Goal: Task Accomplishment & Management: Complete application form

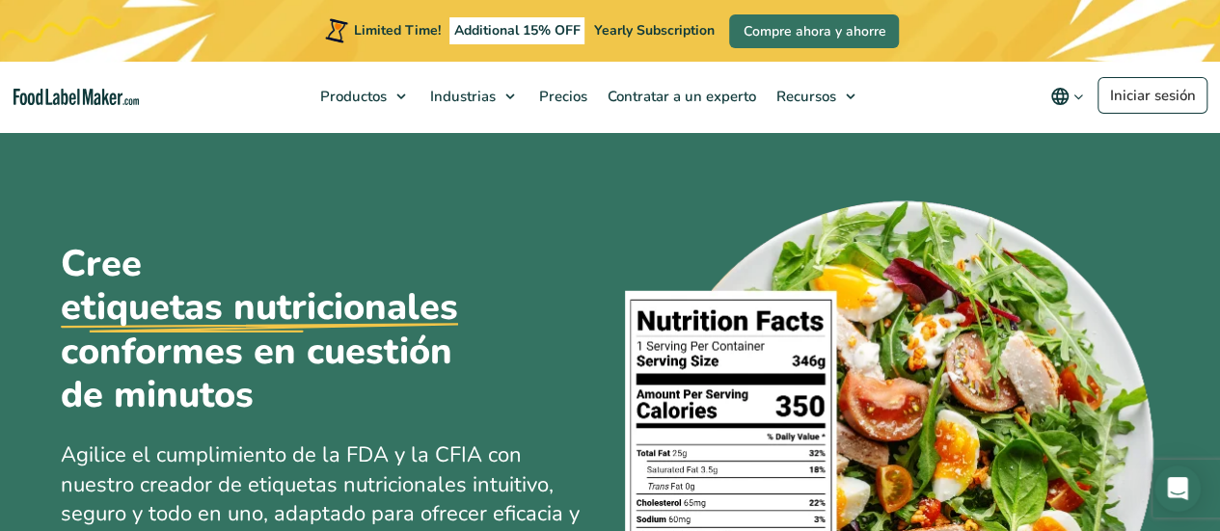
scroll to position [96, 0]
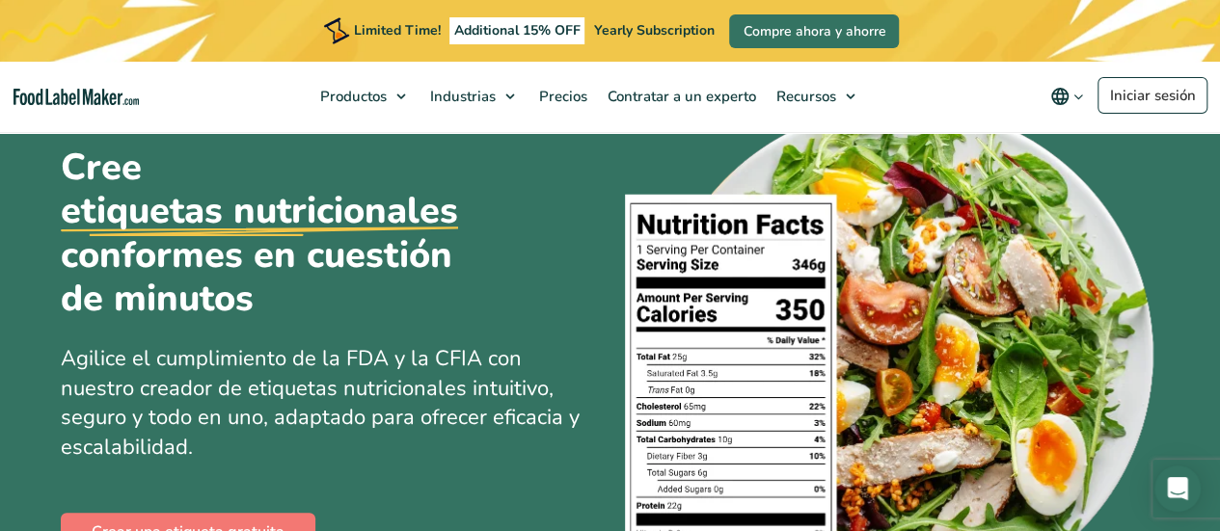
click at [274, 265] on h1 "Cree etiquetas nutricionales conformes en cuestión de minutos" at bounding box center [283, 234] width 444 height 176
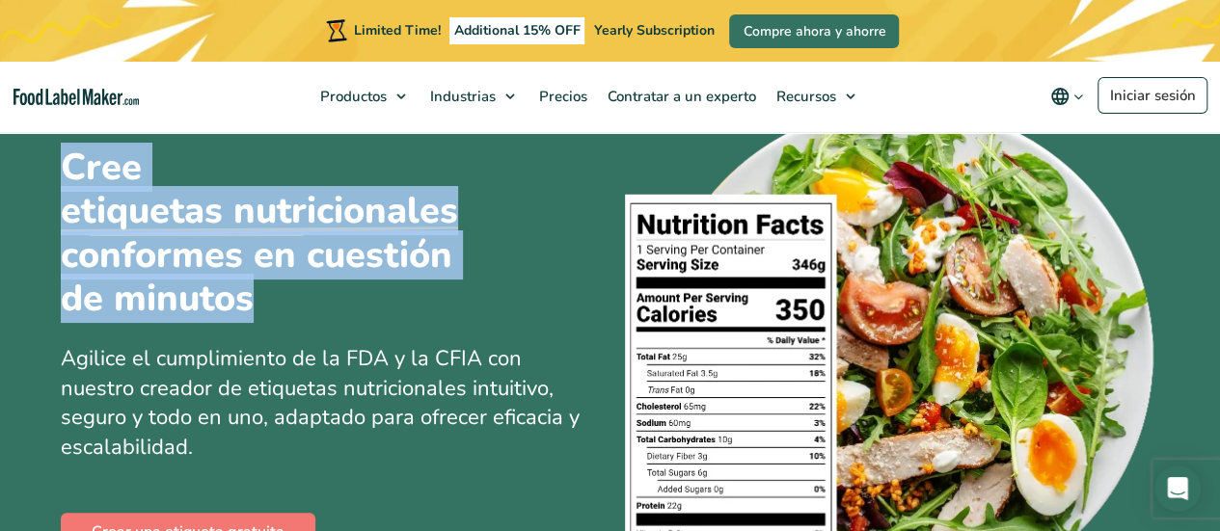
click at [274, 265] on h1 "Cree etiquetas nutricionales conformes en cuestión de minutos" at bounding box center [283, 234] width 444 height 176
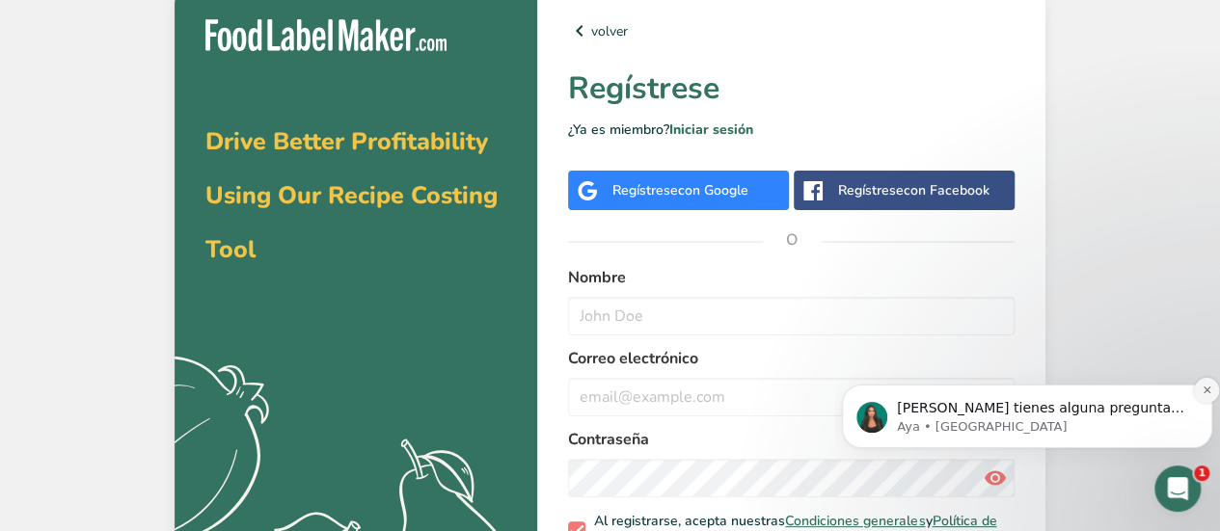
click at [1204, 393] on icon "Dismiss notification" at bounding box center [1207, 390] width 11 height 11
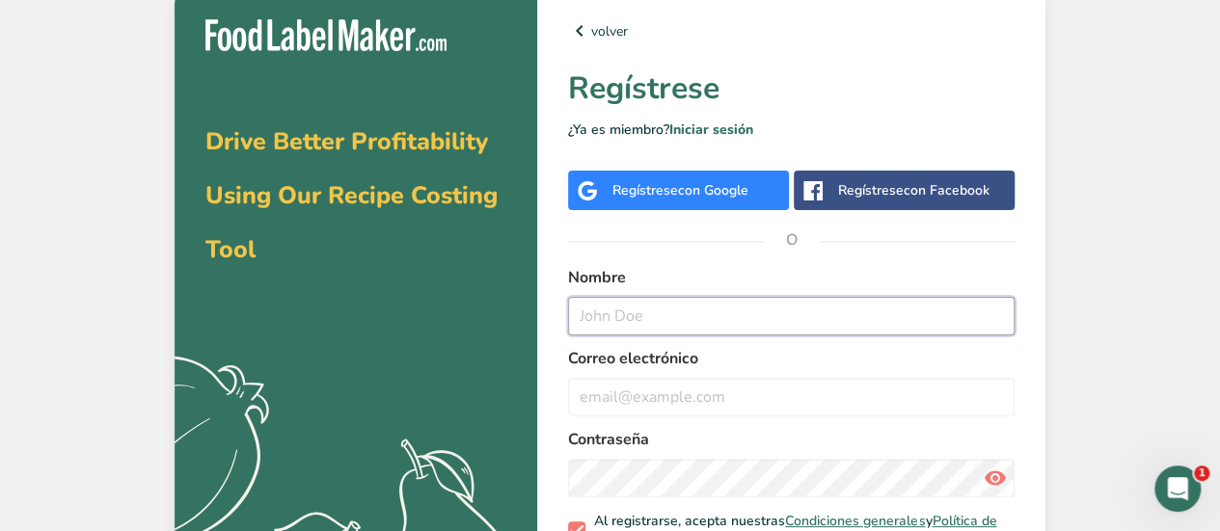
click at [751, 319] on input "text" at bounding box center [791, 316] width 446 height 39
type input "[PERSON_NAME]"
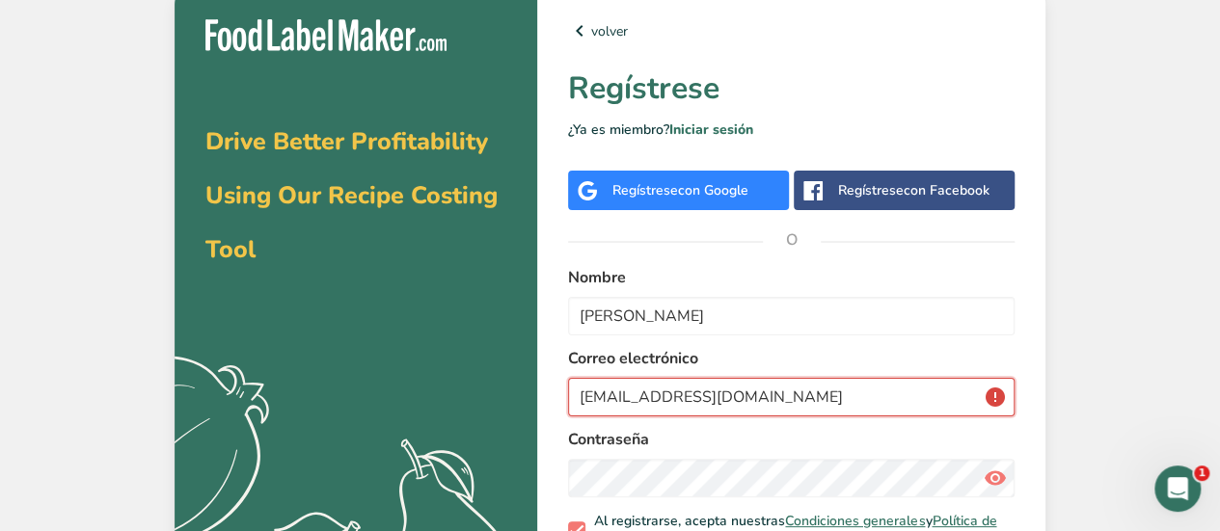
type input "[EMAIL_ADDRESS][DOMAIN_NAME]"
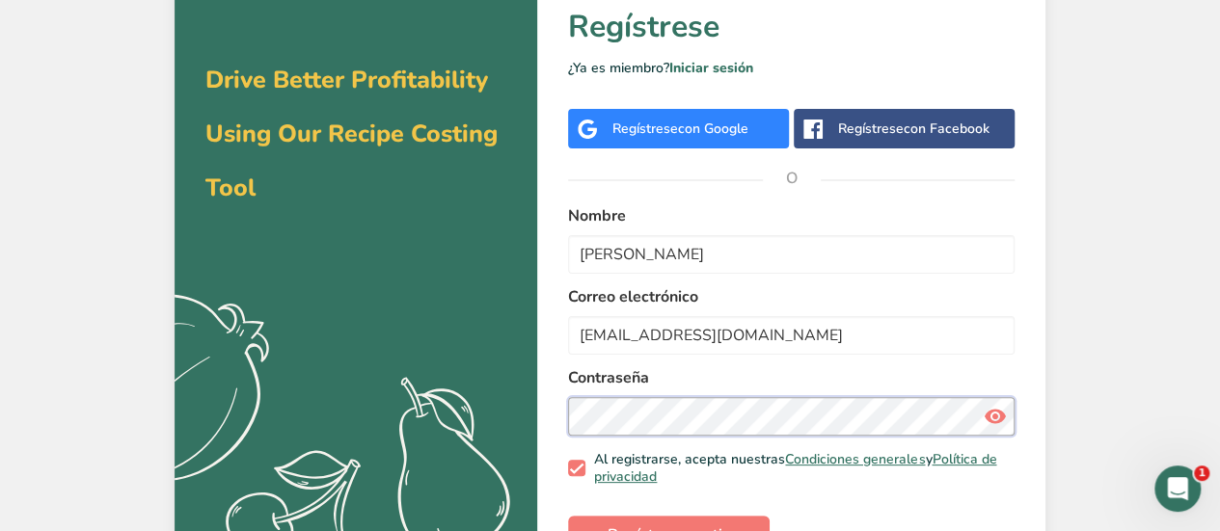
scroll to position [121, 0]
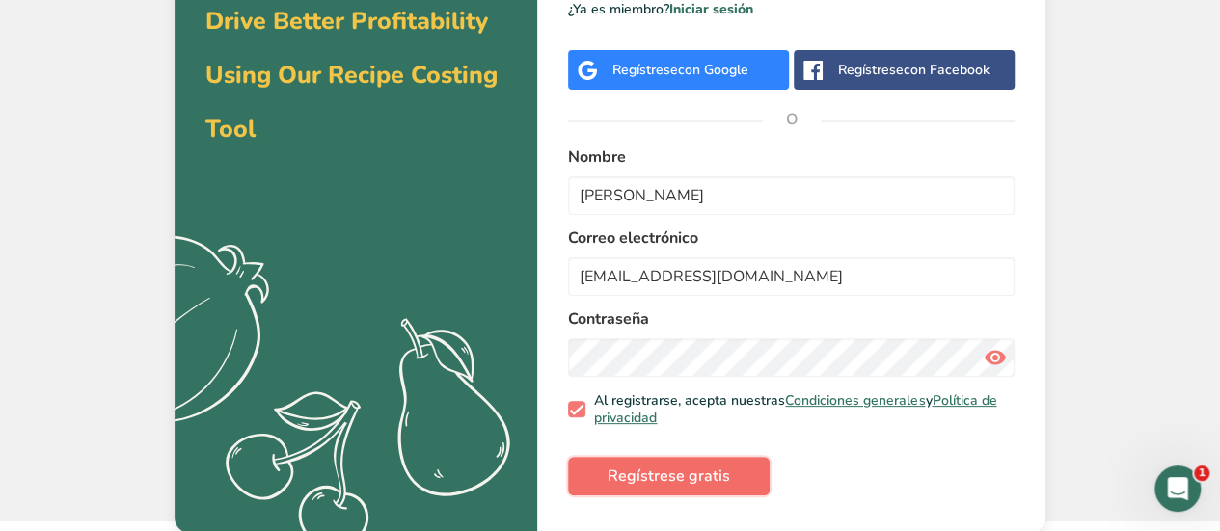
click at [702, 469] on span "Regístrese gratis" at bounding box center [669, 476] width 122 height 23
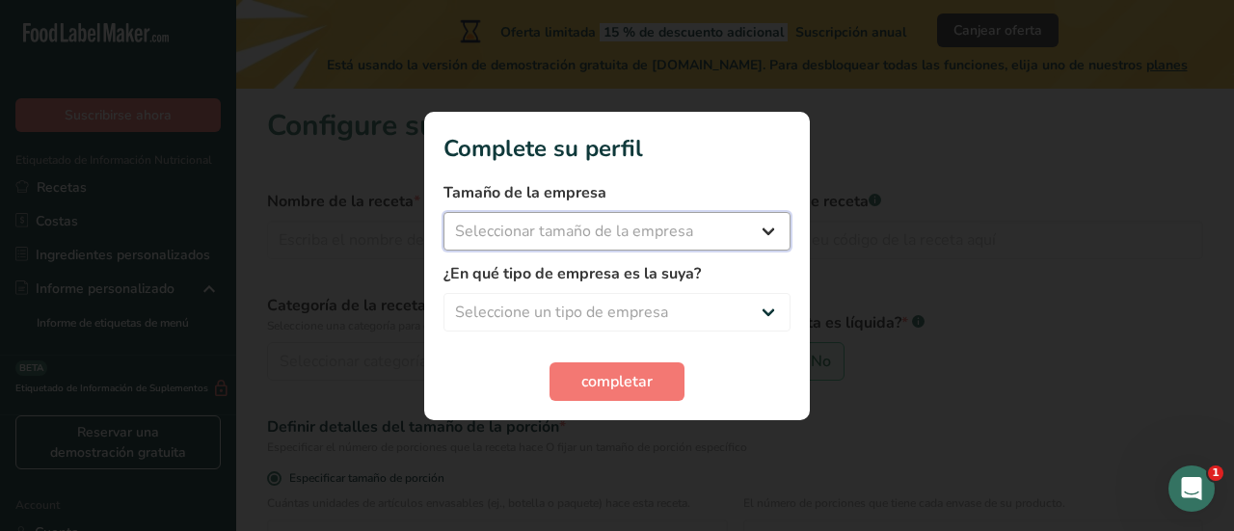
click at [640, 227] on select "Seleccionar tamaño de la empresa Menos de 10 empleados De 10 a 50 empleados De …" at bounding box center [617, 231] width 347 height 39
select select "1"
click at [444, 212] on select "Seleccionar tamaño de la empresa Menos de 10 empleados De 10 a 50 empleados De …" at bounding box center [617, 231] width 347 height 39
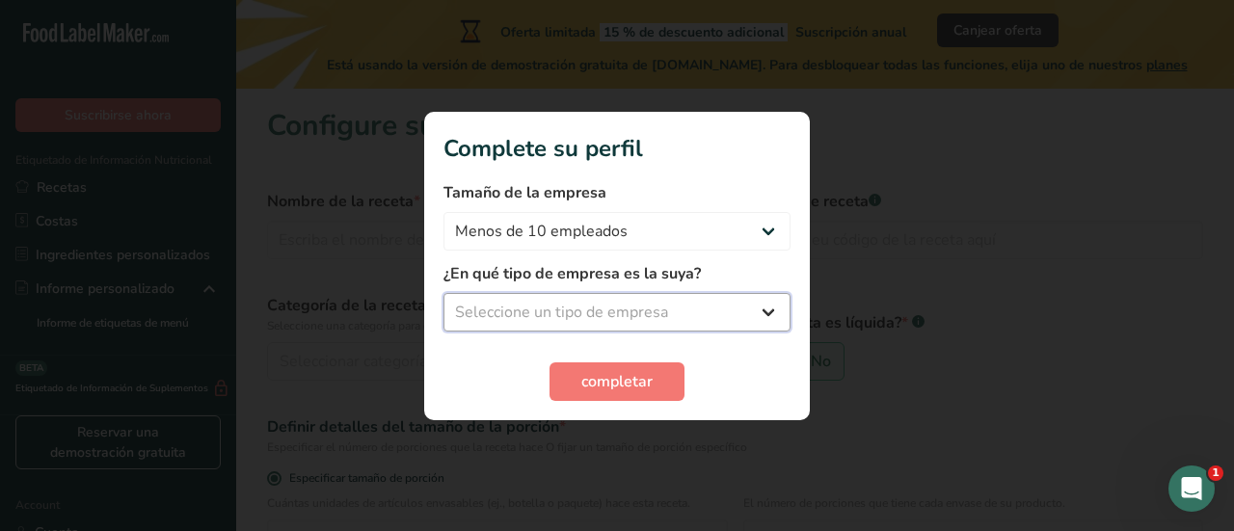
click at [602, 310] on select "Seleccione un tipo de empresa Fabricante de alimentos envasados Restaurante y c…" at bounding box center [617, 312] width 347 height 39
select select "1"
click at [444, 293] on select "Seleccione un tipo de empresa Fabricante de alimentos envasados Restaurante y c…" at bounding box center [617, 312] width 347 height 39
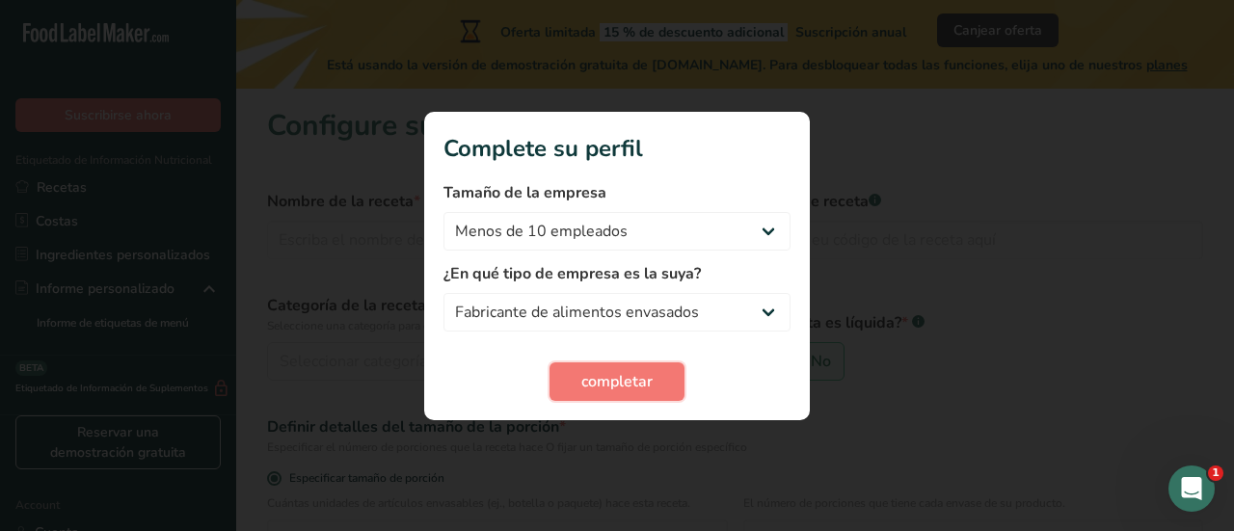
click at [613, 371] on button "completar" at bounding box center [617, 382] width 135 height 39
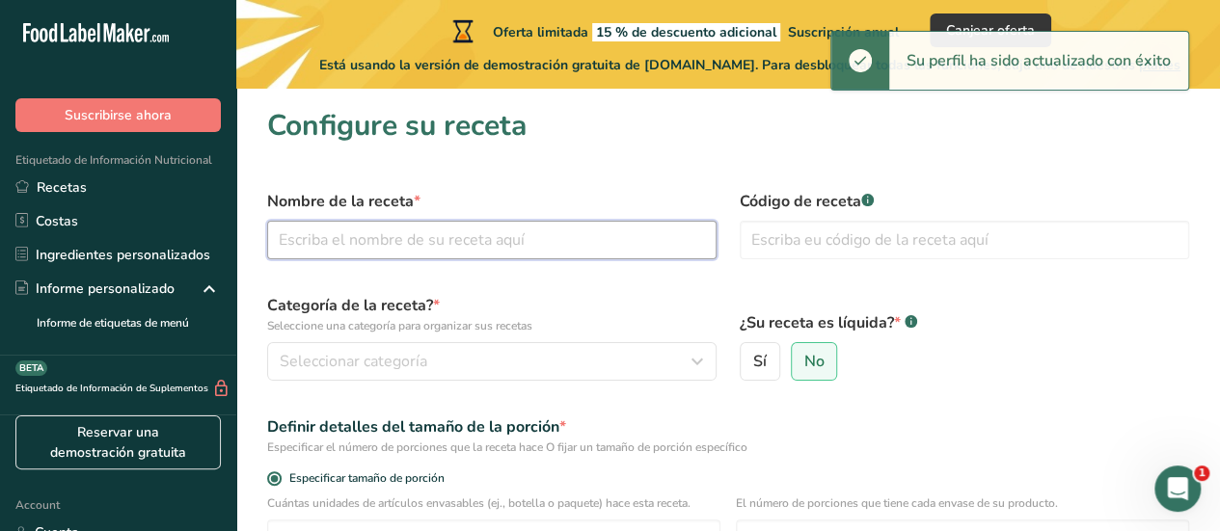
click at [431, 241] on input "text" at bounding box center [491, 240] width 449 height 39
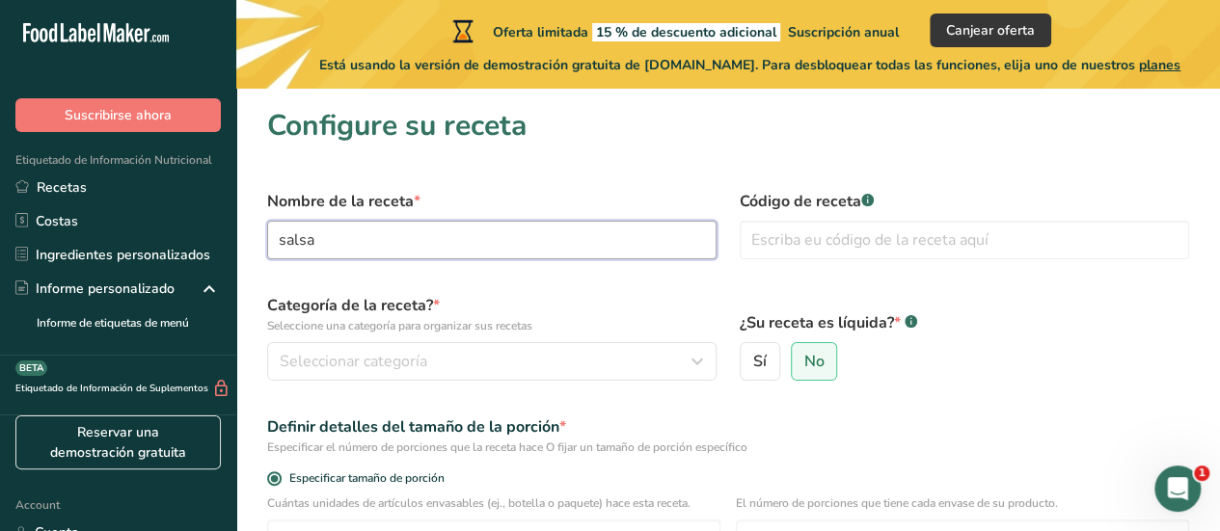
type input "salsa"
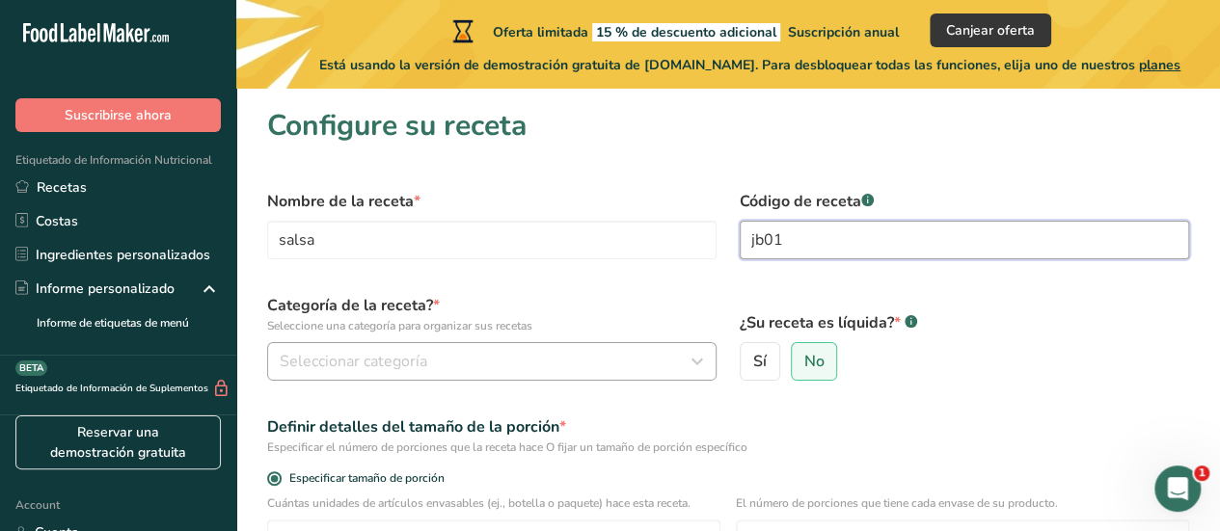
type input "jb01"
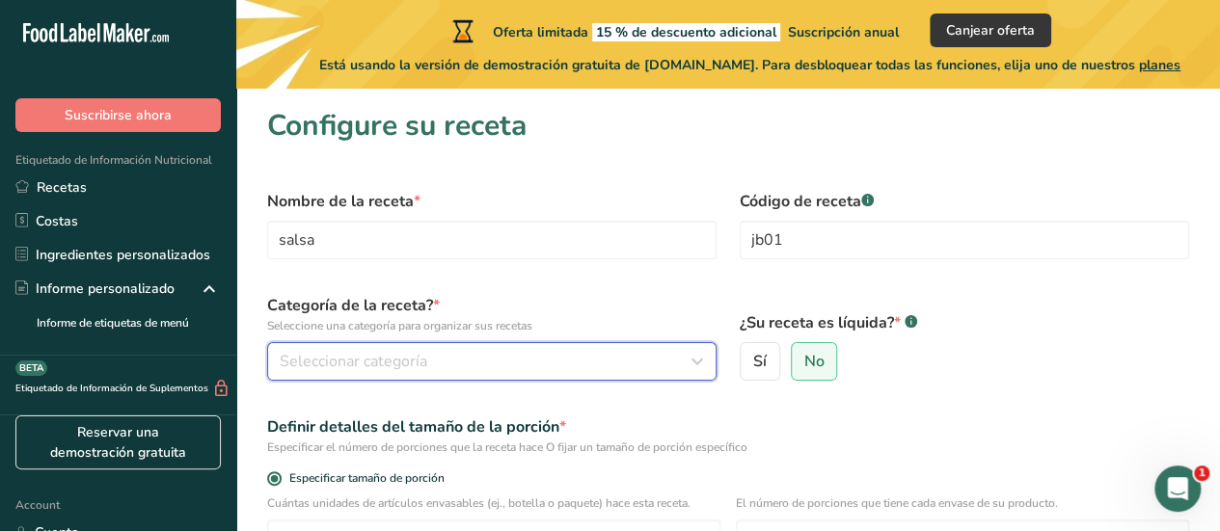
click at [428, 361] on div "Seleccionar categoría" at bounding box center [486, 361] width 413 height 23
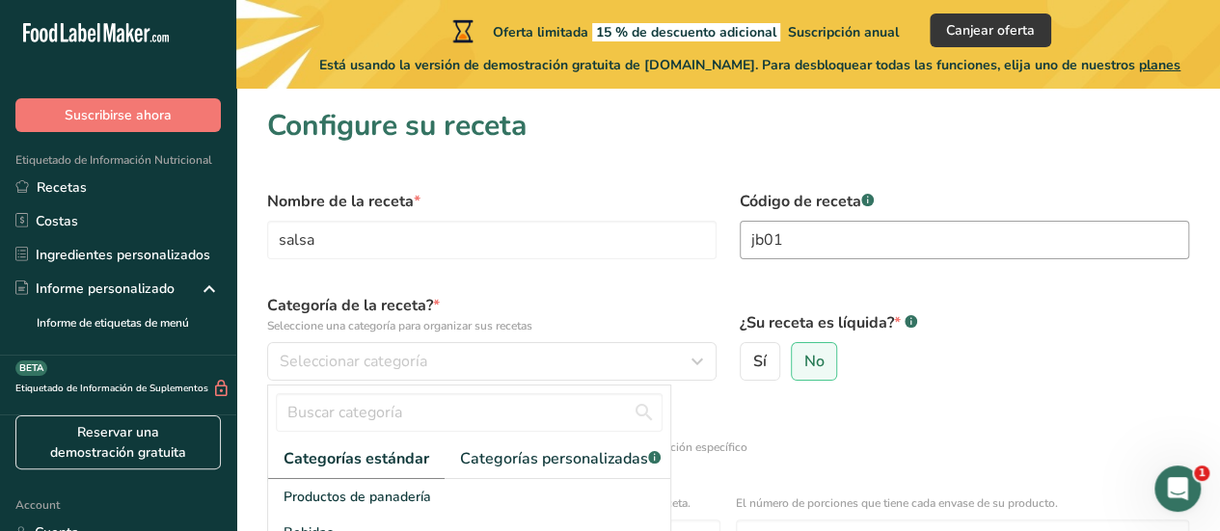
drag, startPoint x: 793, startPoint y: 260, endPoint x: 783, endPoint y: 240, distance: 22.4
click at [792, 258] on div "Código de receta .a-a{fill:#347362;}.b-a{fill:#fff;} jb01" at bounding box center [964, 224] width 473 height 93
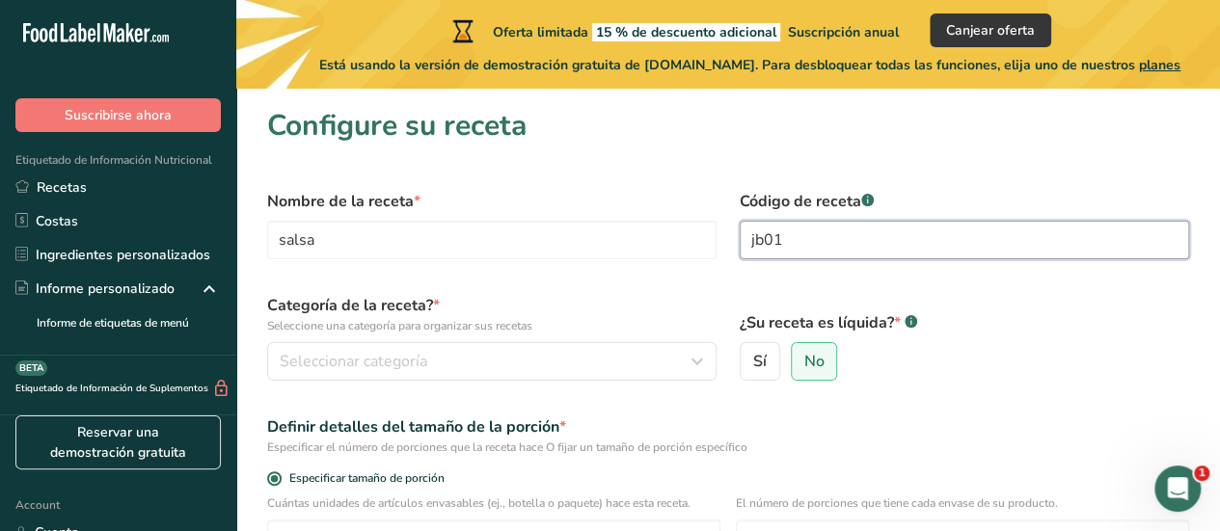
drag, startPoint x: 771, startPoint y: 237, endPoint x: 832, endPoint y: 305, distance: 90.8
click at [771, 237] on input "jb01" at bounding box center [964, 240] width 449 height 39
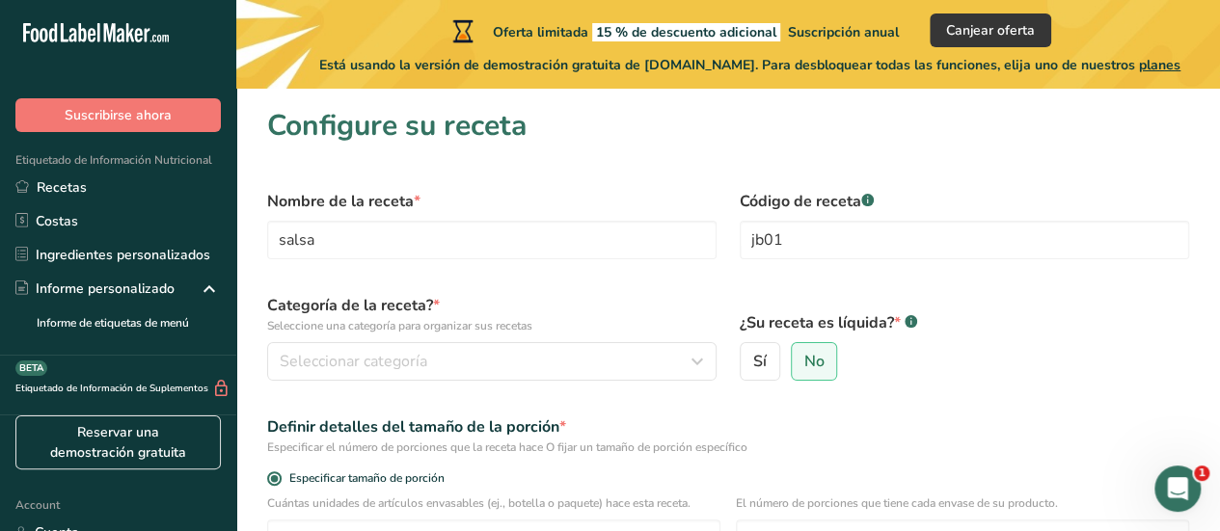
click at [549, 319] on p "Seleccione una categoría para organizar sus recetas" at bounding box center [491, 325] width 449 height 17
click at [536, 338] on div "Categoría de la receta? * Seleccione una categoría para organizar sus recetas S…" at bounding box center [492, 338] width 473 height 110
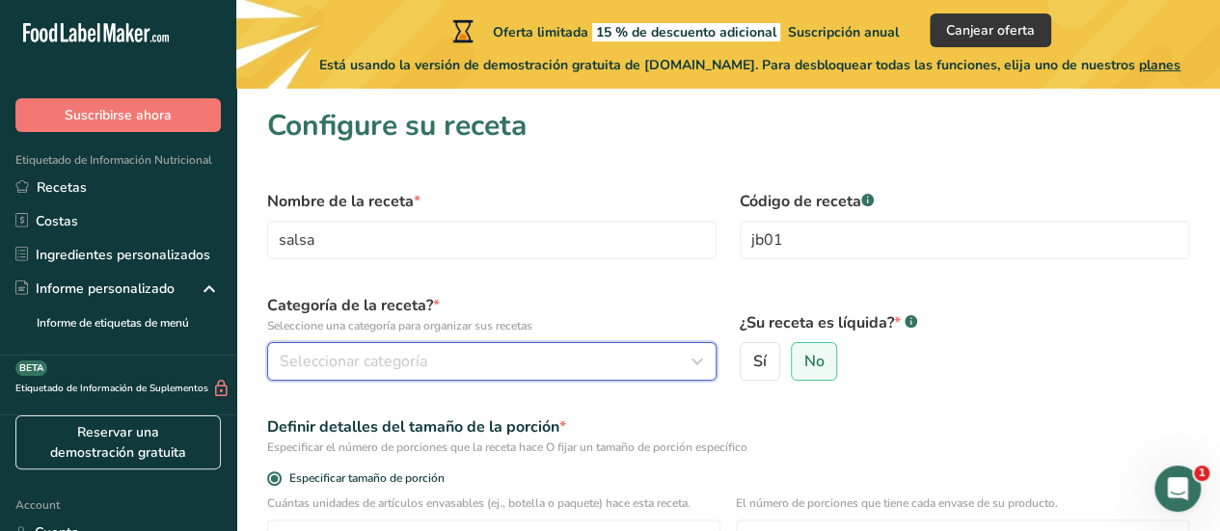
click at [531, 357] on button "Seleccionar categoría" at bounding box center [491, 361] width 449 height 39
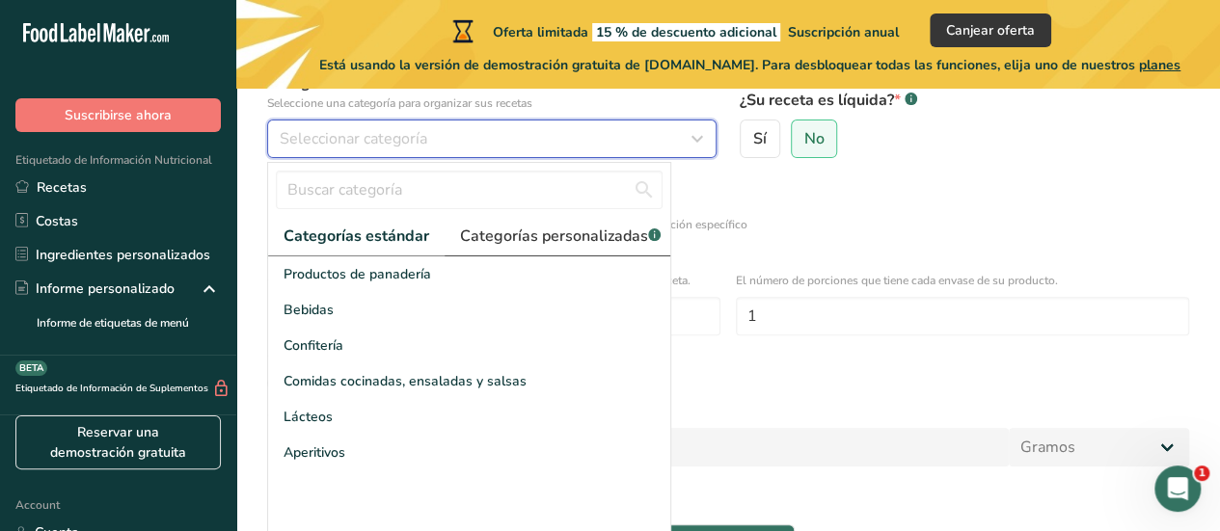
scroll to position [289, 0]
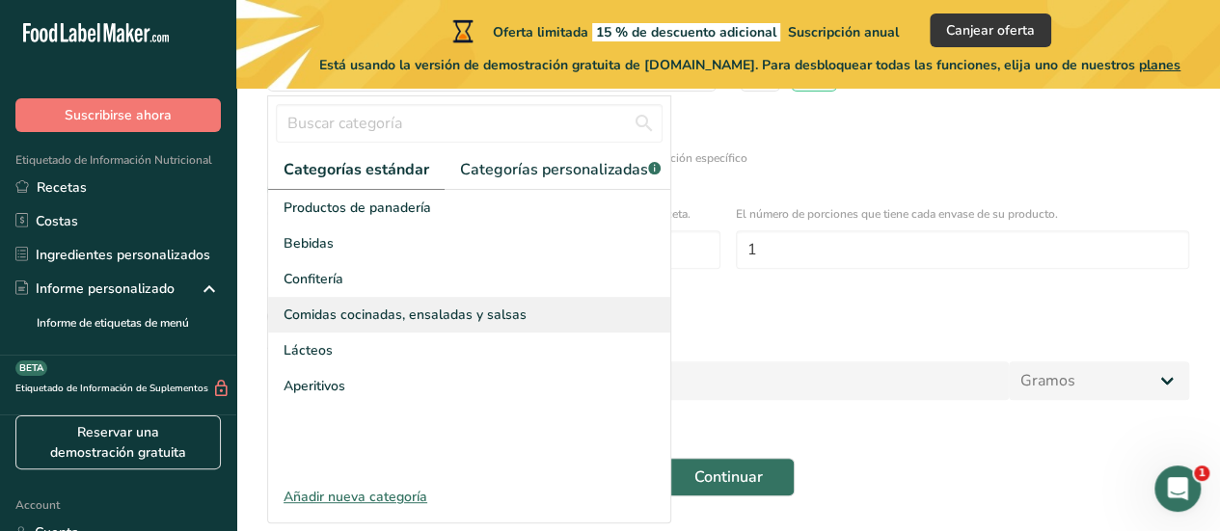
click at [405, 325] on span "Comidas cocinadas, ensaladas y salsas" at bounding box center [405, 315] width 243 height 20
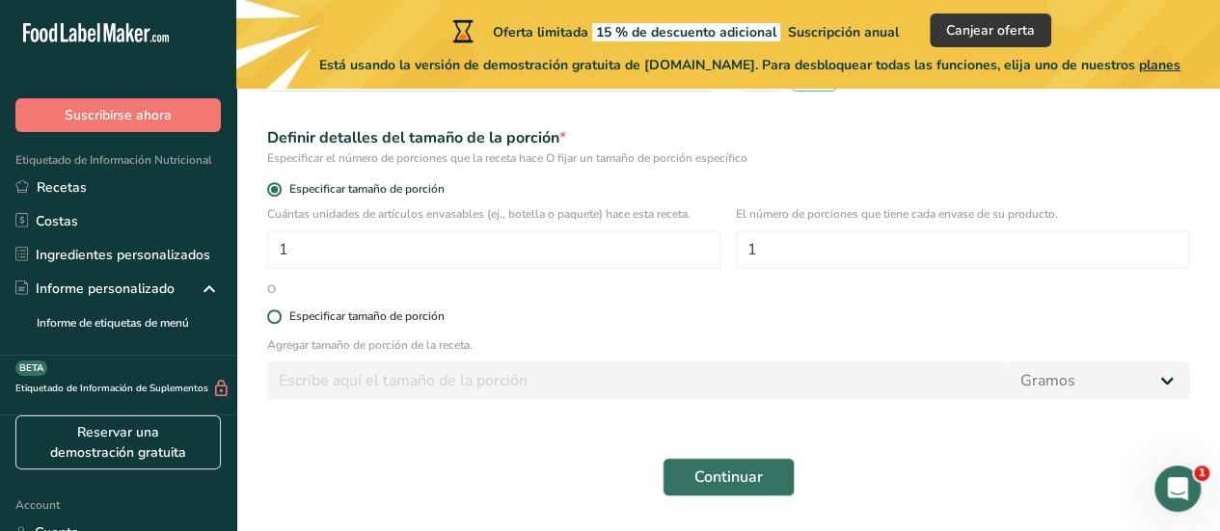
scroll to position [193, 0]
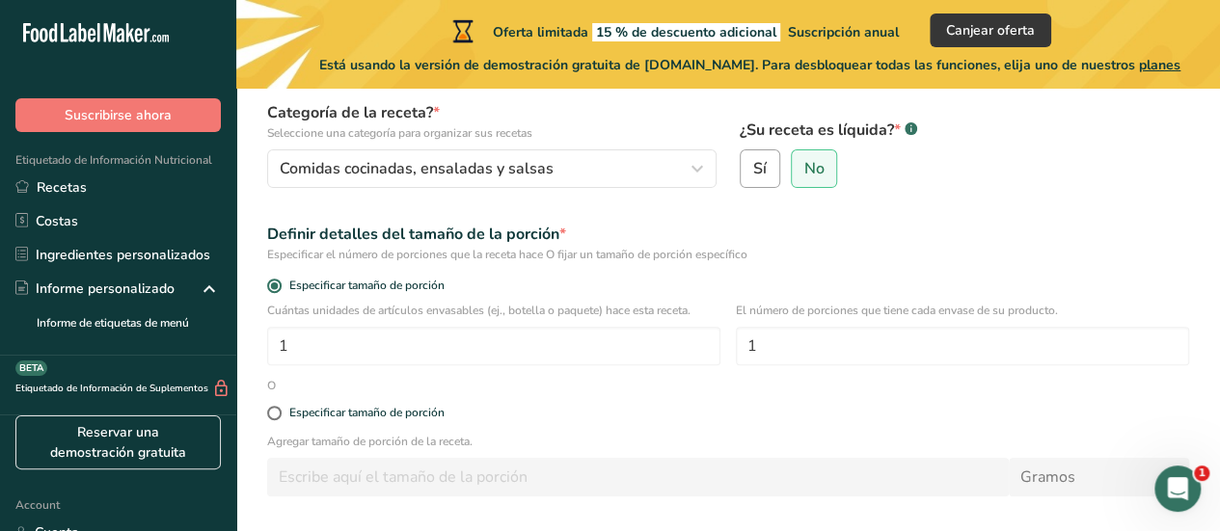
click at [775, 173] on label "Sí" at bounding box center [760, 168] width 41 height 39
click at [753, 173] on input "Sí" at bounding box center [747, 169] width 13 height 13
radio input "true"
radio input "false"
select select "22"
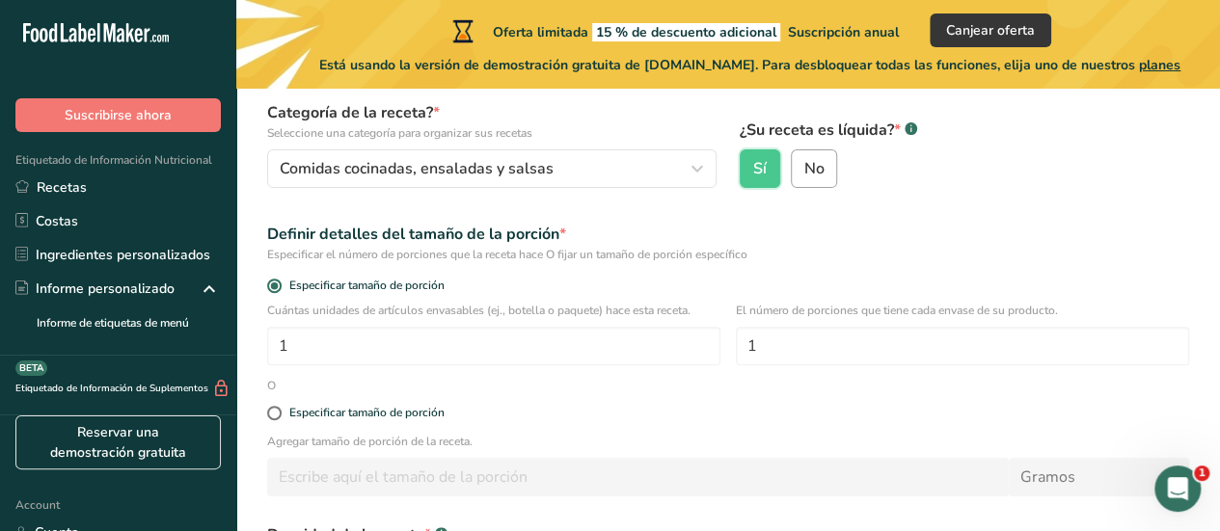
click at [813, 174] on span "No" at bounding box center [813, 168] width 20 height 19
click at [804, 174] on input "No" at bounding box center [798, 169] width 13 height 13
radio input "true"
radio input "false"
click at [498, 340] on input "1" at bounding box center [493, 346] width 453 height 39
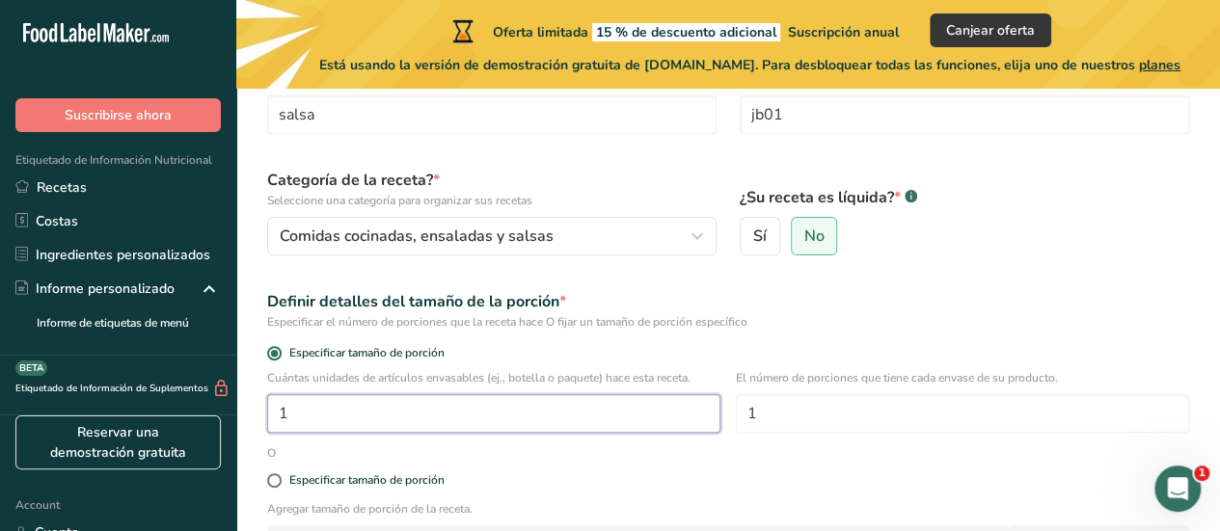
scroll to position [96, 0]
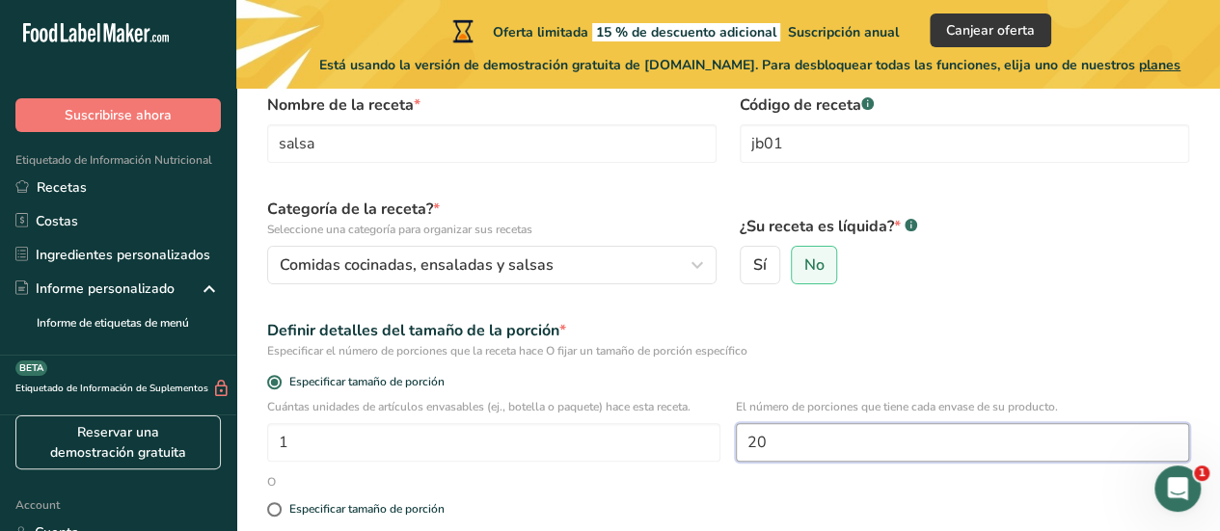
type input "20"
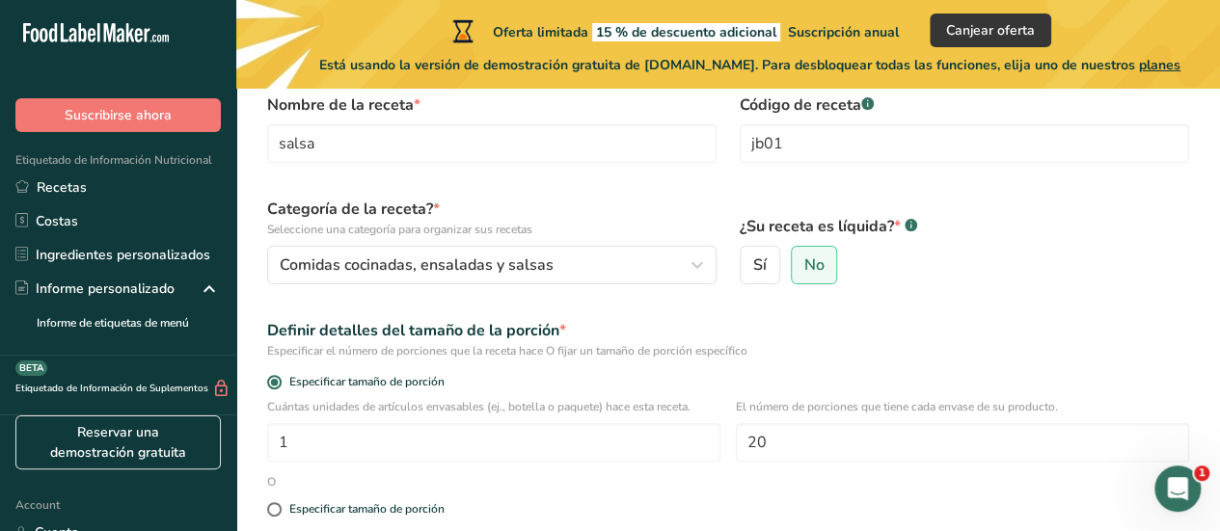
click at [836, 333] on div "Definir detalles del tamaño de la porción *" at bounding box center [728, 330] width 922 height 23
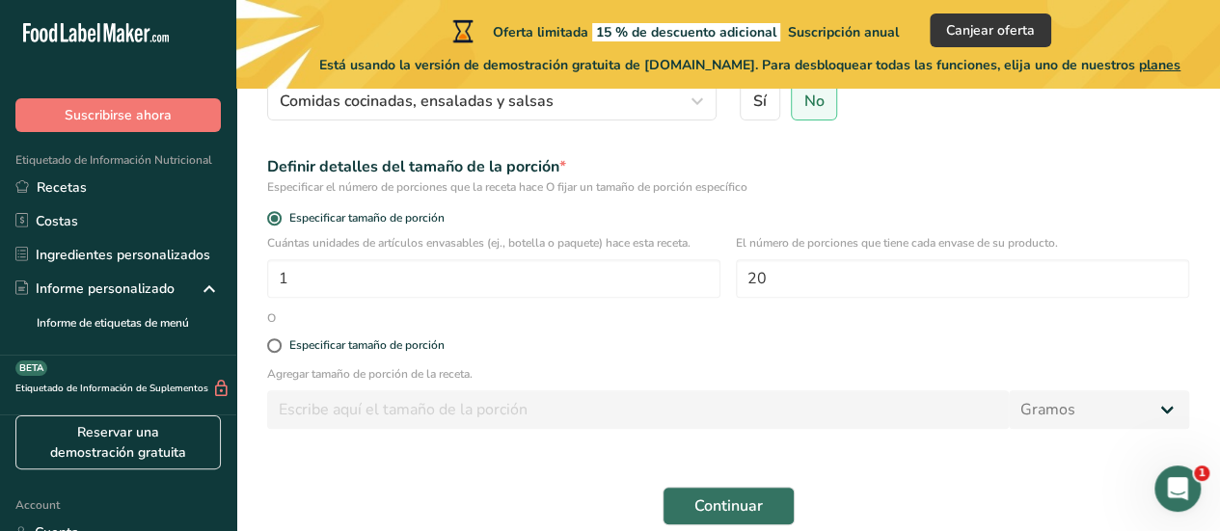
scroll to position [289, 0]
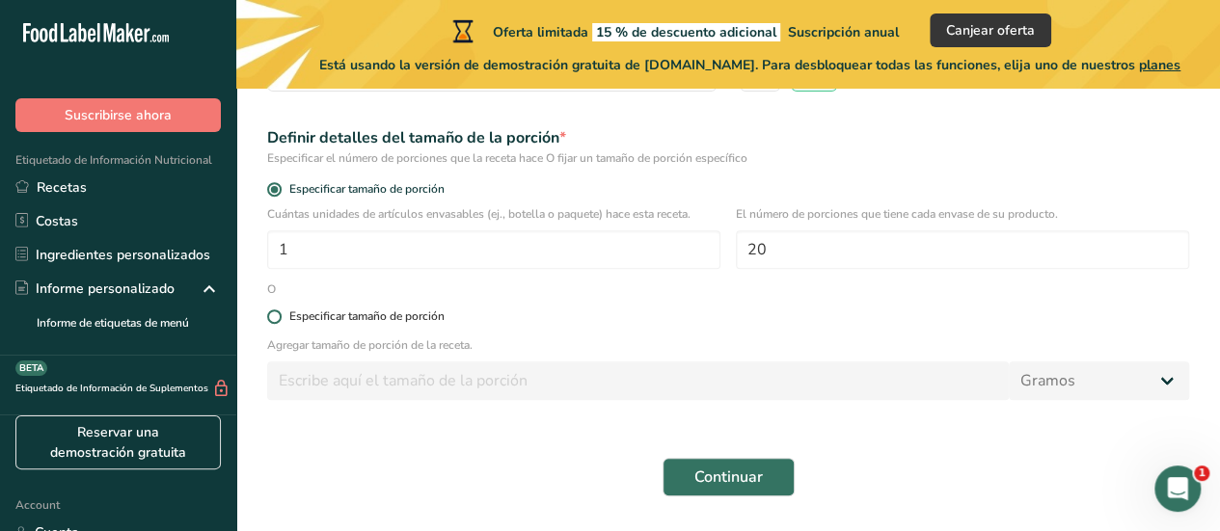
click at [276, 314] on span at bounding box center [274, 317] width 14 height 14
click at [276, 314] on input "Especificar tamaño de porción" at bounding box center [273, 317] width 13 height 13
radio input "true"
radio input "false"
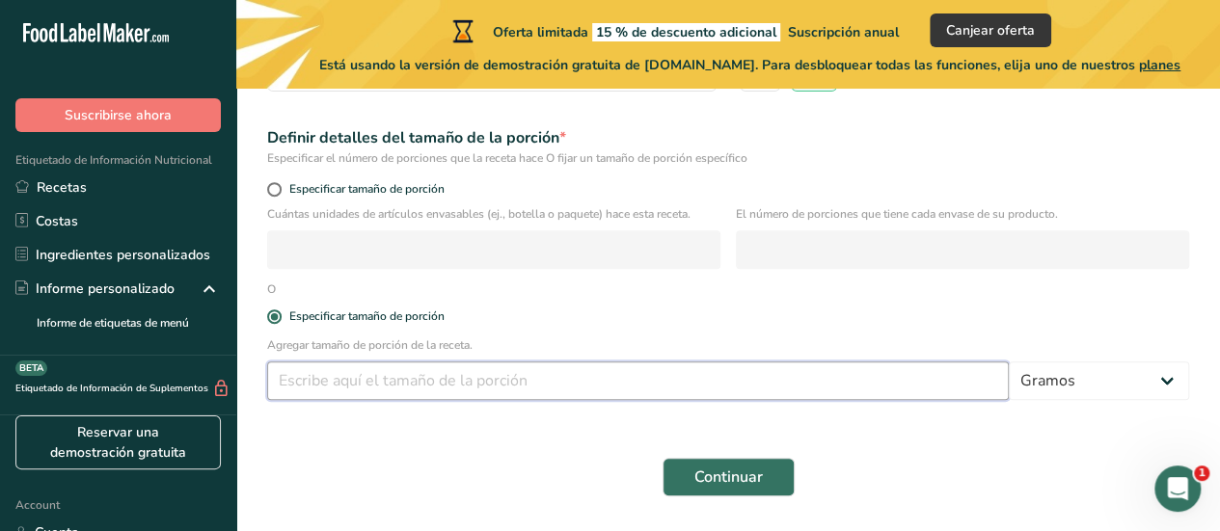
click at [459, 392] on input "number" at bounding box center [638, 381] width 742 height 39
type input "10"
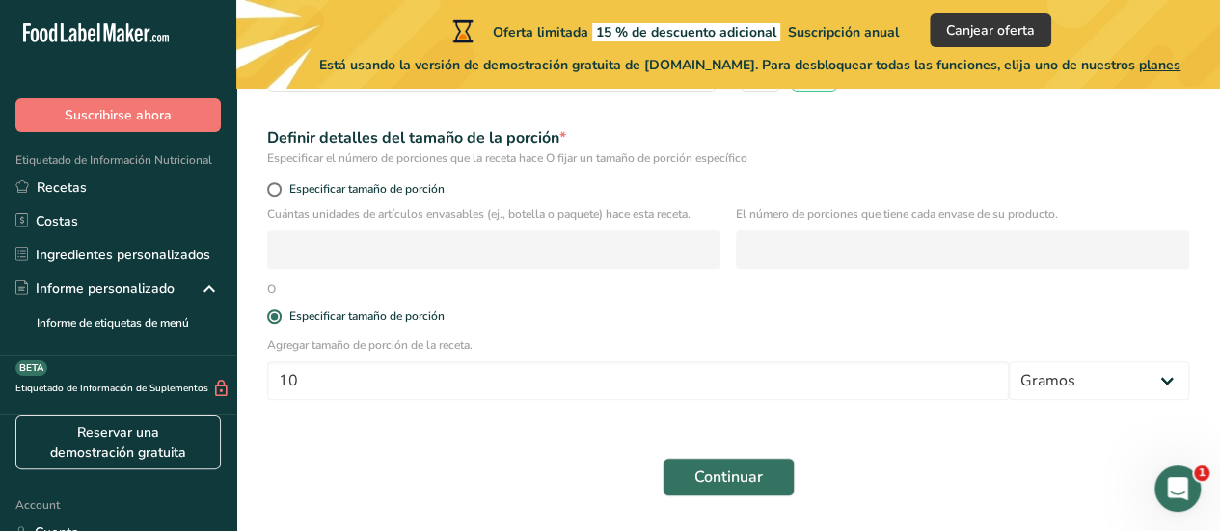
click at [452, 459] on div "Continuar" at bounding box center [728, 477] width 945 height 62
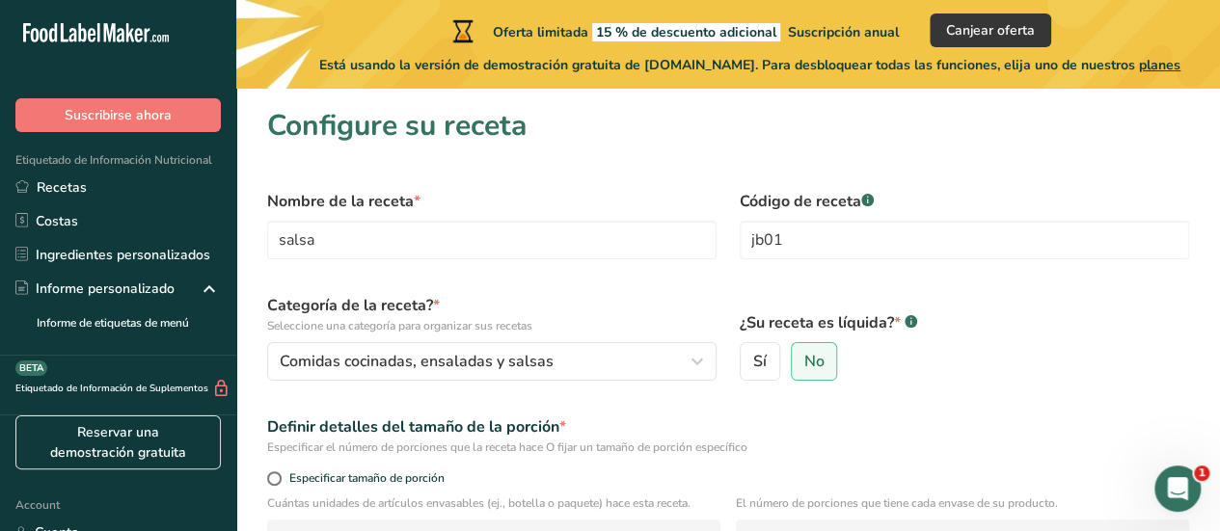
scroll to position [347, 0]
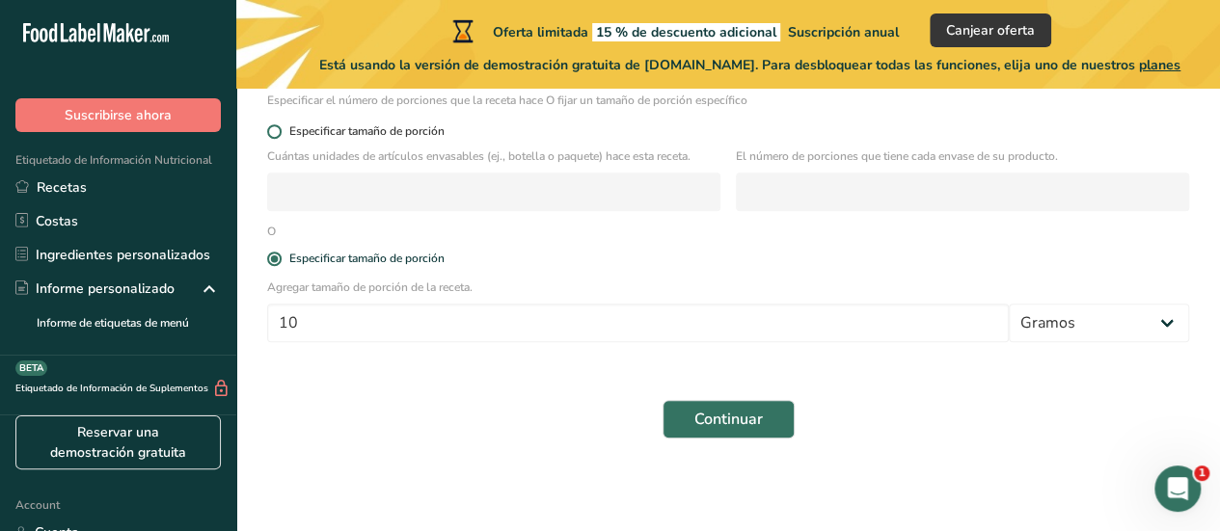
click at [272, 133] on span at bounding box center [274, 131] width 14 height 14
click at [272, 133] on input "Especificar tamaño de porción" at bounding box center [273, 131] width 13 height 13
radio input "true"
radio input "false"
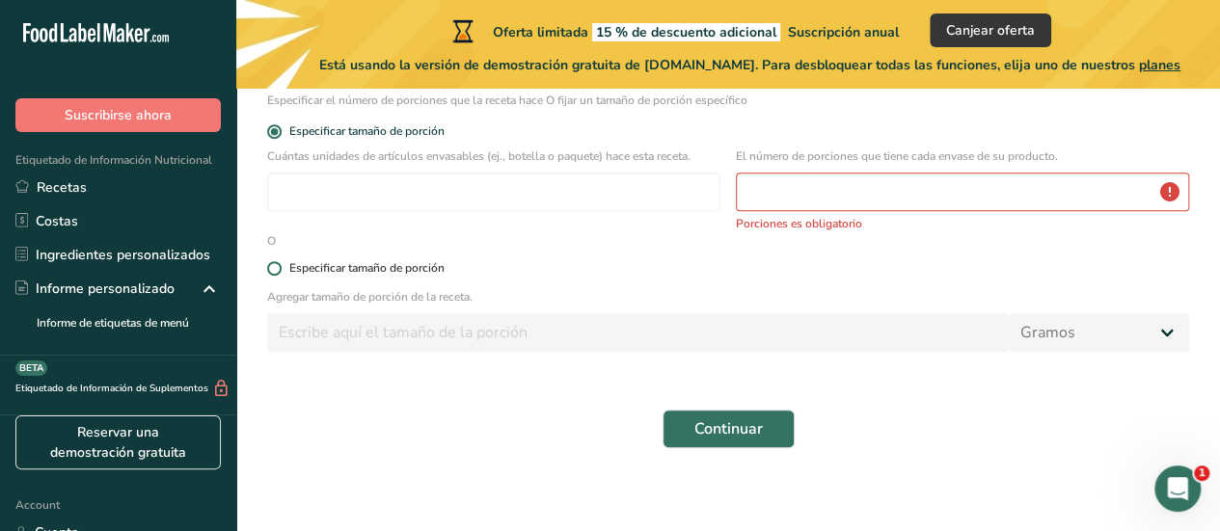
click at [280, 264] on span at bounding box center [274, 268] width 14 height 14
click at [280, 264] on input "Especificar tamaño de porción" at bounding box center [273, 268] width 13 height 13
radio input "true"
radio input "false"
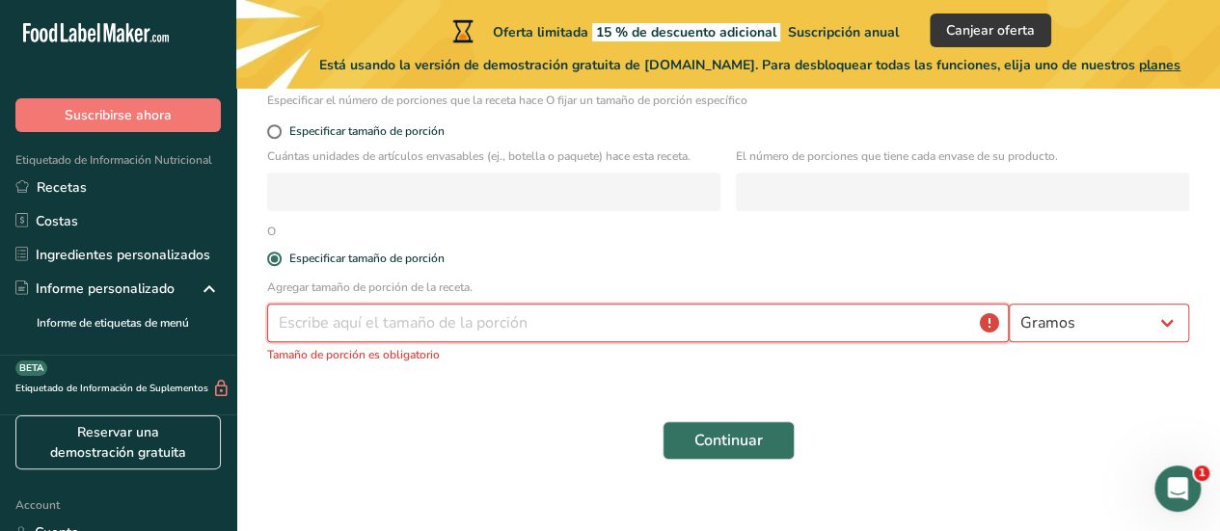
click at [361, 330] on input "number" at bounding box center [638, 323] width 742 height 39
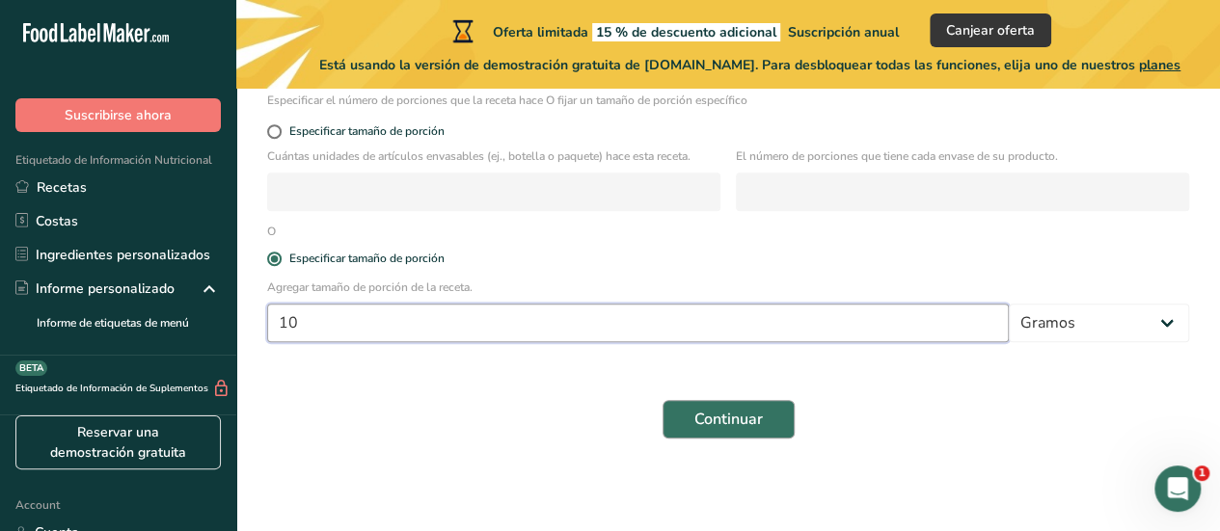
type input "10"
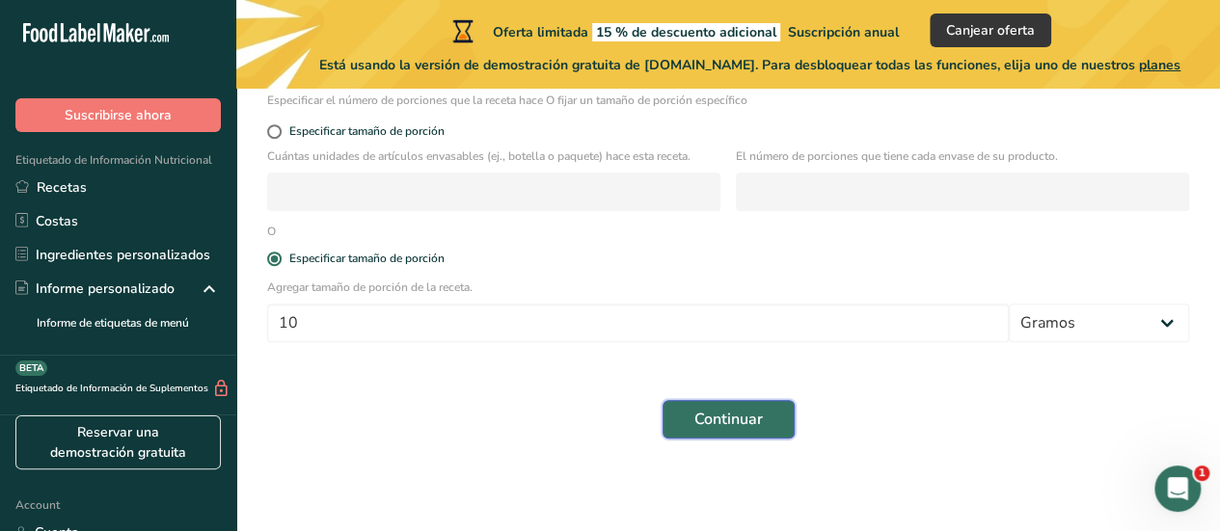
click at [729, 414] on span "Continuar" at bounding box center [728, 419] width 68 height 23
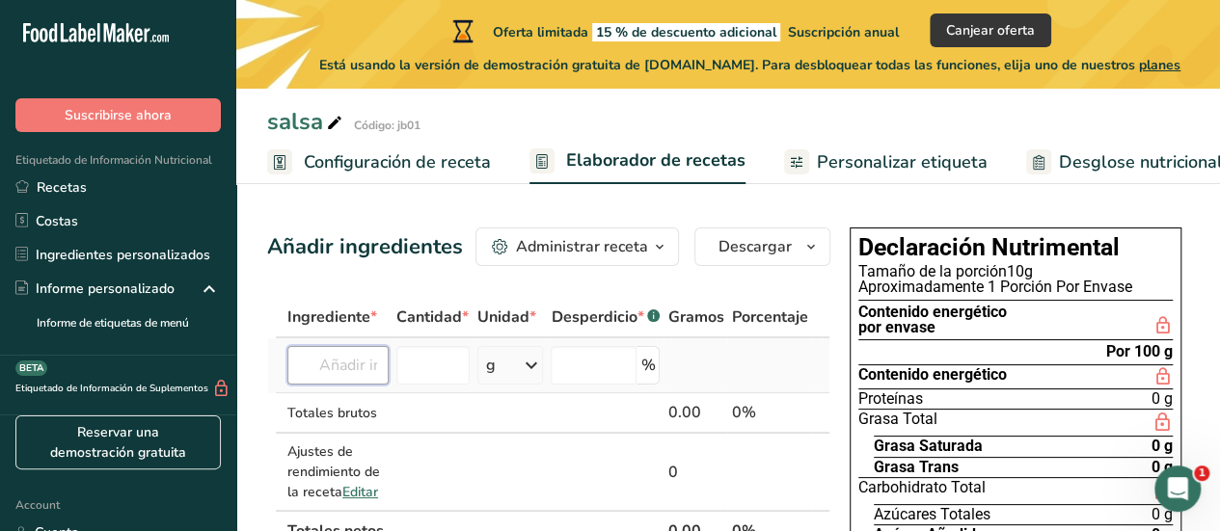
click at [352, 371] on input "text" at bounding box center [337, 365] width 101 height 39
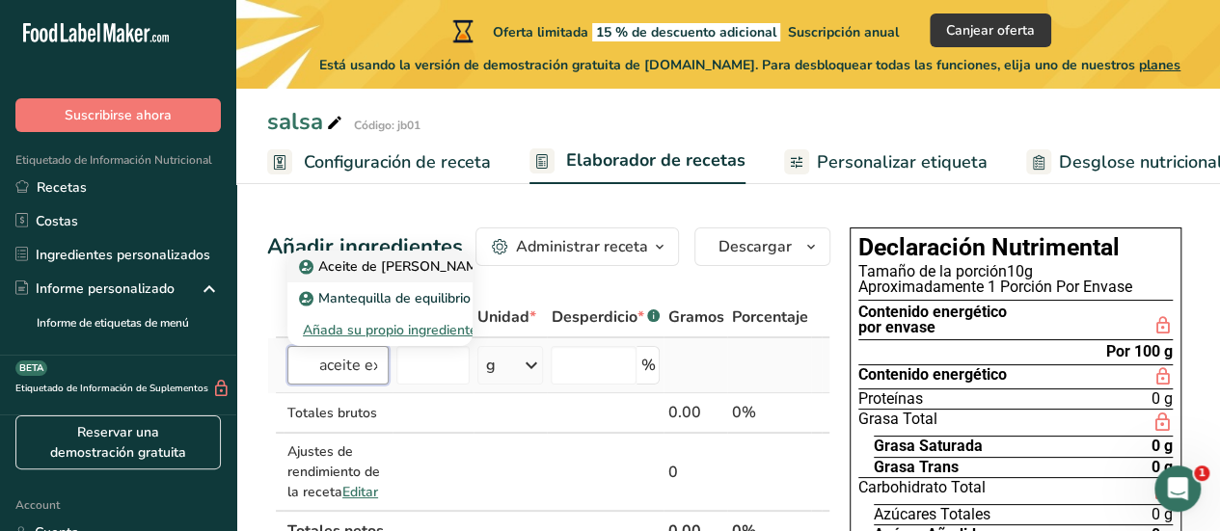
type input "aceite ex"
click at [413, 264] on p "Aceite de oliva virgen extra" at bounding box center [414, 267] width 223 height 20
type input "Extra Virgin Olive Oil"
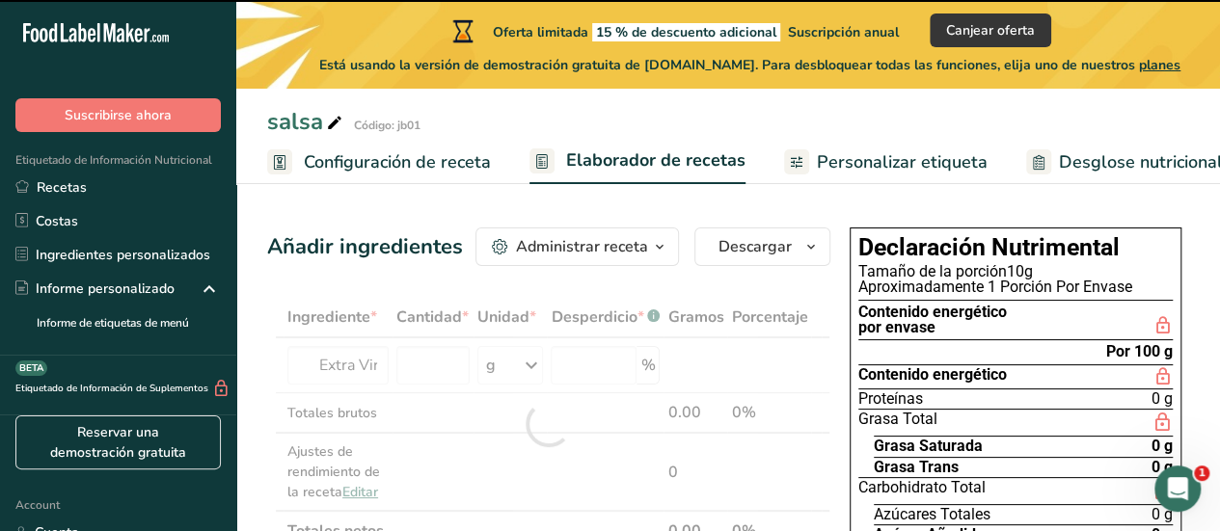
type input "0"
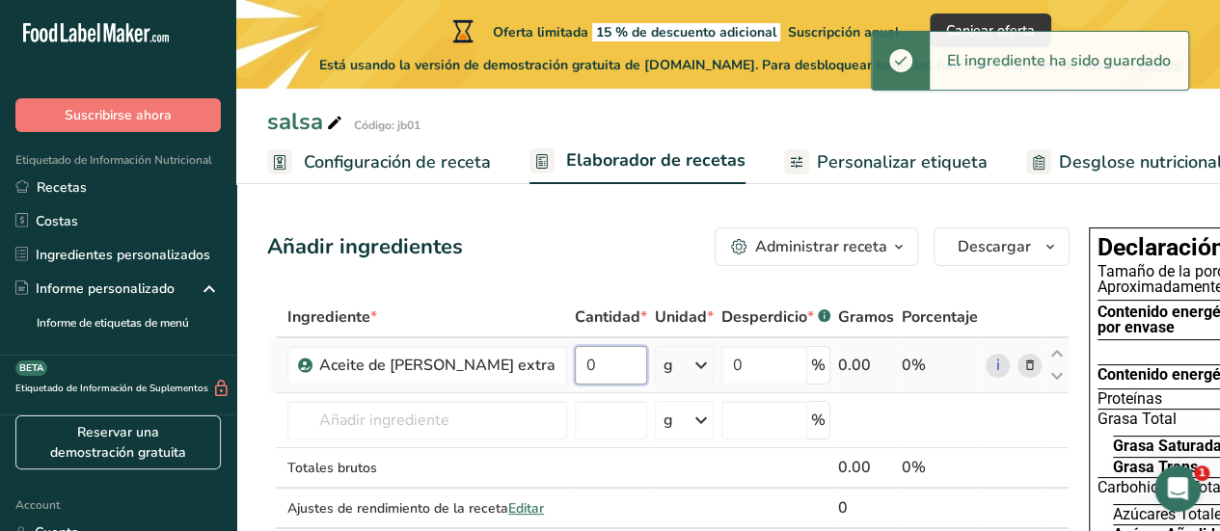
click at [575, 375] on input "0" at bounding box center [611, 365] width 72 height 39
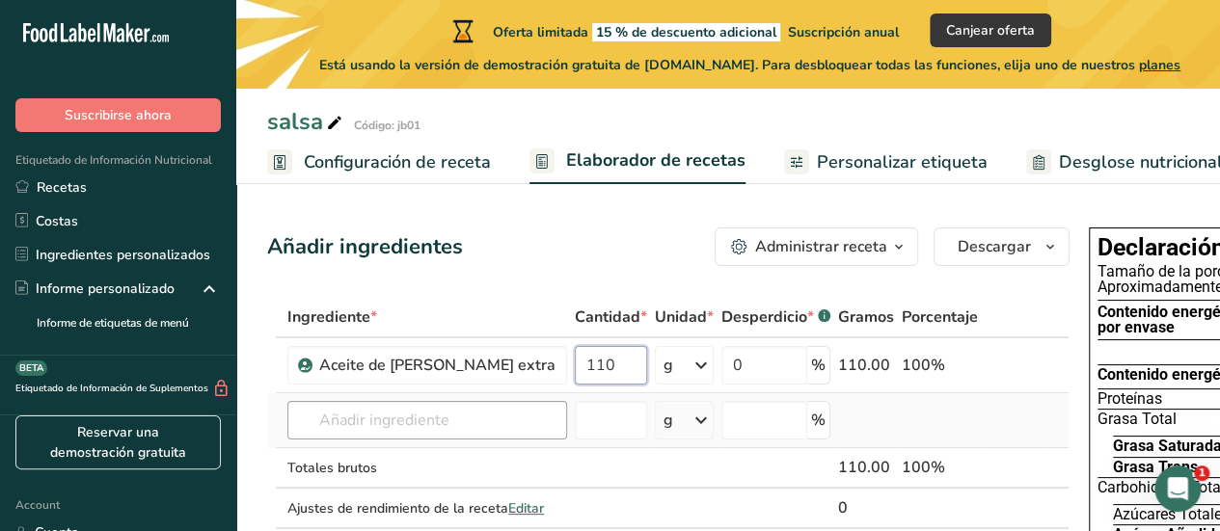
type input "110"
click at [407, 416] on div "Ingrediente * Cantidad * Unidad * Desperdicio * .a-a{fill:#347362;}.b-a{fill:#f…" at bounding box center [668, 433] width 802 height 272
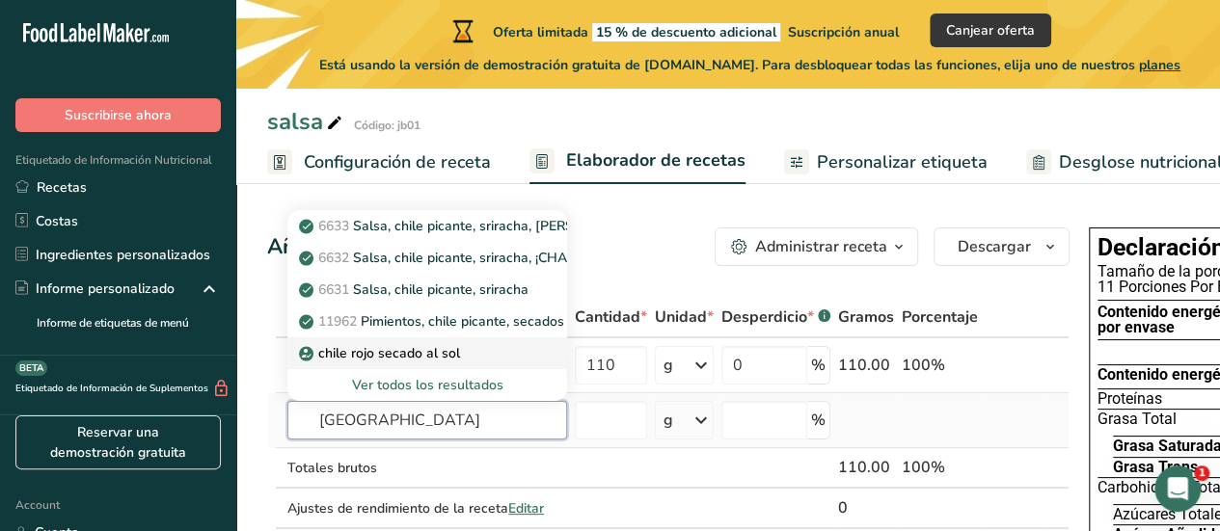
type input "chile"
click at [442, 348] on p "chile rojo secado al sol" at bounding box center [381, 353] width 157 height 20
type input "sun-dried red chile"
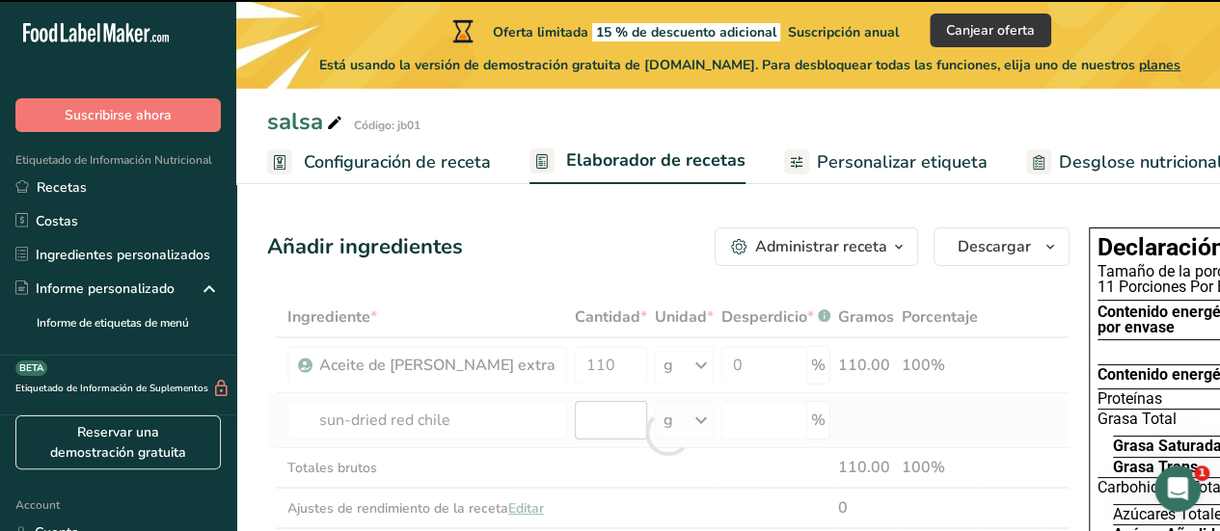
type input "0"
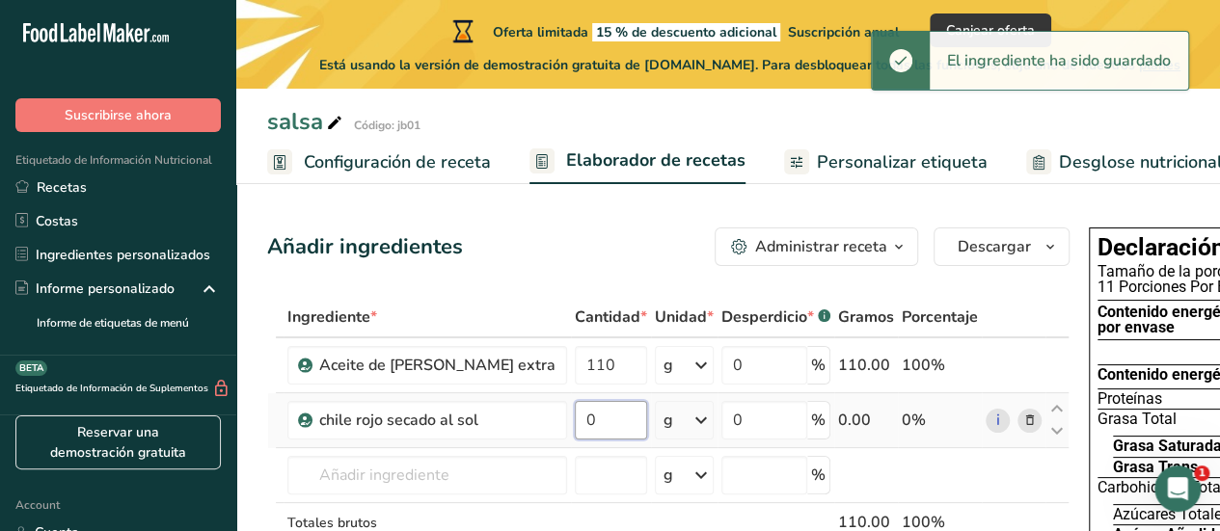
click at [575, 421] on input "0" at bounding box center [611, 420] width 72 height 39
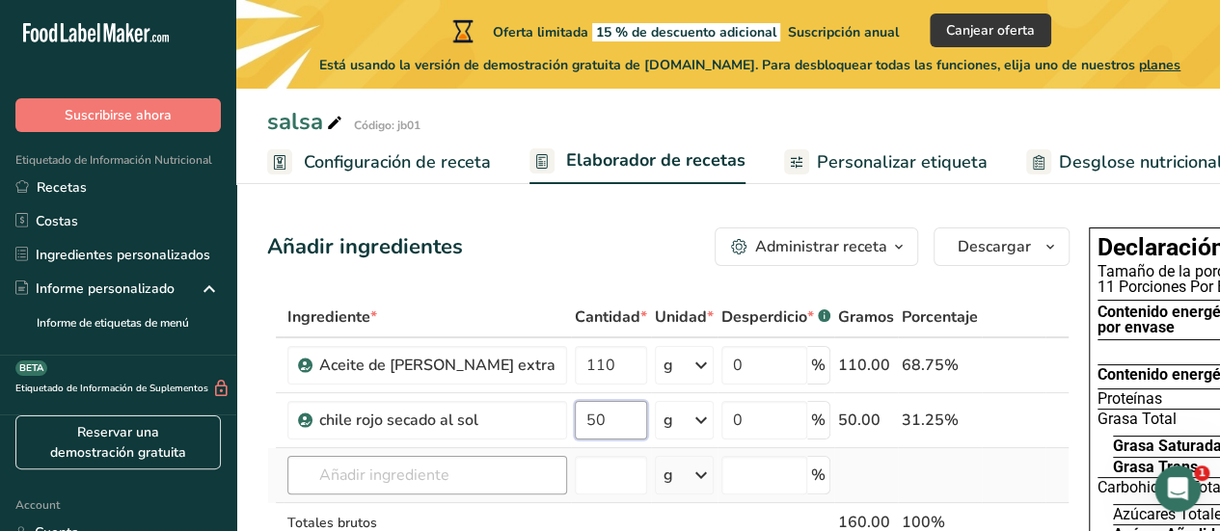
type input "50"
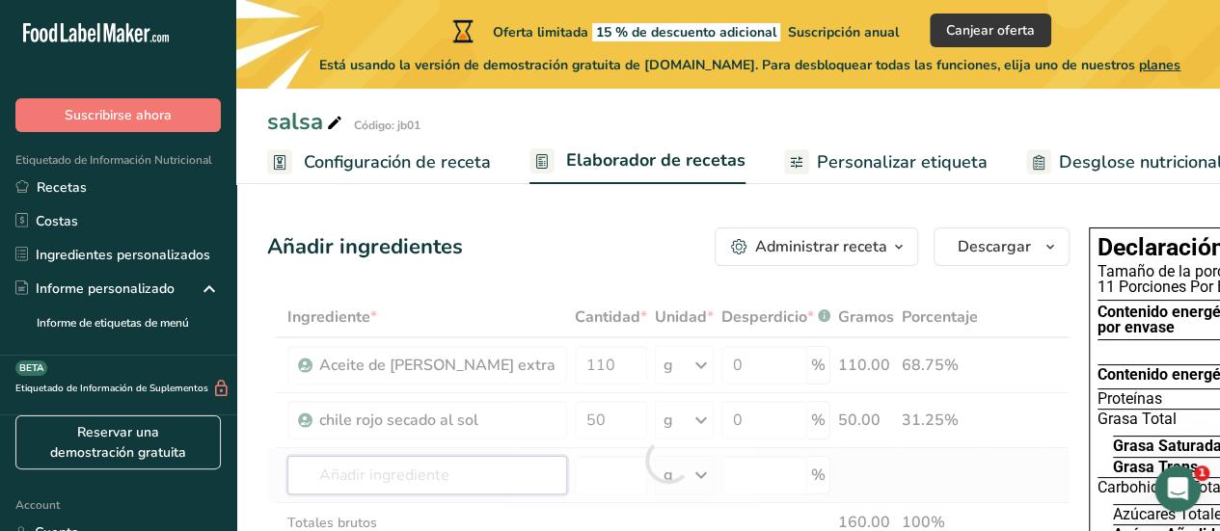
click at [458, 476] on div "Ingrediente * Cantidad * Unidad * Desperdicio * .a-a{fill:#347362;}.b-a{fill:#f…" at bounding box center [668, 460] width 802 height 327
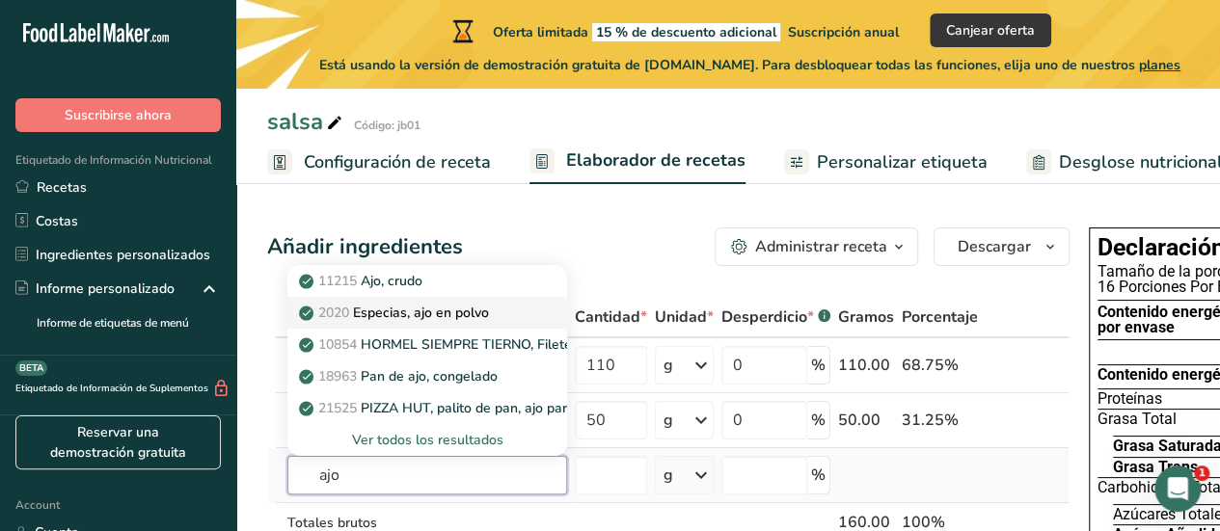
type input "ajo"
click at [432, 317] on p "2020 Especias, ajo en polvo" at bounding box center [396, 313] width 186 height 20
type input "Spices, garlic powder"
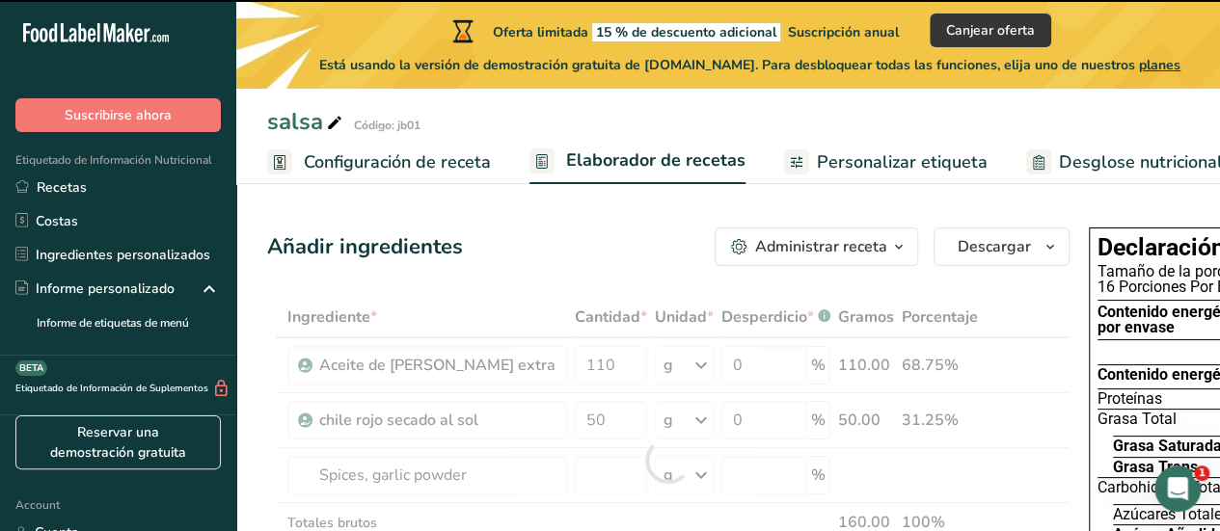
type input "0"
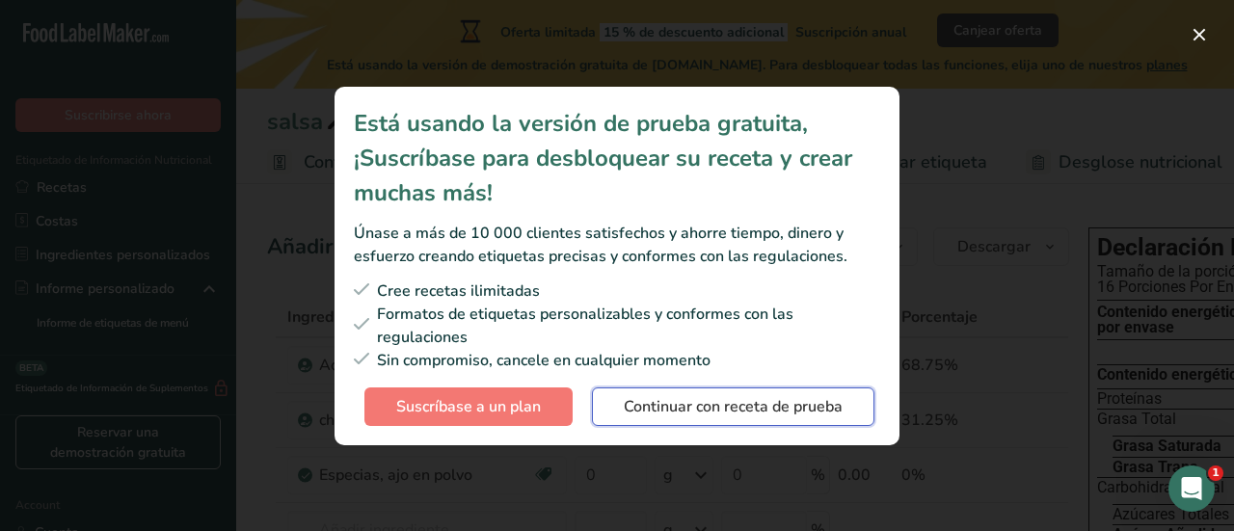
click at [715, 408] on span "Continuar con receta de prueba" at bounding box center [733, 406] width 219 height 23
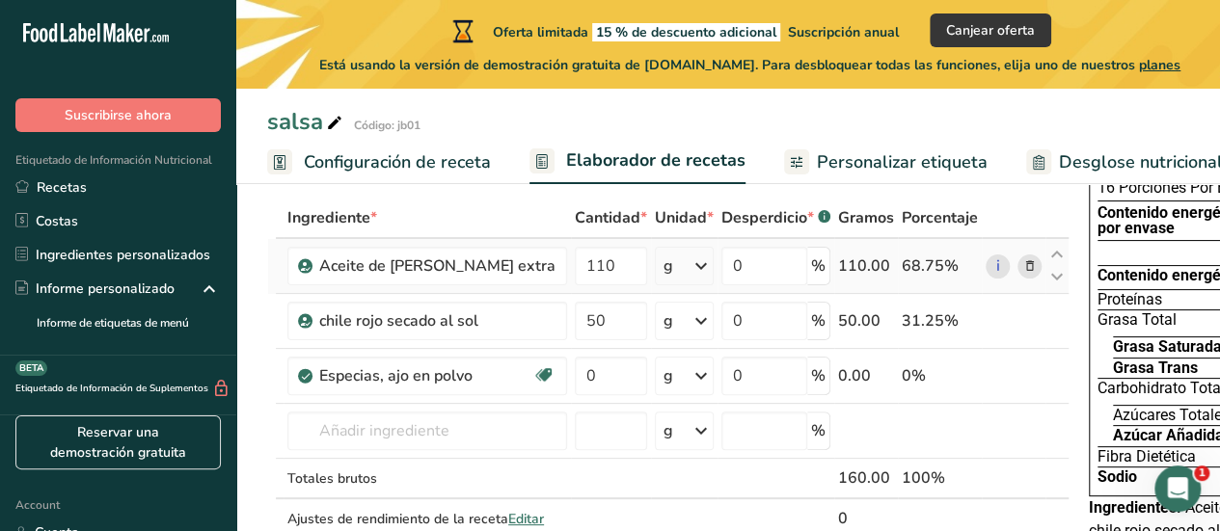
scroll to position [193, 0]
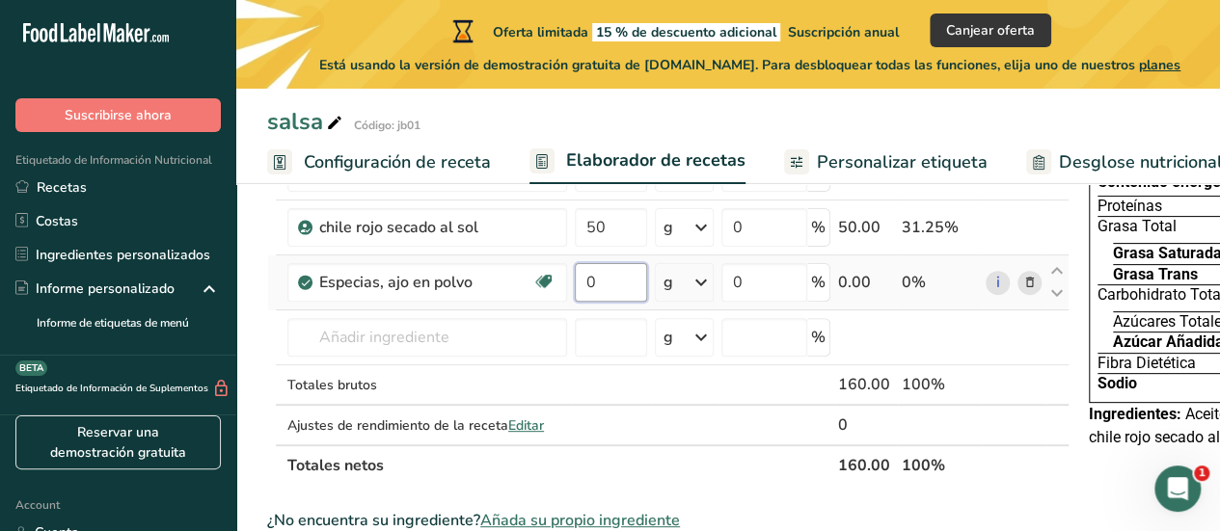
click at [582, 284] on input "0" at bounding box center [611, 282] width 72 height 39
type input "10"
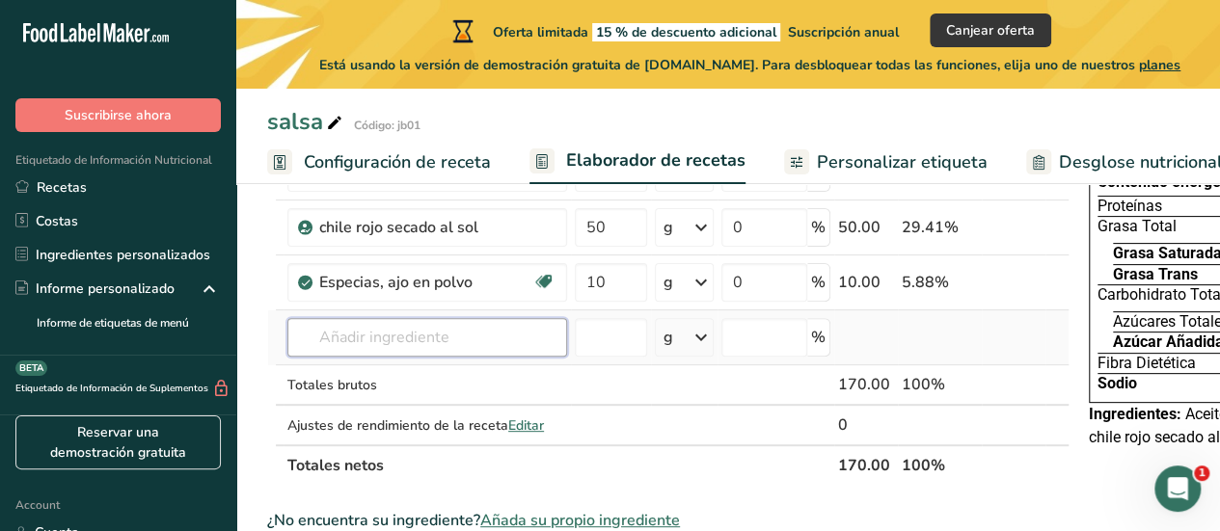
click at [394, 327] on div "Ingrediente * Cantidad * Unidad * Desperdicio * .a-a{fill:#347362;}.b-a{fill:#f…" at bounding box center [668, 295] width 802 height 382
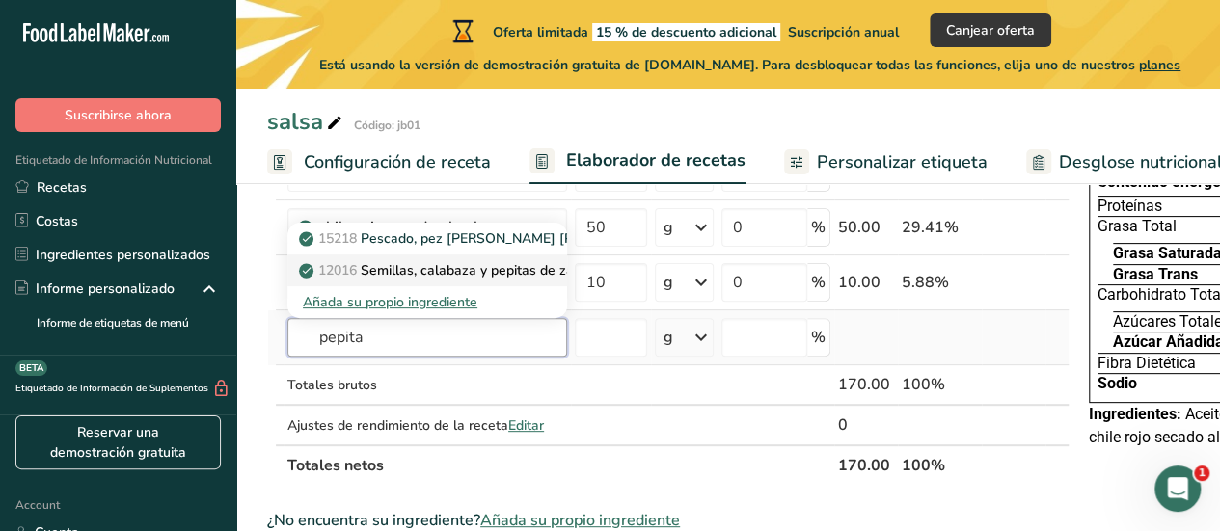
type input "pepita"
click at [448, 262] on p "12016 Semillas, calabaza y pepitas de zapallo, tostadas, sin sal" at bounding box center [507, 270] width 409 height 20
type input "Seeds, pumpkin and squash seed kernels, roasted, without salt"
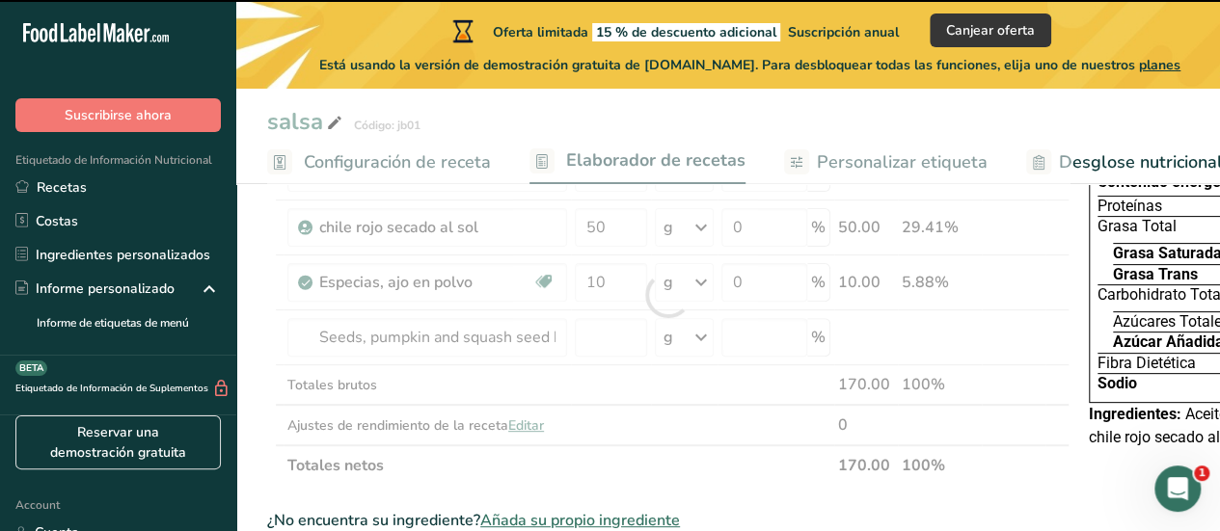
type input "0"
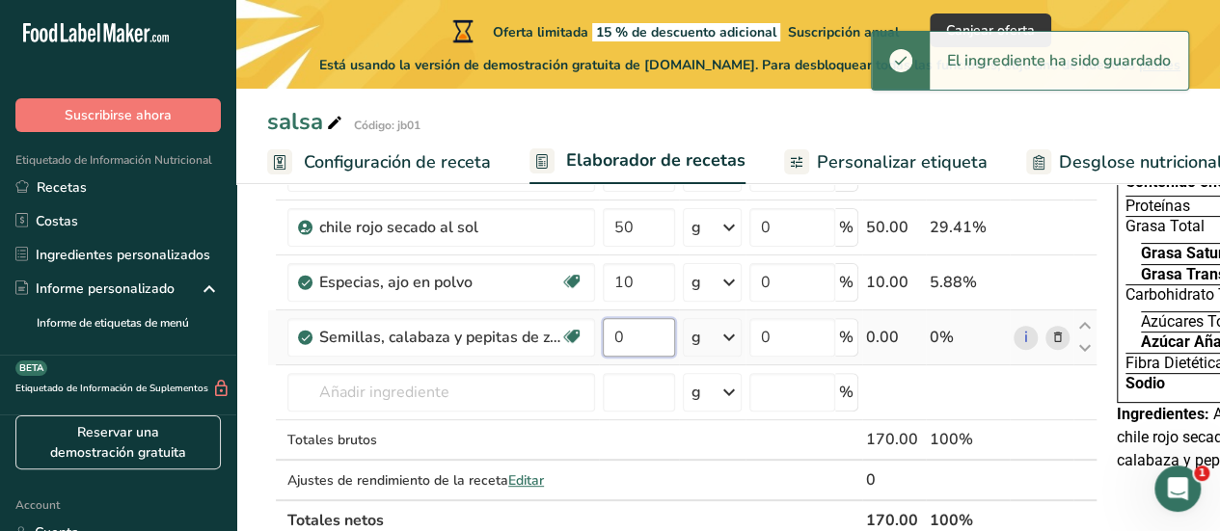
click at [625, 336] on input "0" at bounding box center [639, 337] width 72 height 39
type input "20"
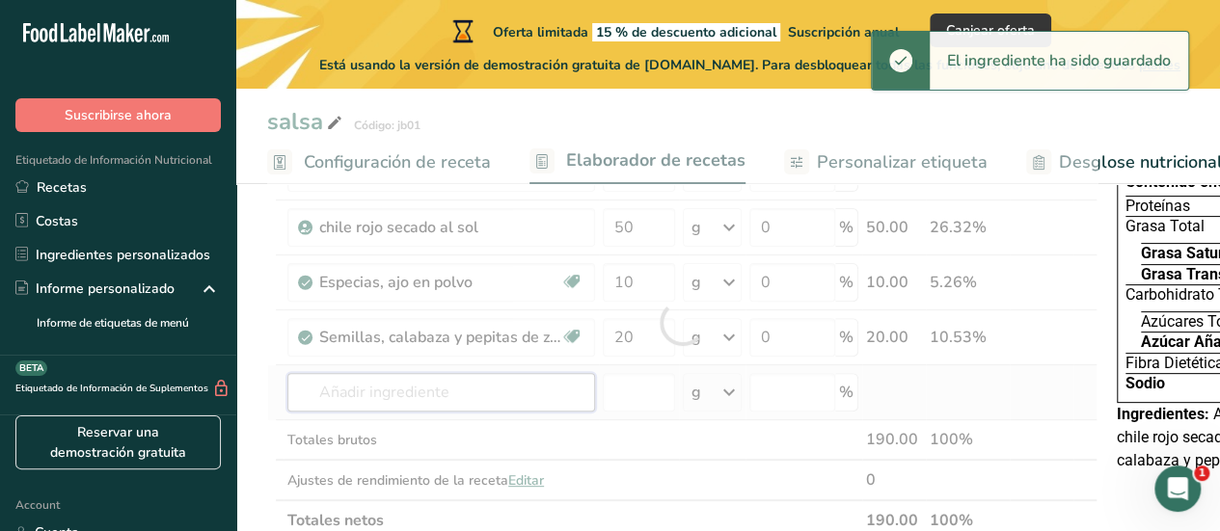
click at [512, 396] on div "Ingrediente * Cantidad * Unidad * Desperdicio * .a-a{fill:#347362;}.b-a{fill:#f…" at bounding box center [682, 322] width 830 height 437
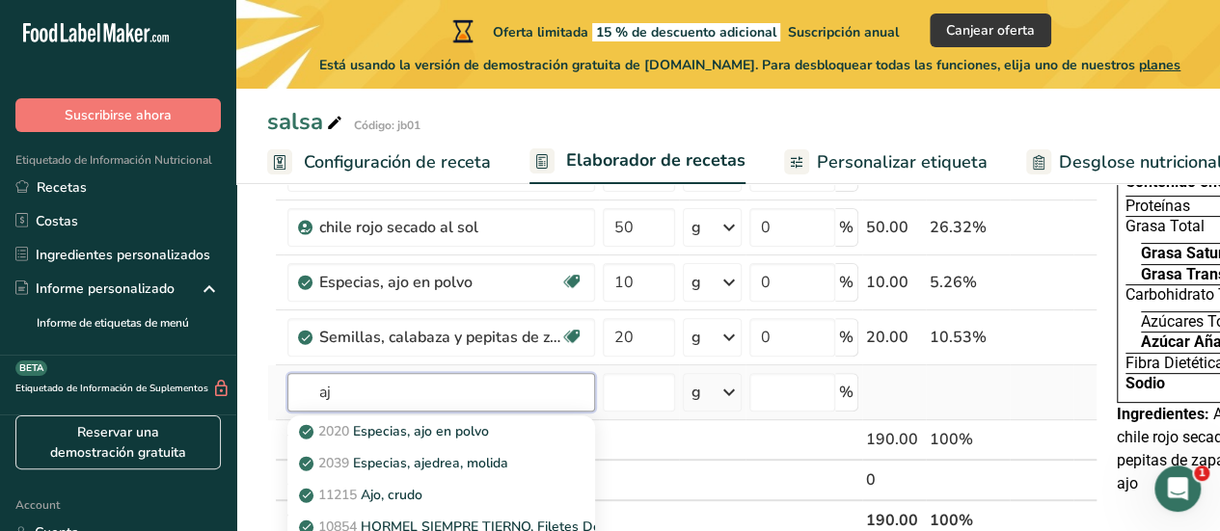
scroll to position [289, 0]
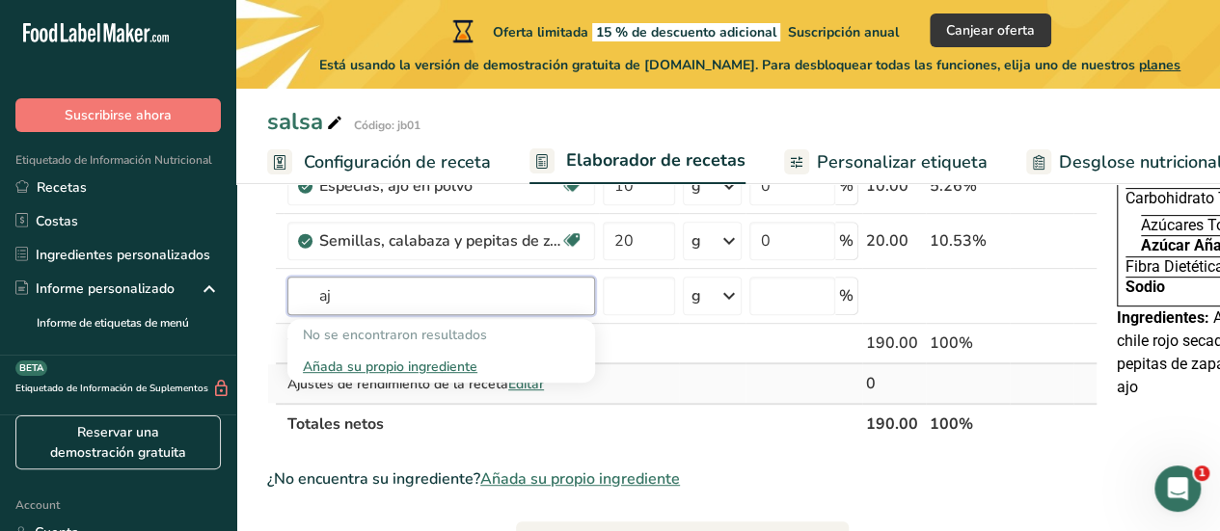
type input "a"
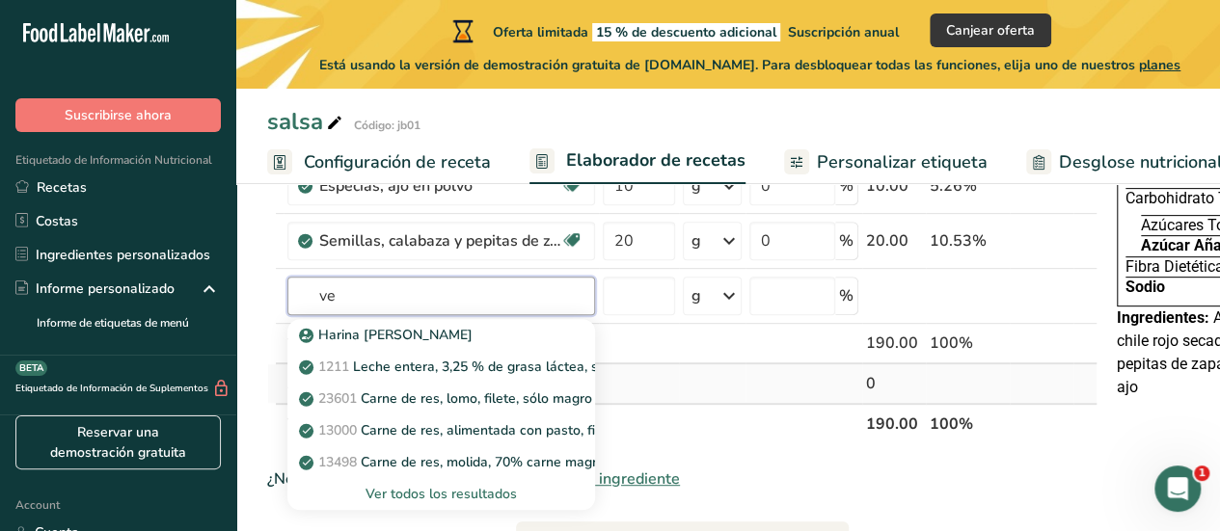
type input "v"
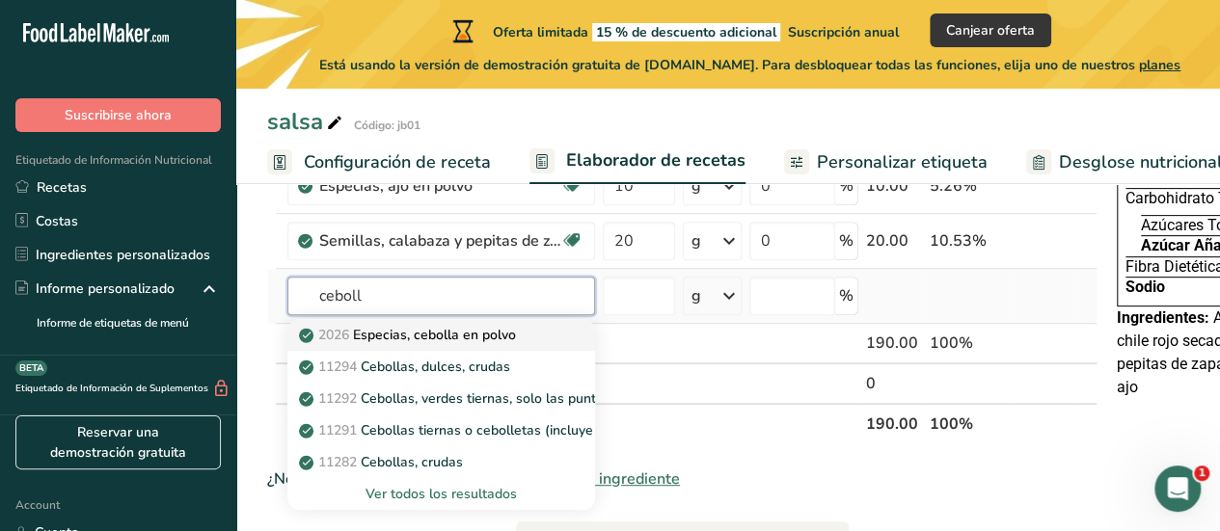
type input "ceboll"
click at [492, 332] on p "2026 Especias, cebolla en polvo" at bounding box center [409, 335] width 213 height 20
type input "Spices, onion powder"
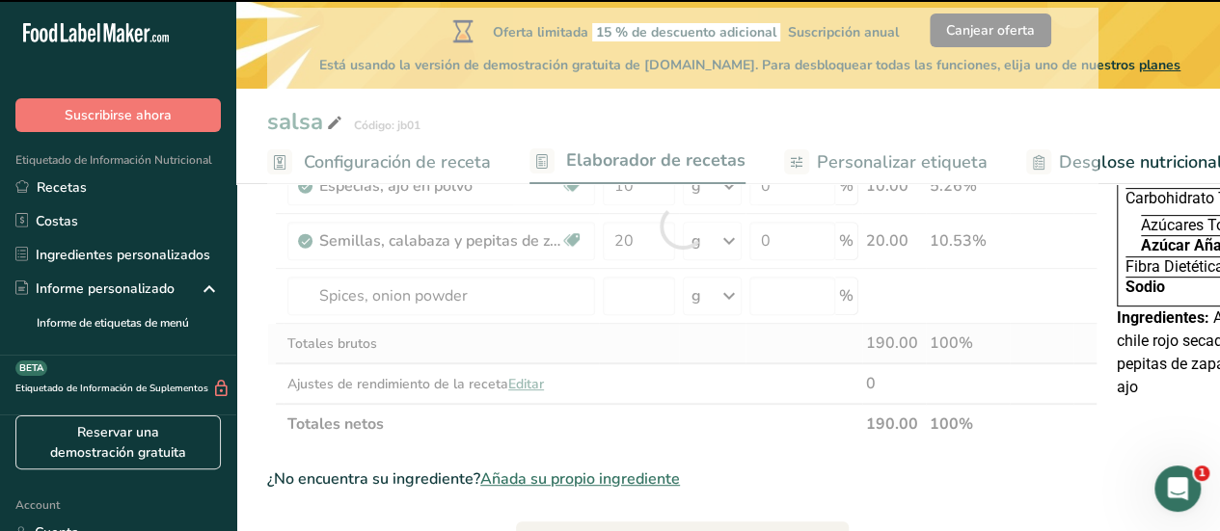
type input "0"
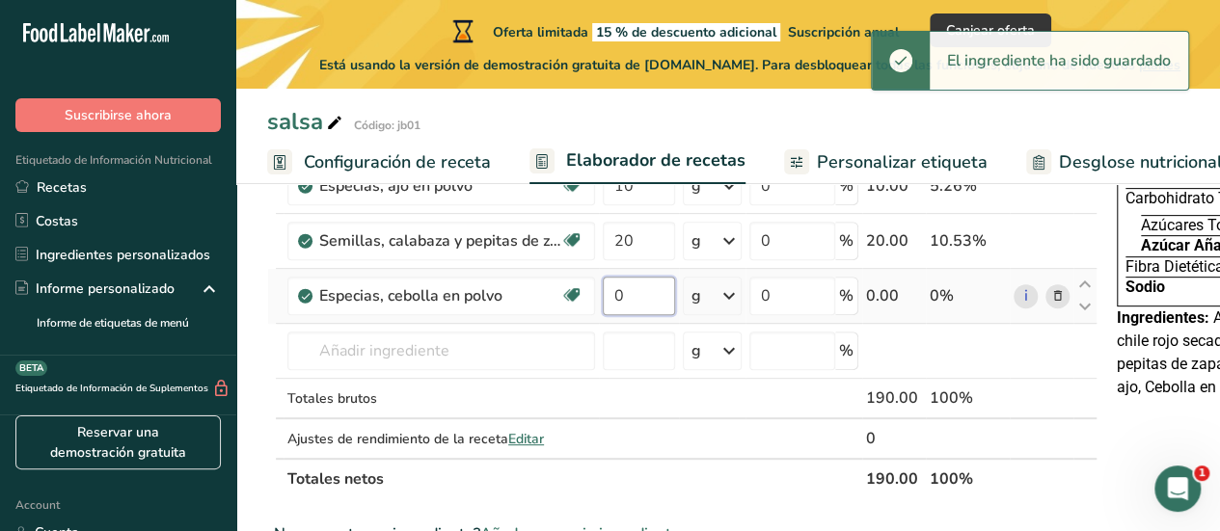
click at [632, 289] on input "0" at bounding box center [639, 296] width 72 height 39
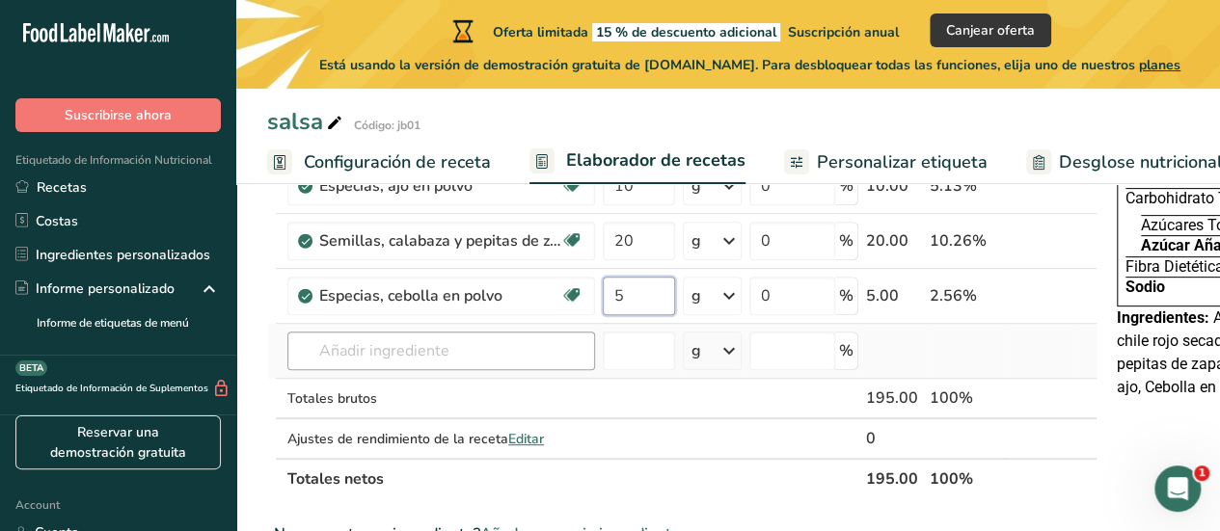
type input "5"
click at [457, 354] on div "Ingrediente * Cantidad * Unidad * Desperdicio * .a-a{fill:#347362;}.b-a{fill:#f…" at bounding box center [682, 254] width 830 height 492
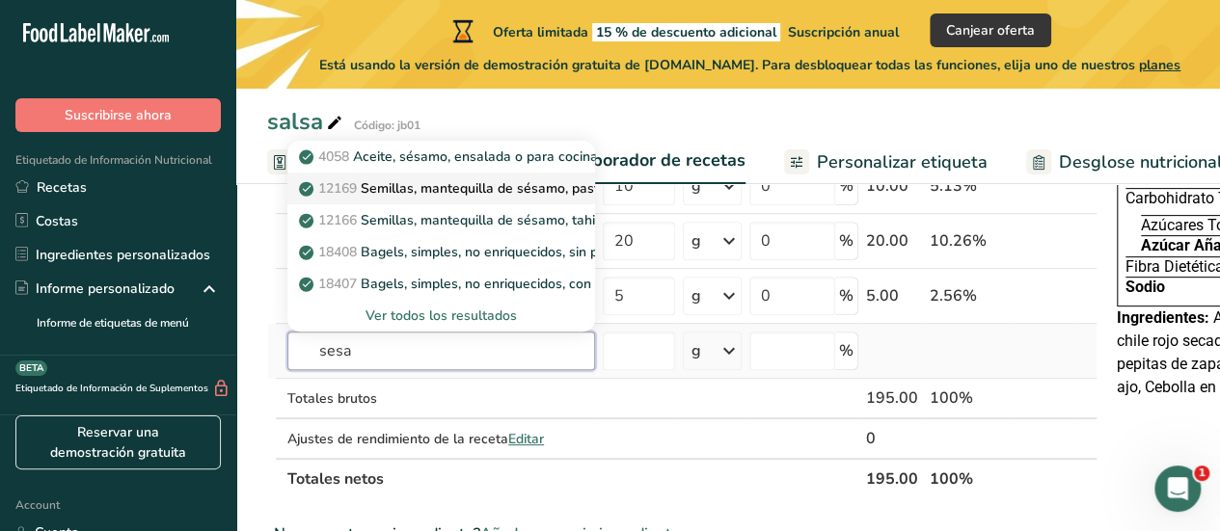
type input "sesa"
click at [521, 196] on p "12169 Semillas, mantequilla de sésamo, pasta." at bounding box center [456, 188] width 307 height 20
type input "Seeds, sesame butter, paste"
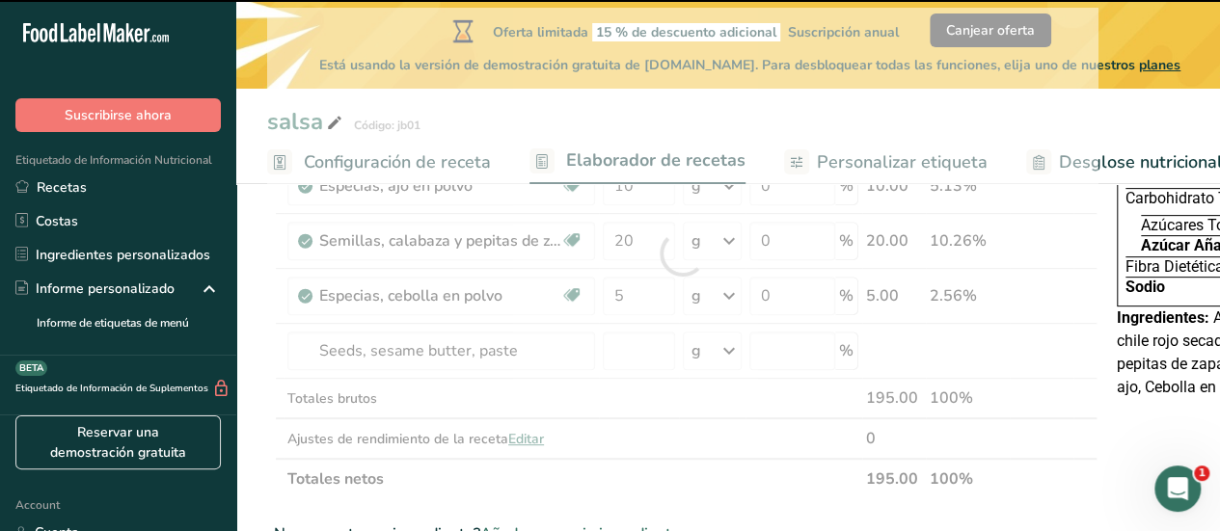
type input "0"
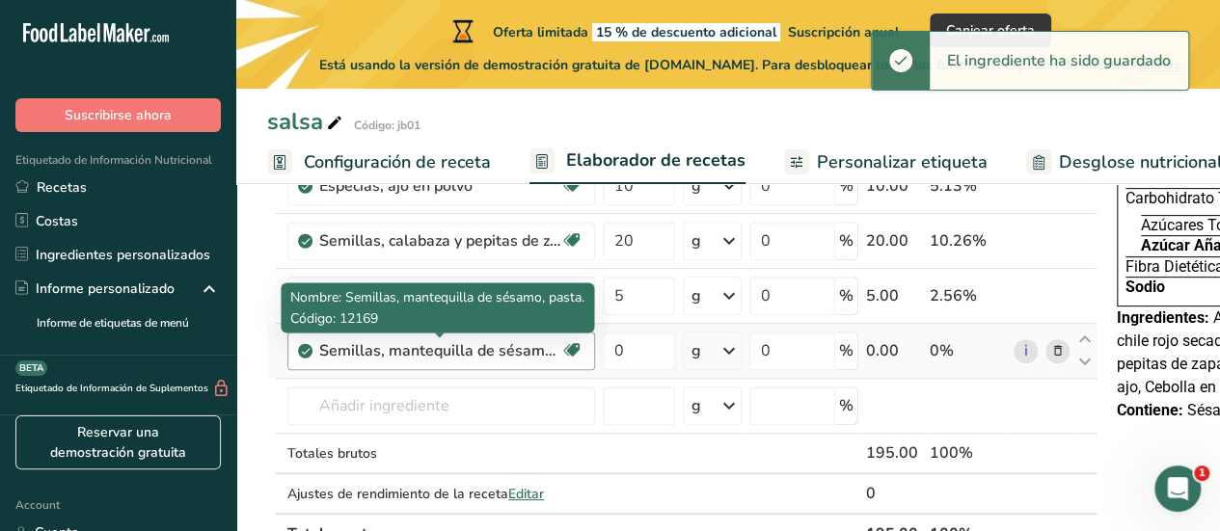
click at [520, 350] on div "Semillas, mantequilla de sésamo, pasta." at bounding box center [439, 350] width 241 height 23
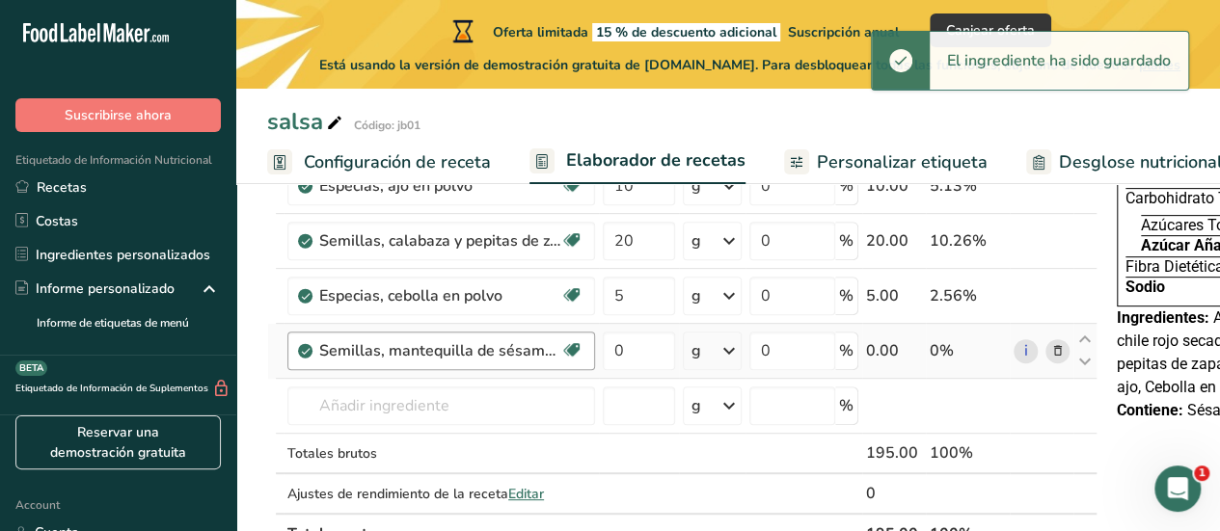
click at [520, 350] on div "Semillas, mantequilla de sésamo, pasta." at bounding box center [439, 350] width 241 height 23
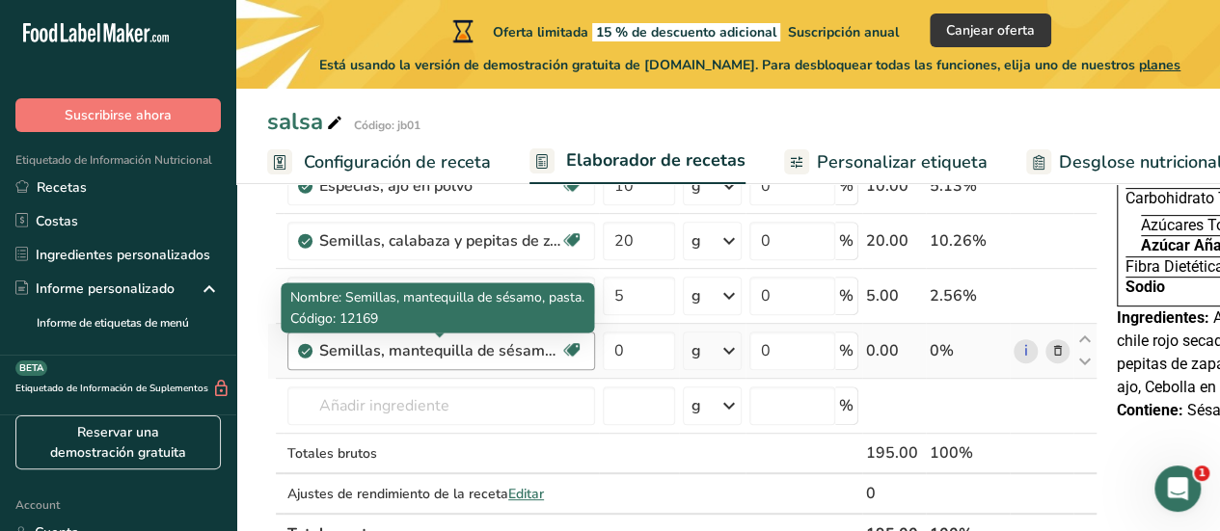
click at [520, 350] on div "Semillas, mantequilla de sésamo, pasta." at bounding box center [439, 350] width 241 height 23
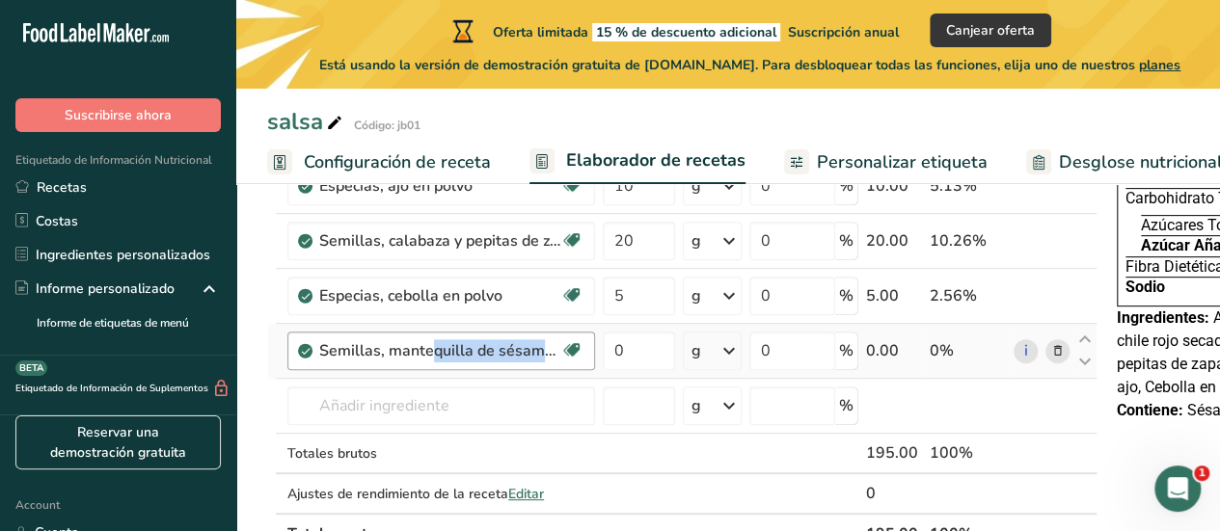
click at [520, 350] on div "Semillas, mantequilla de sésamo, pasta." at bounding box center [439, 350] width 241 height 23
click at [640, 352] on input "0" at bounding box center [639, 351] width 72 height 39
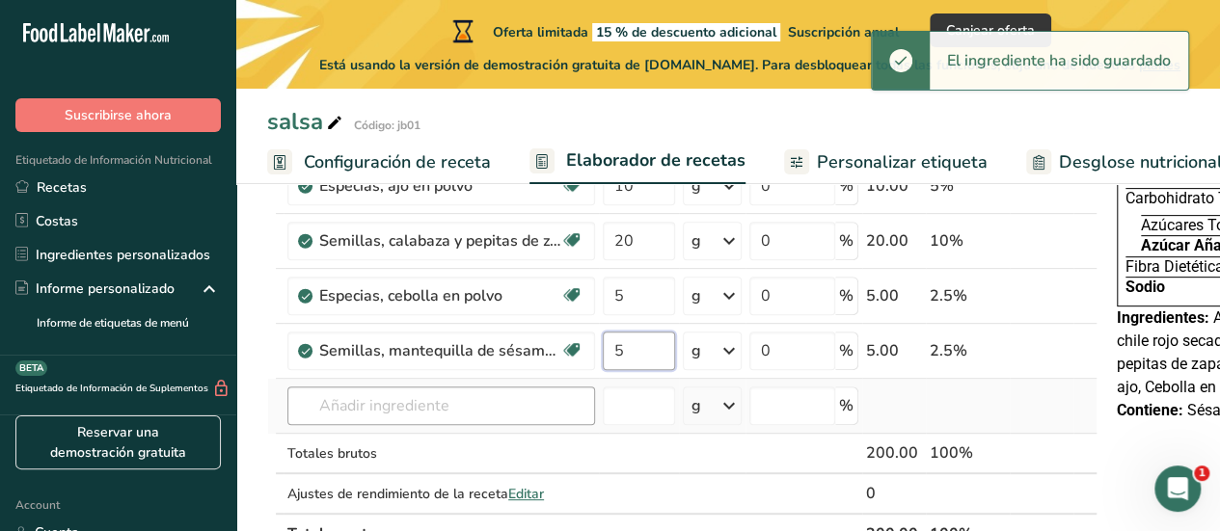
type input "5"
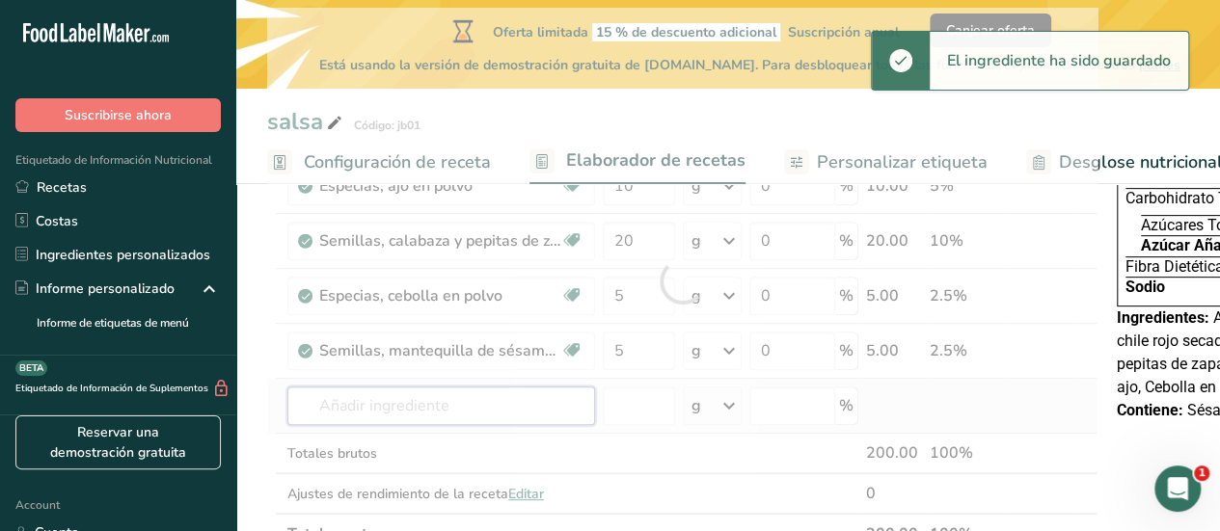
click at [489, 411] on div "Ingrediente * Cantidad * Unidad * Desperdicio * .a-a{fill:#347362;}.b-a{fill:#f…" at bounding box center [682, 281] width 830 height 547
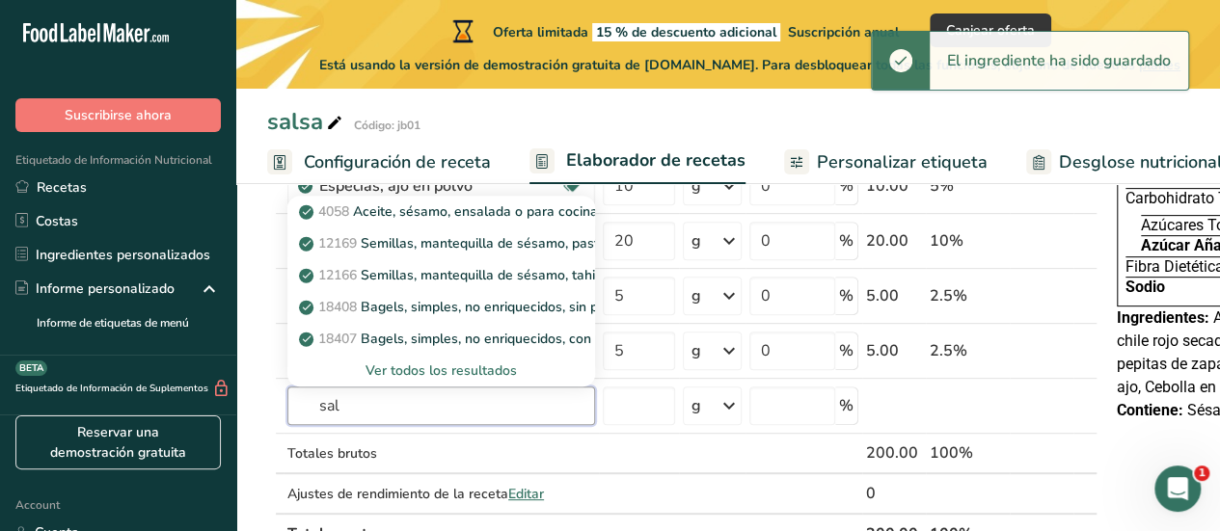
type input "sal"
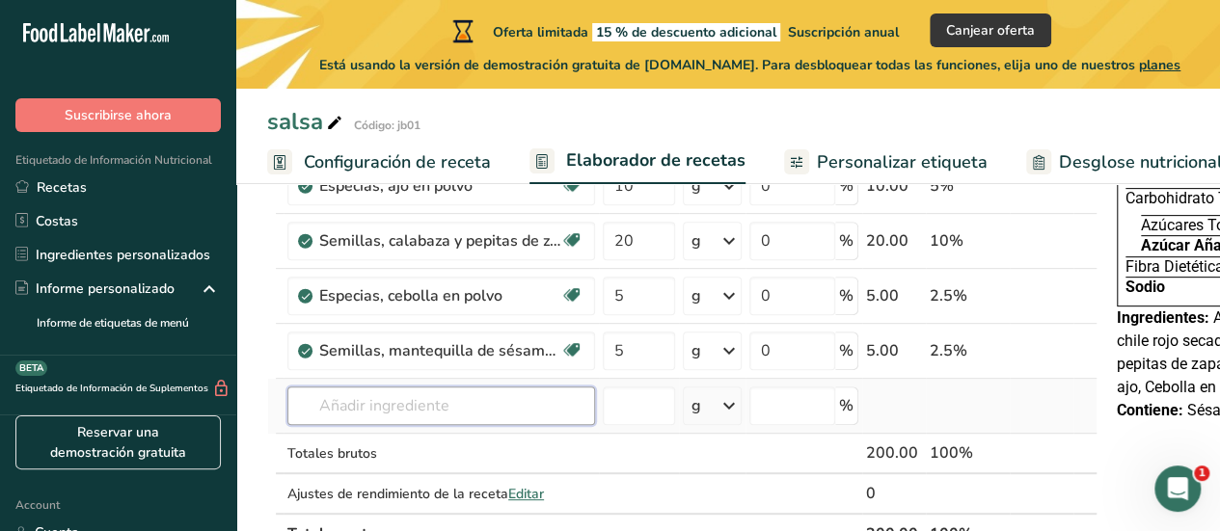
click at [488, 414] on input "text" at bounding box center [441, 406] width 308 height 39
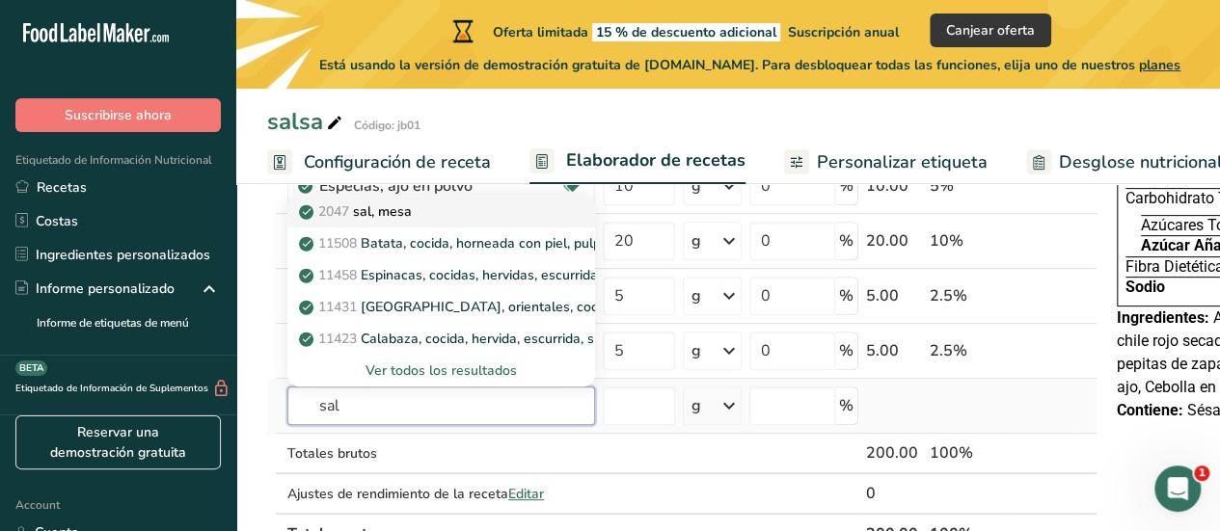
type input "sal"
click at [424, 214] on div "2047 sal, mesa" at bounding box center [426, 212] width 246 height 20
type input "Salt, table"
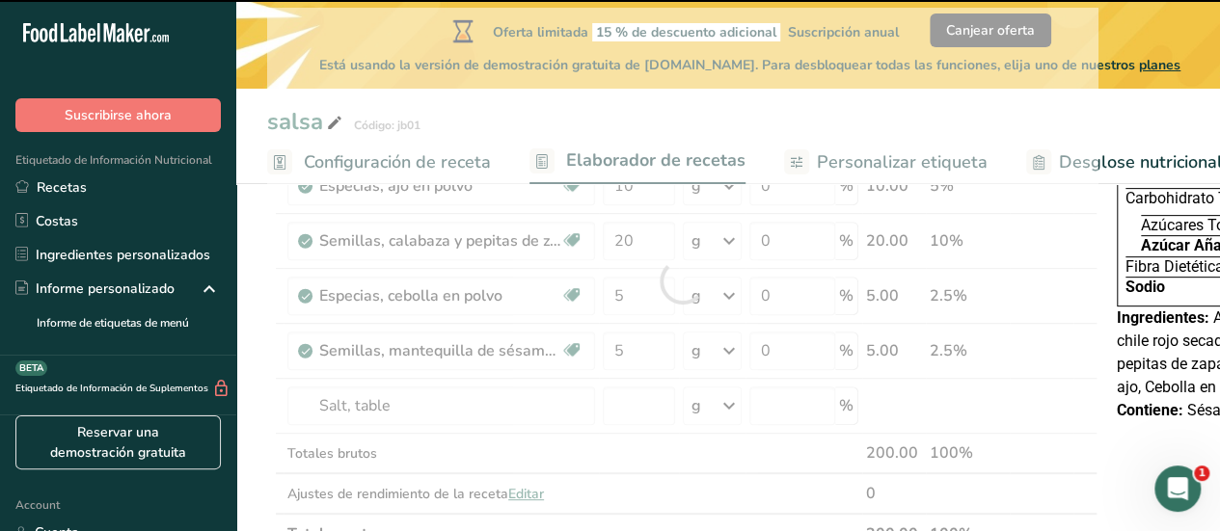
type input "0"
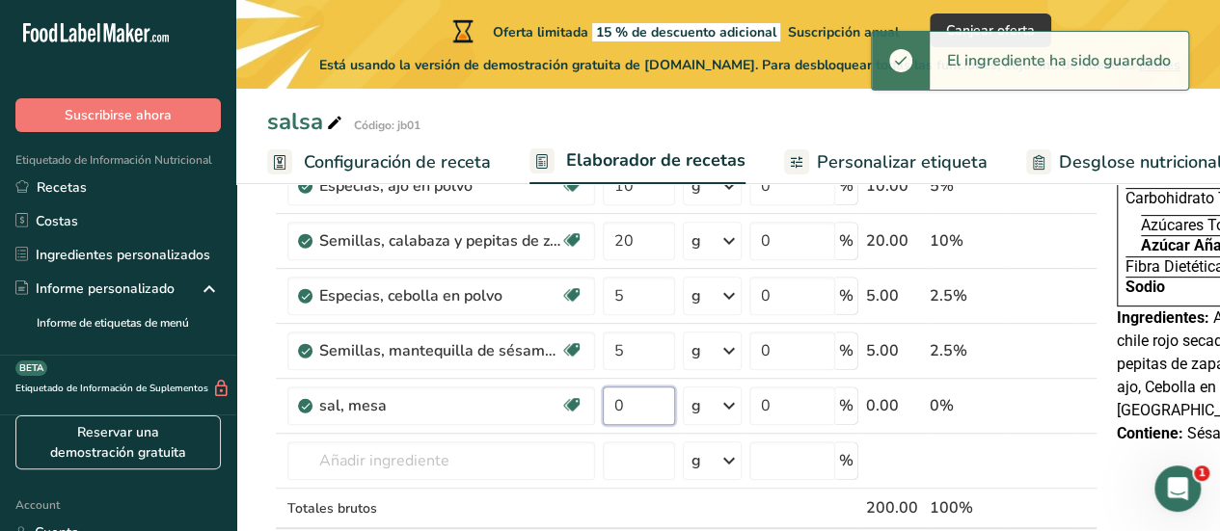
click at [628, 402] on input "0" at bounding box center [639, 406] width 72 height 39
drag, startPoint x: 628, startPoint y: 402, endPoint x: 490, endPoint y: 401, distance: 137.9
click at [490, 401] on tr "sal, mesa Libre de lácteos Libre de gluten Vegano Vegetariano Libre de soja 0 g…" at bounding box center [682, 406] width 828 height 55
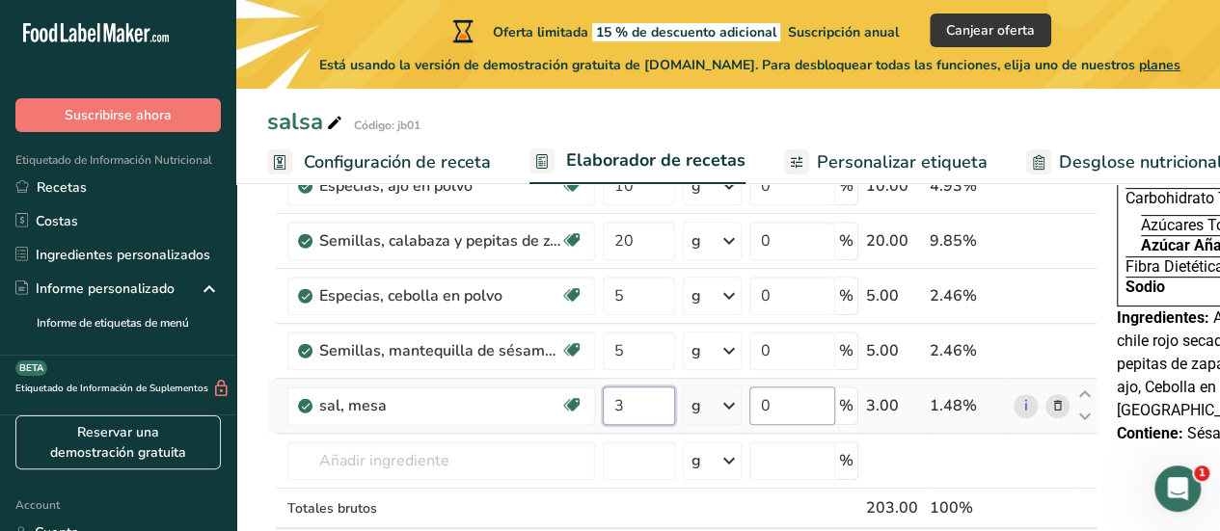
type input "3"
click at [782, 402] on div "Ingrediente * Cantidad * Unidad * Desperdicio * .a-a{fill:#347362;}.b-a{fill:#f…" at bounding box center [682, 309] width 830 height 602
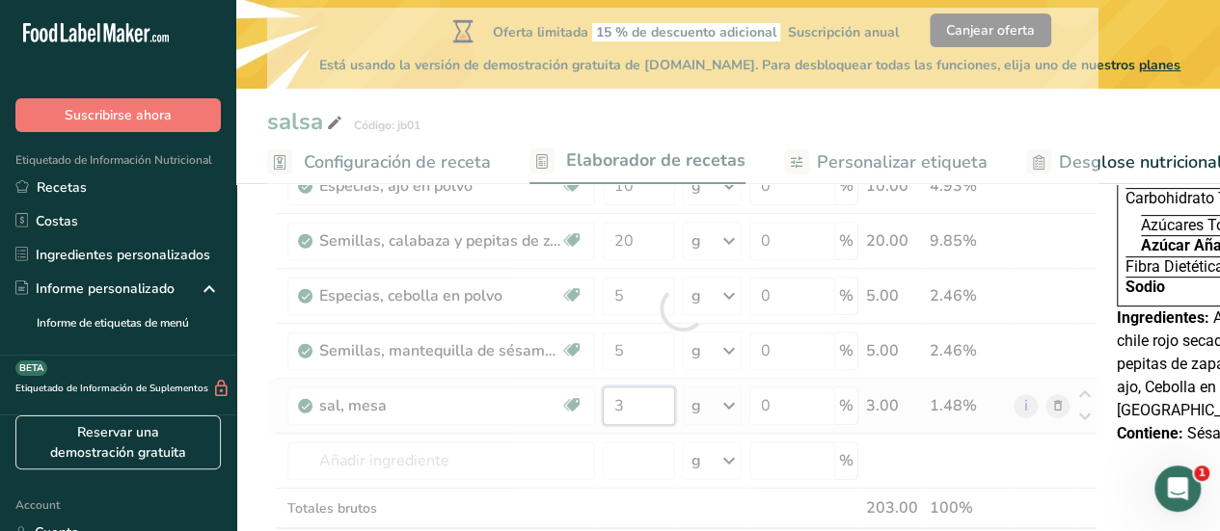
click at [640, 402] on div "Ingrediente * Cantidad * Unidad * Desperdicio * .a-a{fill:#347362;}.b-a{fill:#f…" at bounding box center [682, 309] width 830 height 602
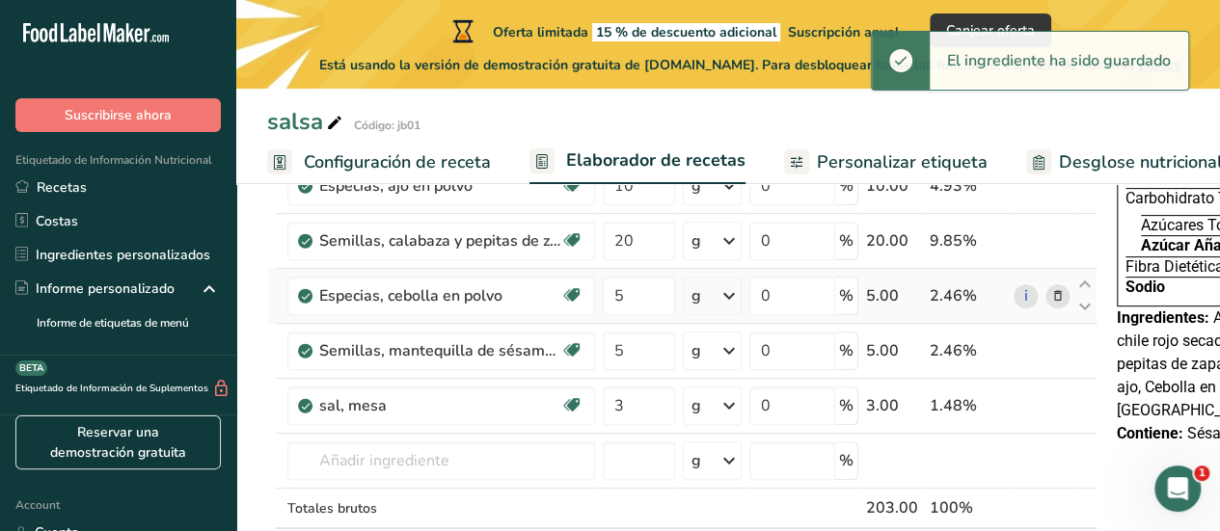
click at [284, 301] on div "Ingrediente * Cantidad * Unidad * Desperdicio * .a-a{fill:#347362;}.b-a{fill:#f…" at bounding box center [682, 309] width 830 height 602
click at [611, 404] on input "3" at bounding box center [639, 406] width 72 height 39
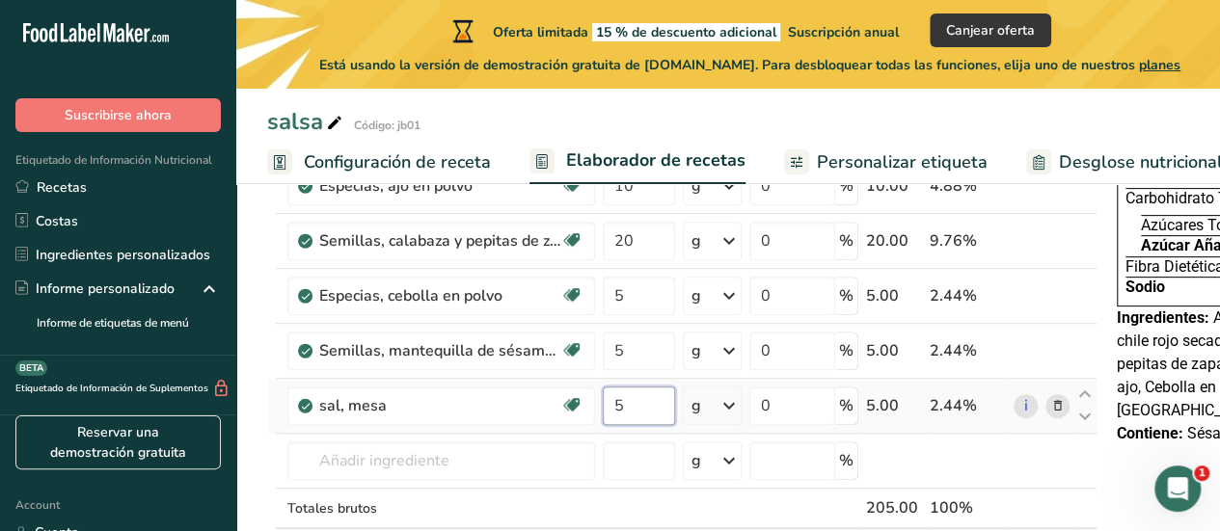
type input "5"
click at [272, 399] on div "Ingrediente * Cantidad * Unidad * Desperdicio * .a-a{fill:#347362;}.b-a{fill:#f…" at bounding box center [682, 309] width 830 height 602
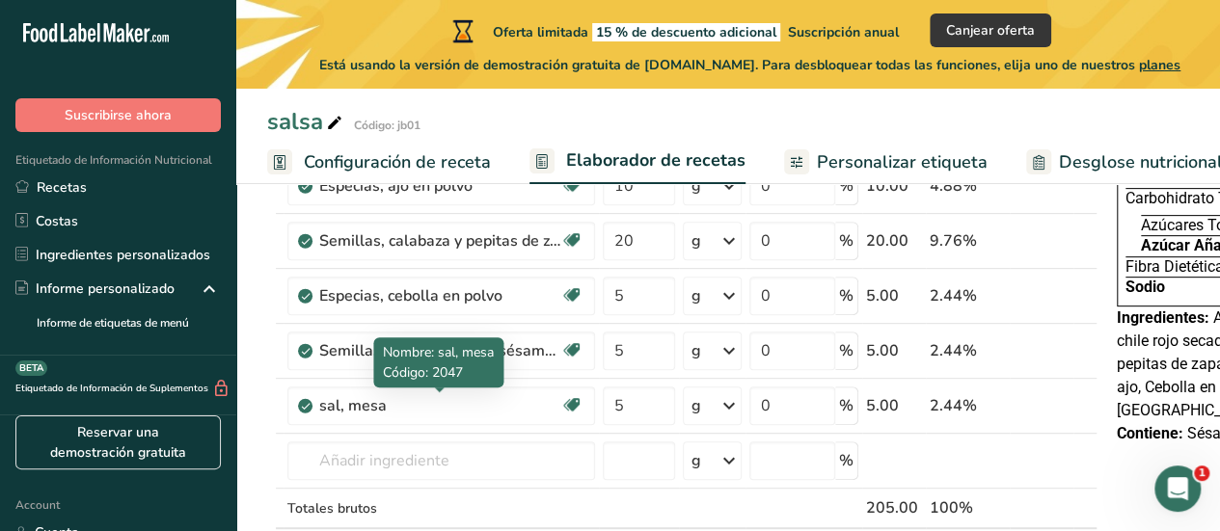
click at [455, 385] on div "Nombre: sal, mesa Código: 2047" at bounding box center [438, 363] width 130 height 50
click at [442, 408] on div "sal, mesa" at bounding box center [439, 405] width 241 height 23
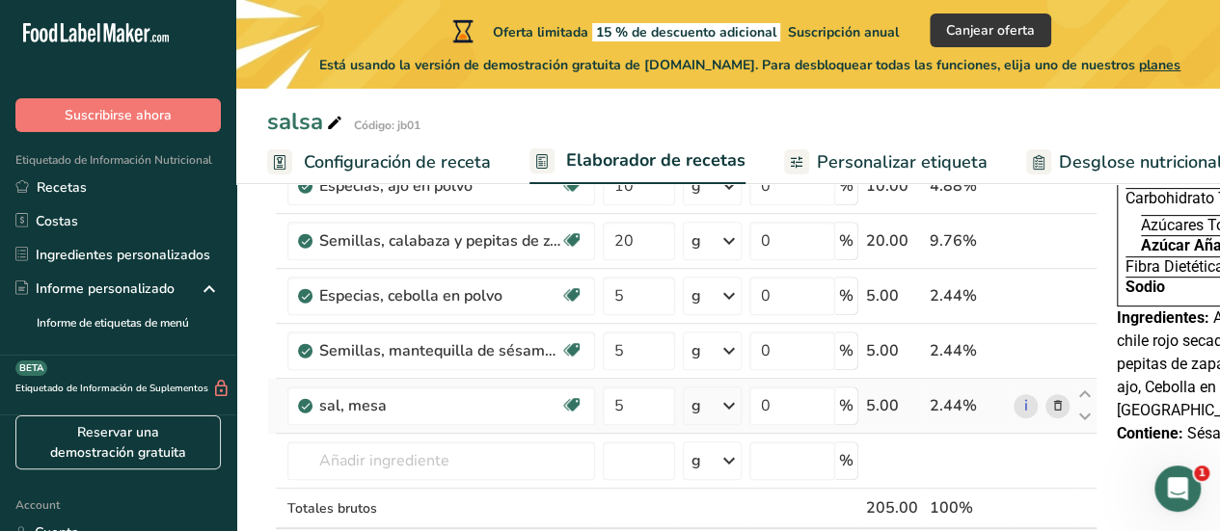
click at [1052, 408] on icon at bounding box center [1058, 406] width 14 height 20
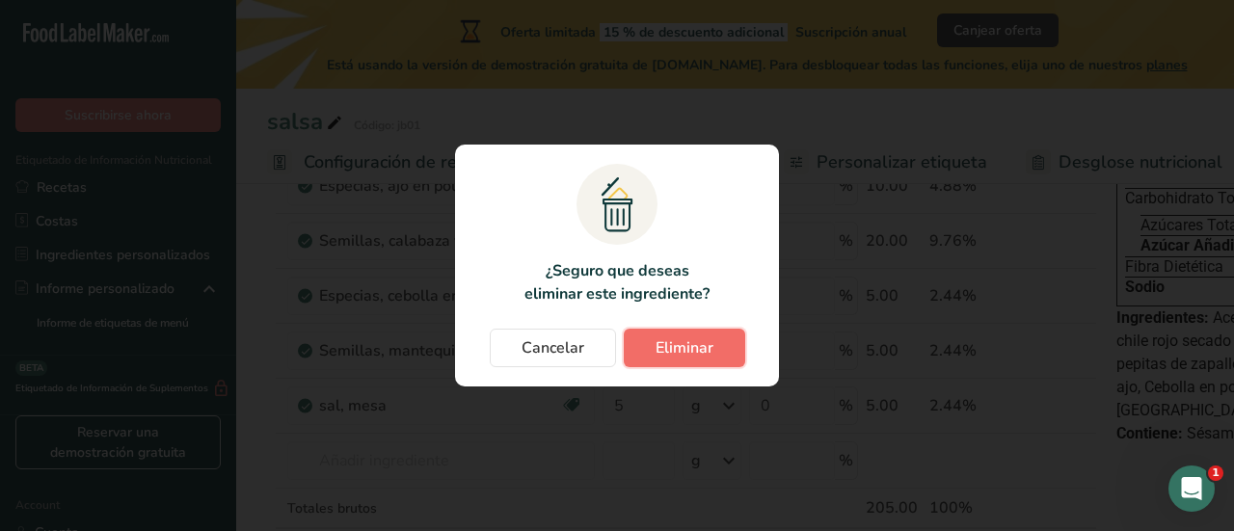
click at [662, 349] on span "Eliminar" at bounding box center [685, 348] width 58 height 23
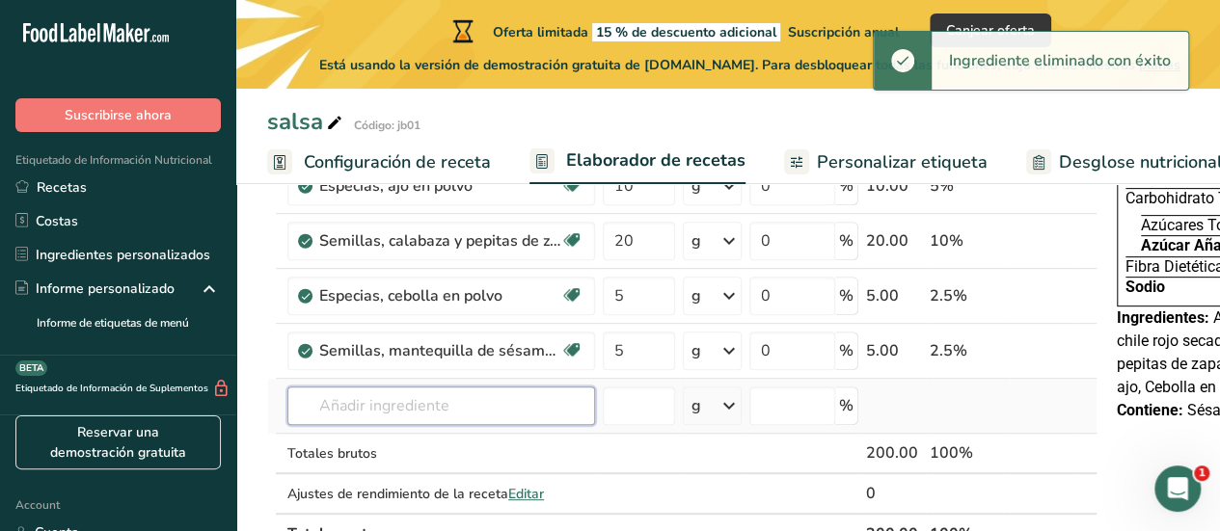
click at [376, 408] on input "text" at bounding box center [441, 406] width 308 height 39
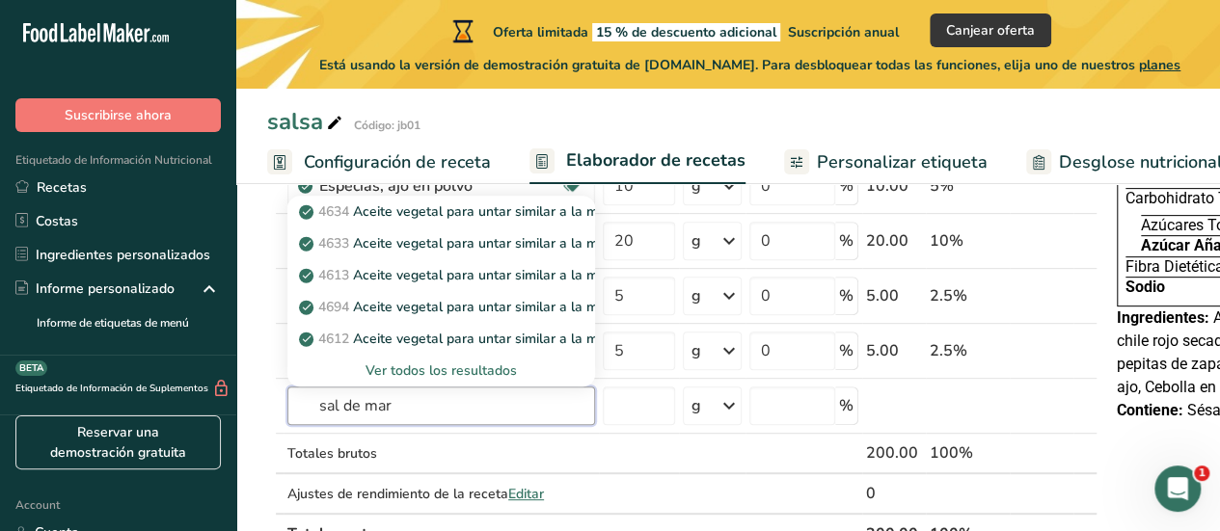
drag, startPoint x: 435, startPoint y: 414, endPoint x: 206, endPoint y: 428, distance: 229.0
click at [206, 428] on div ".a-20{fill:#fff;} Suscribirse ahora Etiquetado de Información Nutricional Recet…" at bounding box center [610, 481] width 1220 height 1540
type input "sal"
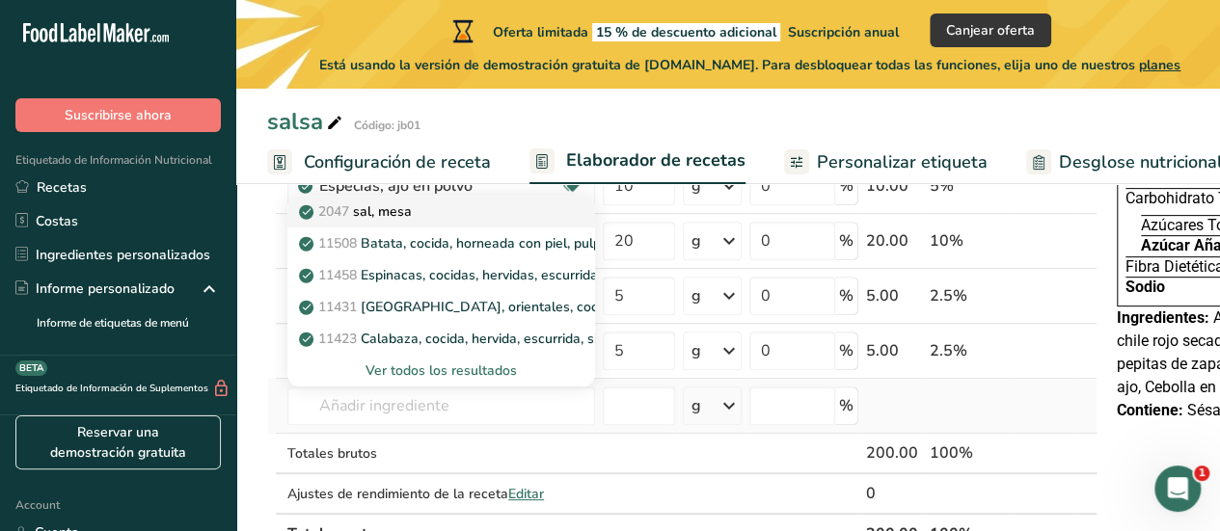
click at [448, 204] on div "2047 sal, mesa" at bounding box center [426, 212] width 246 height 20
type input "Salt, table"
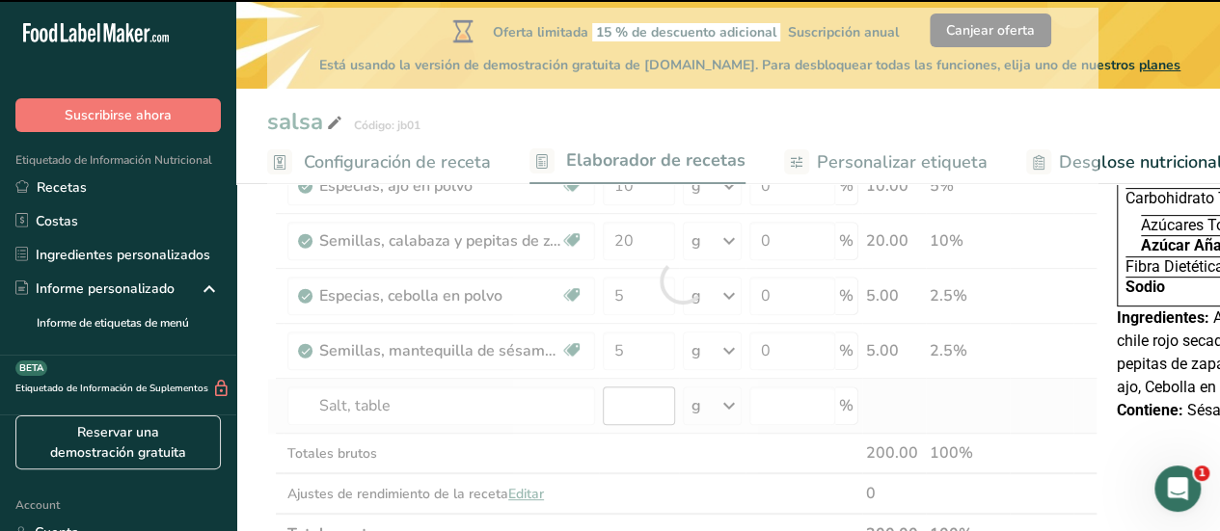
type input "0"
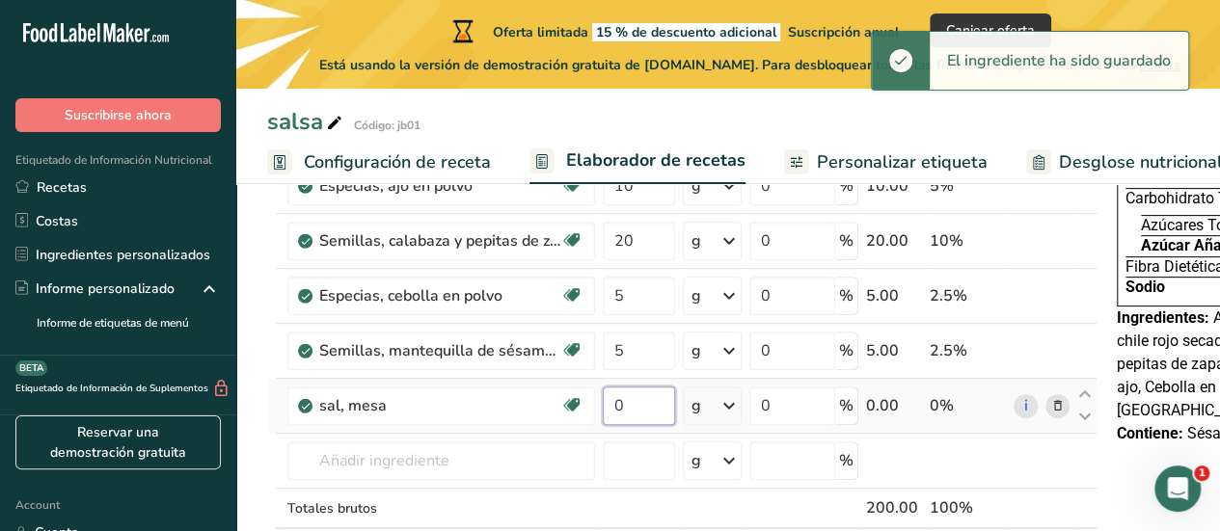
click at [633, 404] on input "0" at bounding box center [639, 406] width 72 height 39
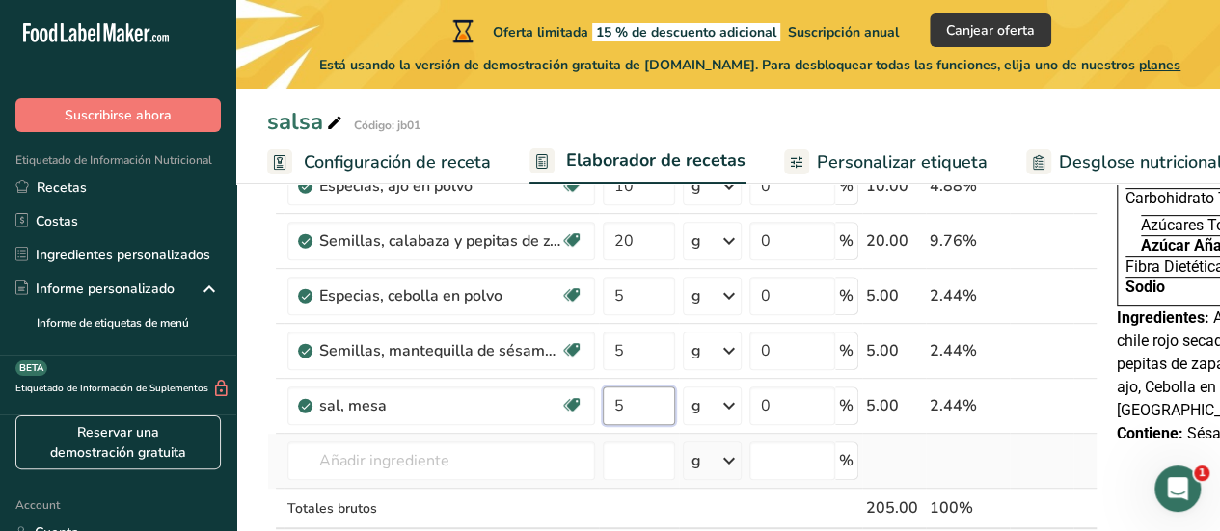
type input "5"
click at [989, 456] on div "Ingrediente * Cantidad * Unidad * Desperdicio * .a-a{fill:#347362;}.b-a{fill:#f…" at bounding box center [682, 309] width 830 height 602
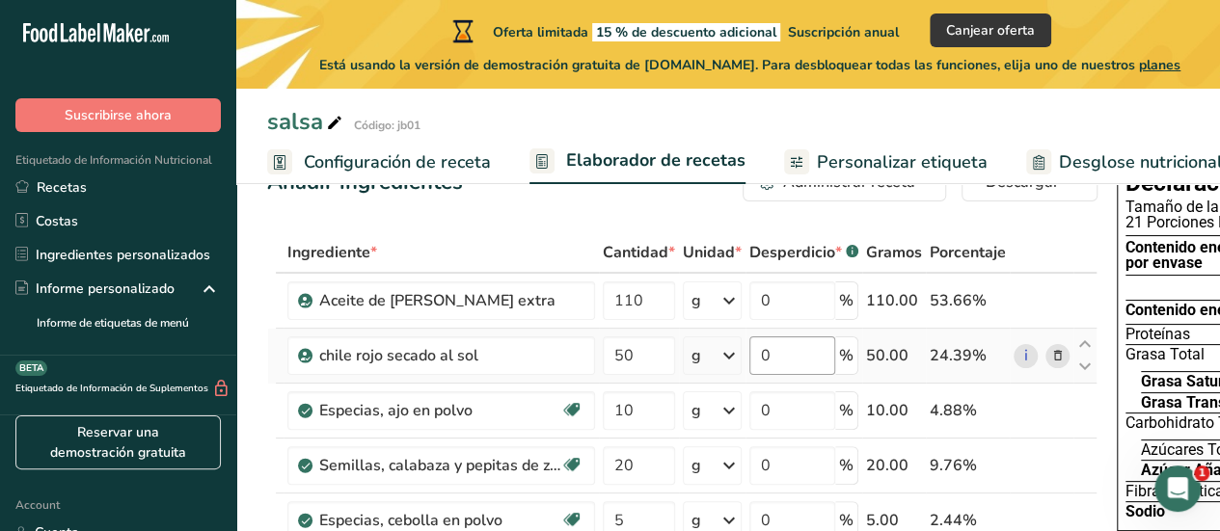
scroll to position [0, 0]
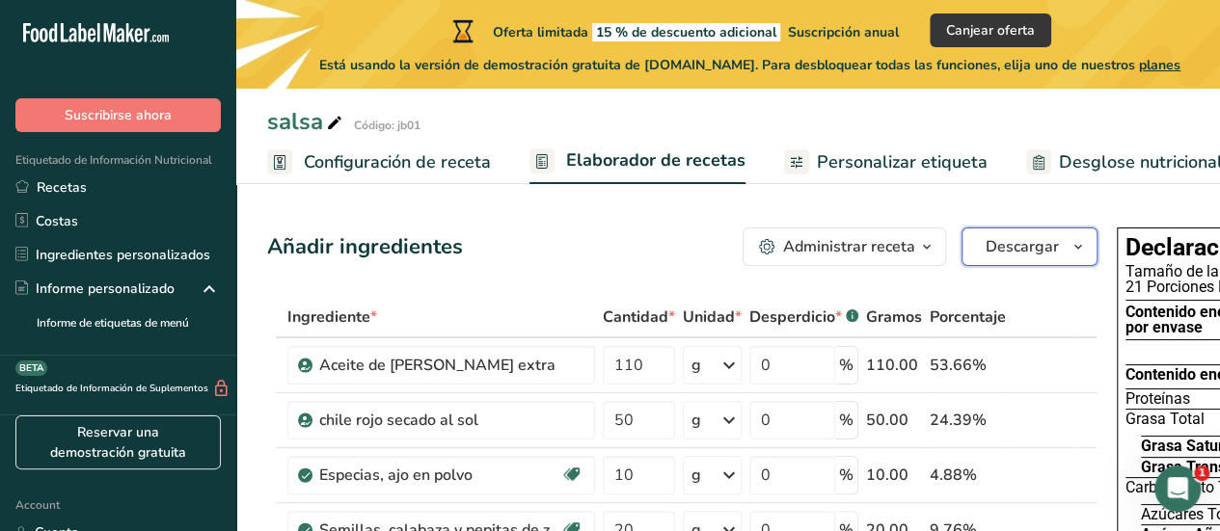
click at [1048, 246] on span "Descargar" at bounding box center [1022, 246] width 73 height 23
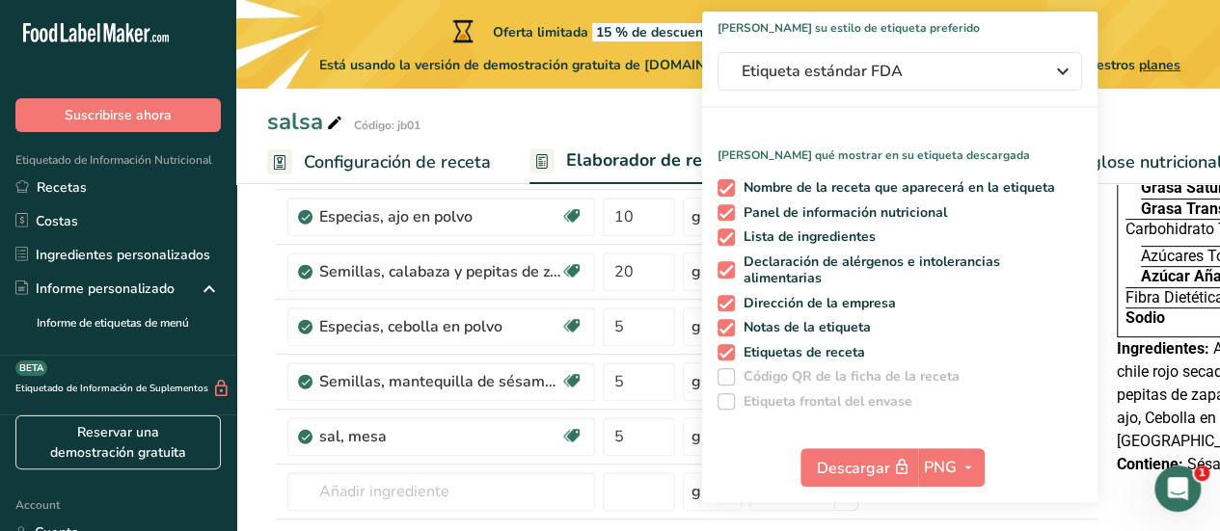
scroll to position [289, 0]
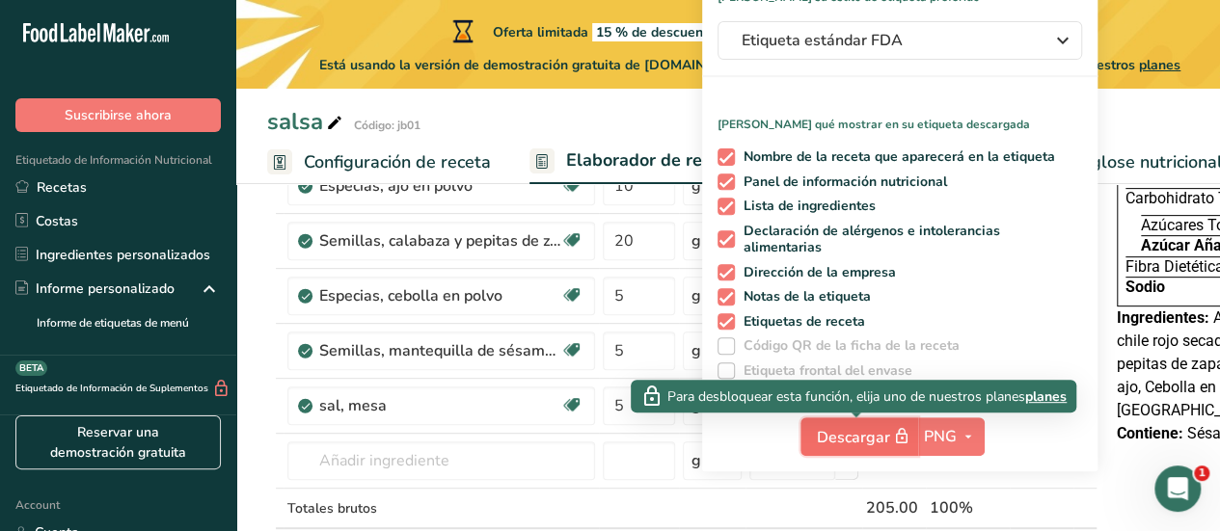
click at [855, 445] on span "Descargar" at bounding box center [865, 437] width 96 height 24
click at [870, 443] on span "Descargar" at bounding box center [865, 437] width 96 height 24
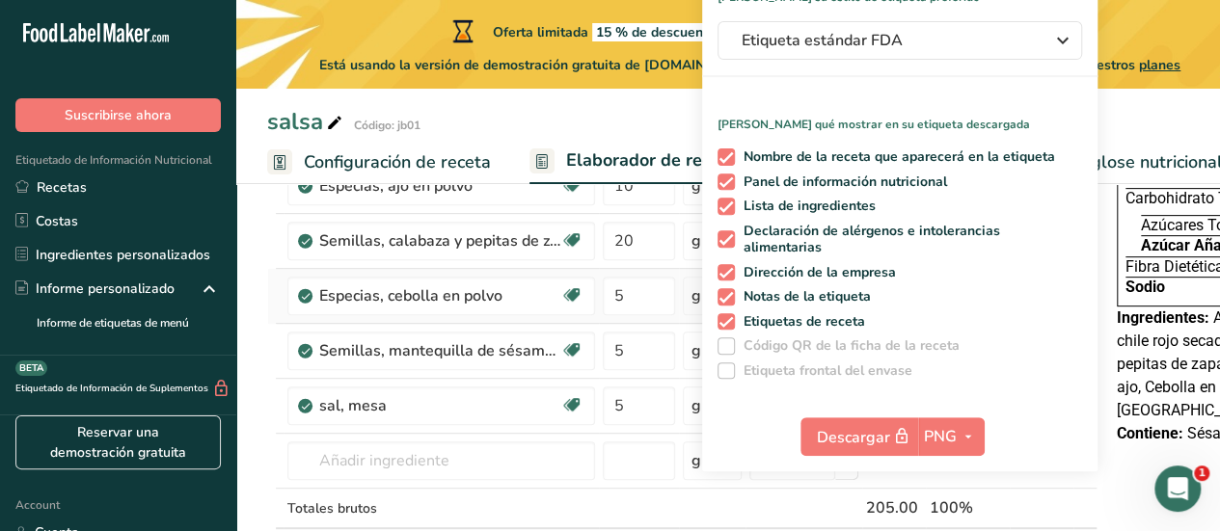
click at [268, 284] on td at bounding box center [272, 296] width 8 height 55
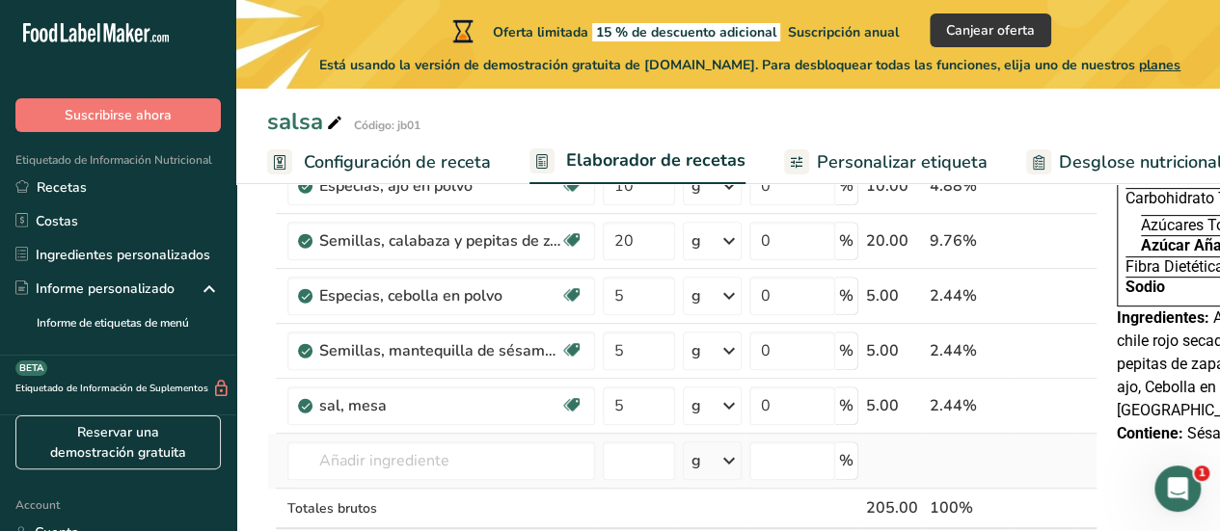
scroll to position [96, 0]
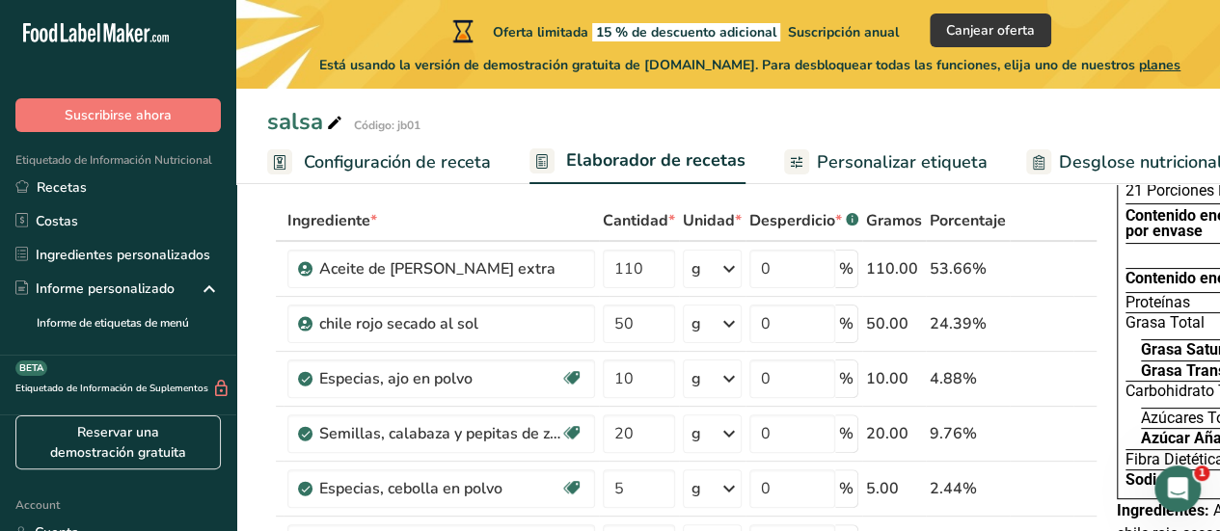
click at [419, 165] on span "Configuración de receta" at bounding box center [397, 162] width 187 height 26
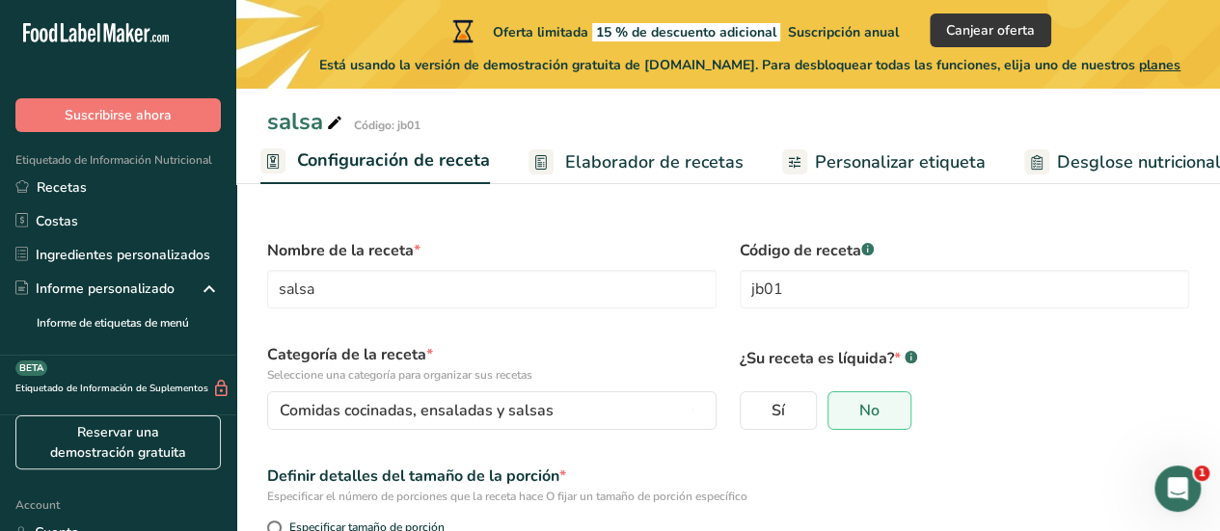
click at [627, 169] on span "Elaborador de recetas" at bounding box center [654, 162] width 178 height 26
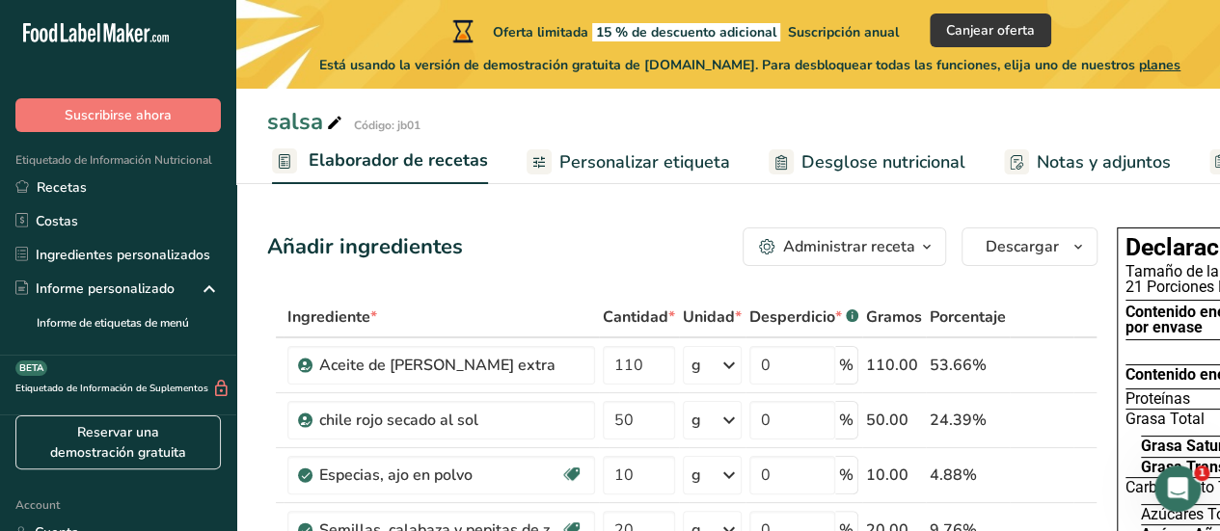
scroll to position [0, 268]
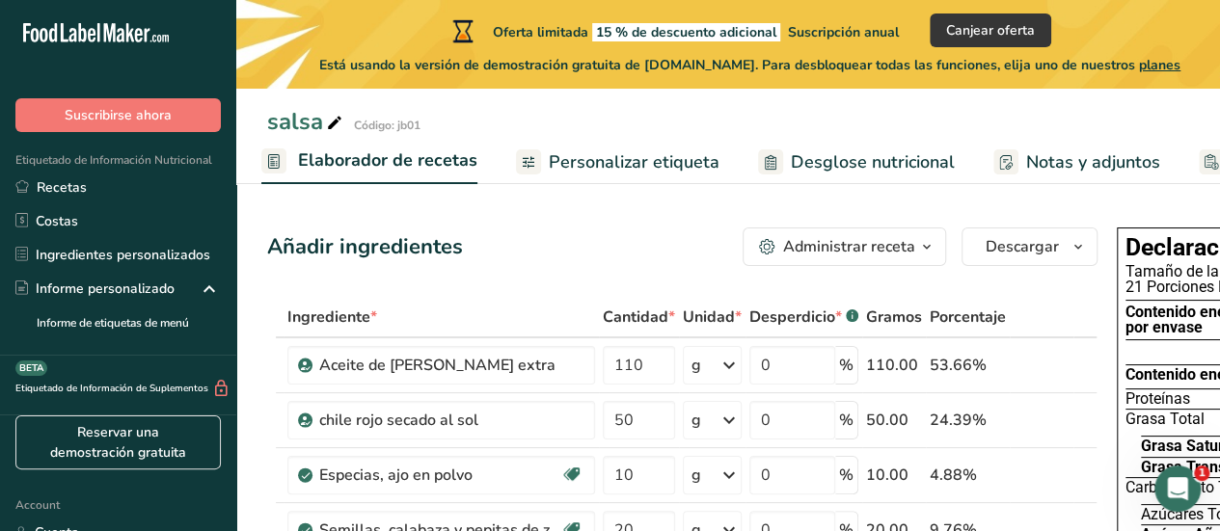
click at [633, 162] on span "Personalizar etiqueta" at bounding box center [634, 162] width 171 height 26
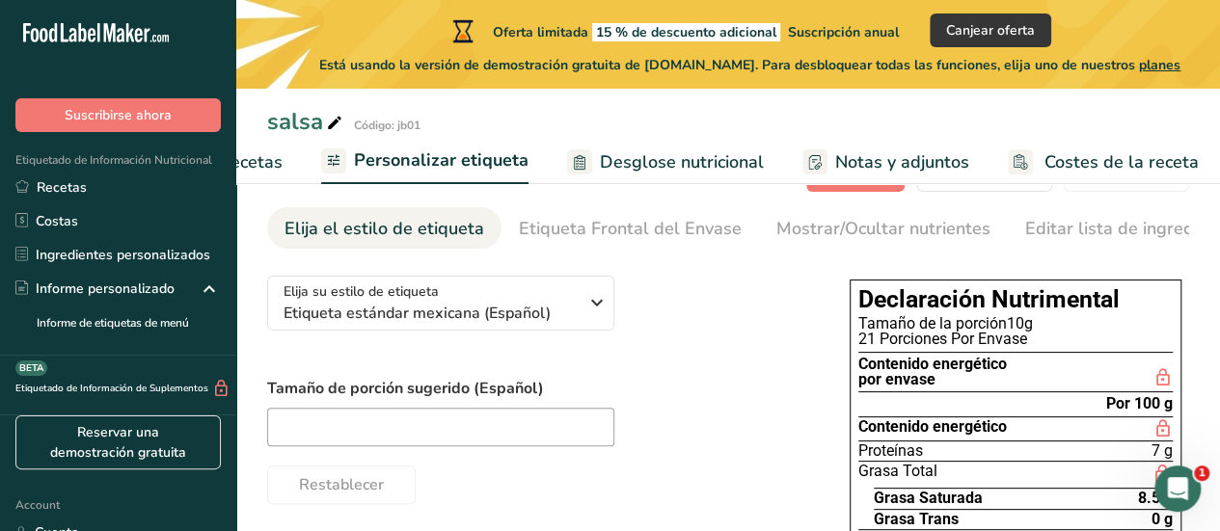
scroll to position [96, 0]
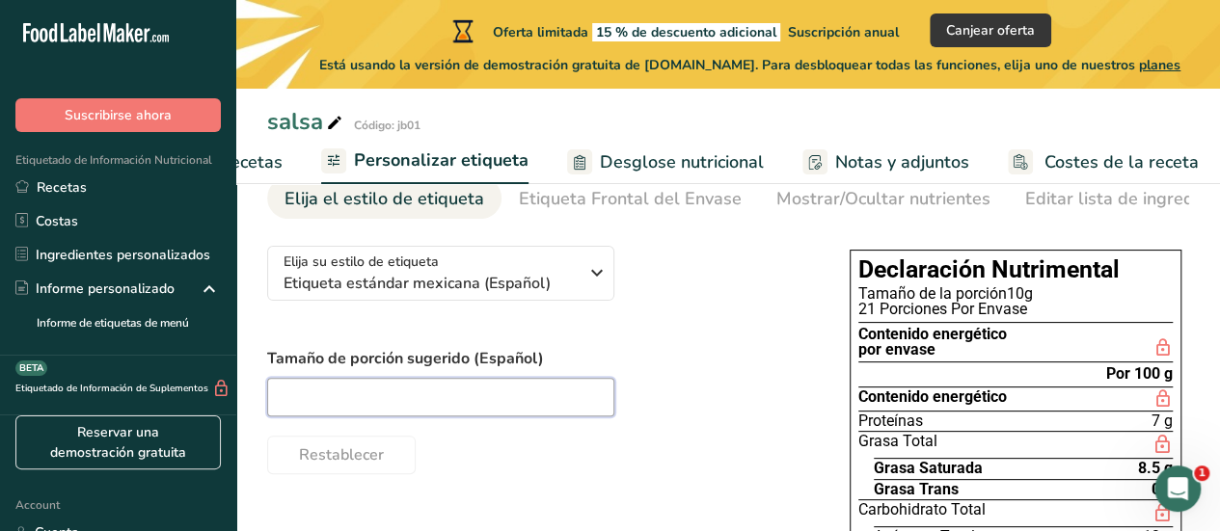
click at [461, 396] on input "text" at bounding box center [440, 397] width 347 height 39
click at [694, 314] on div "Elija su estilo de etiqueta Etiqueta estándar mexicana (Español) EE. UU. (FDA) …" at bounding box center [539, 352] width 544 height 244
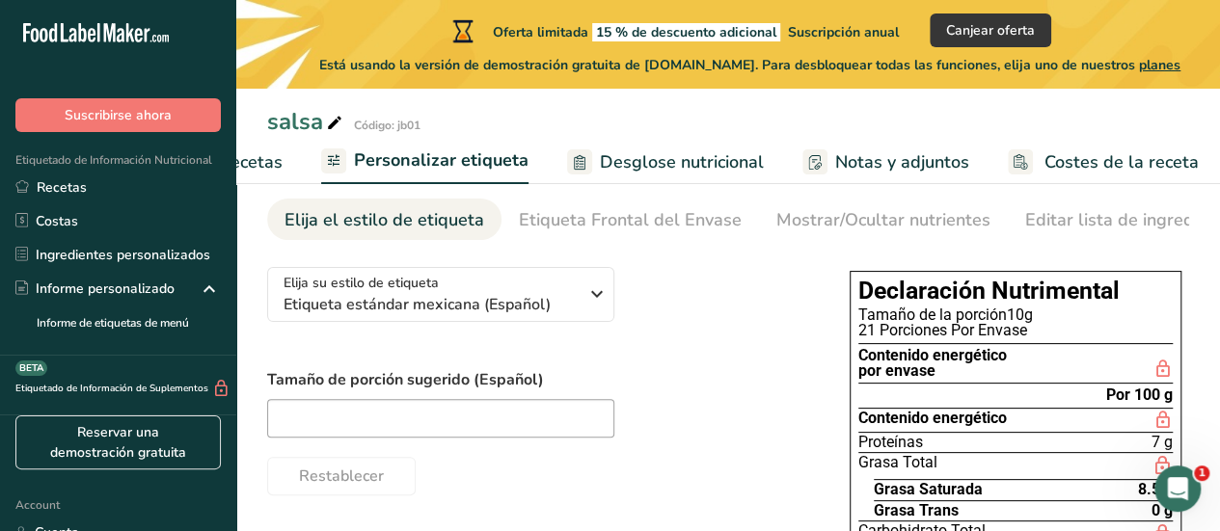
scroll to position [0, 0]
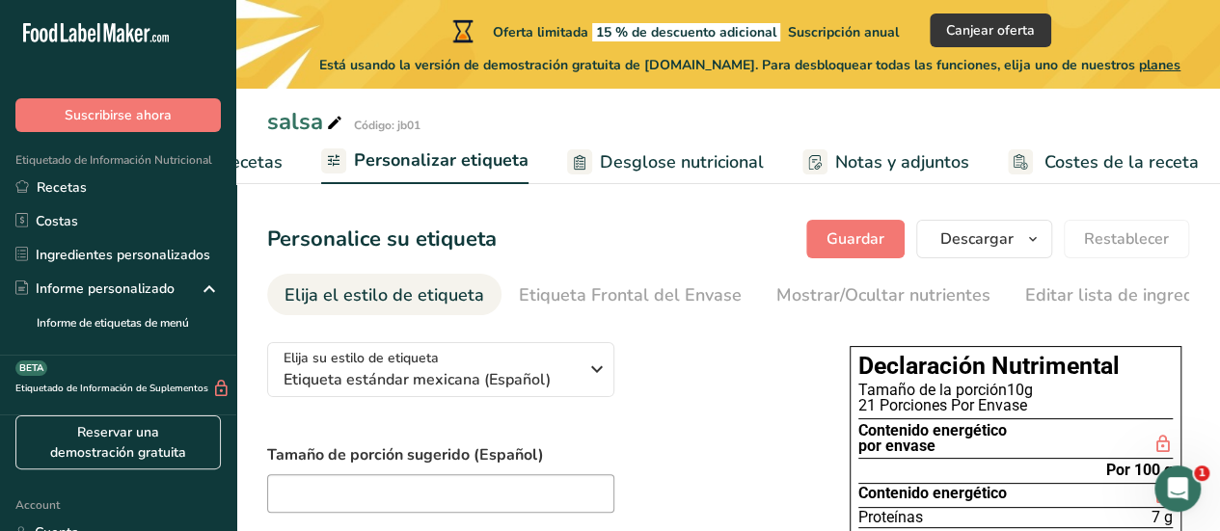
click at [267, 163] on span "Elaborador de recetas" at bounding box center [193, 162] width 178 height 26
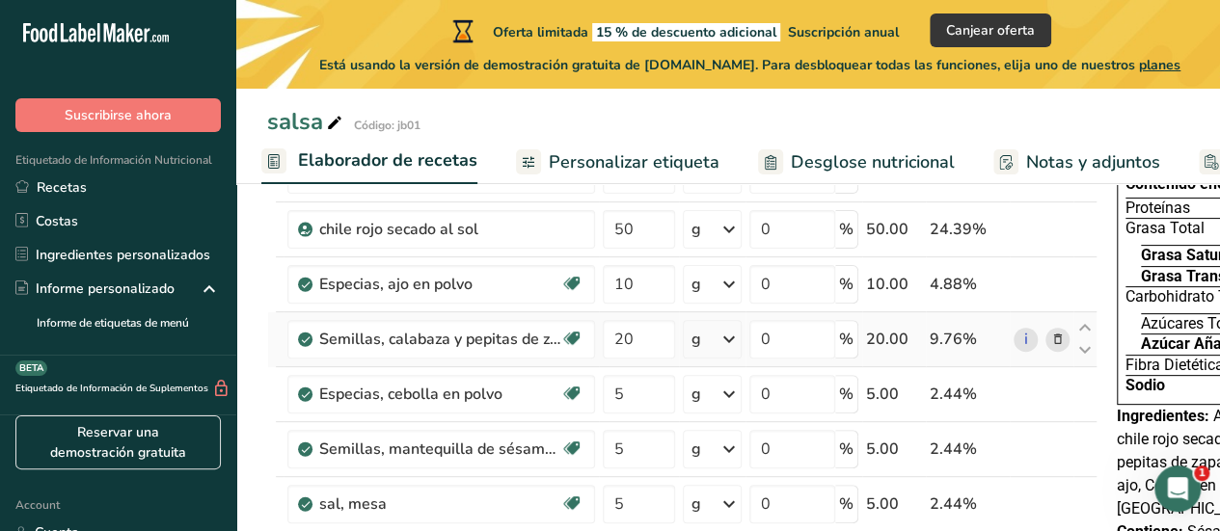
scroll to position [193, 0]
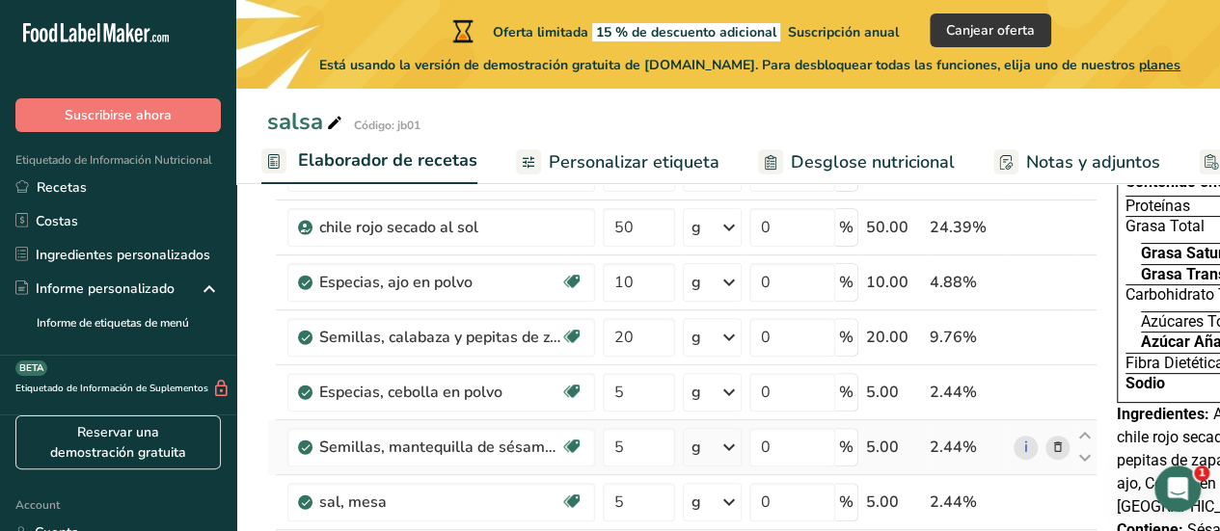
click at [1055, 446] on icon at bounding box center [1058, 448] width 14 height 20
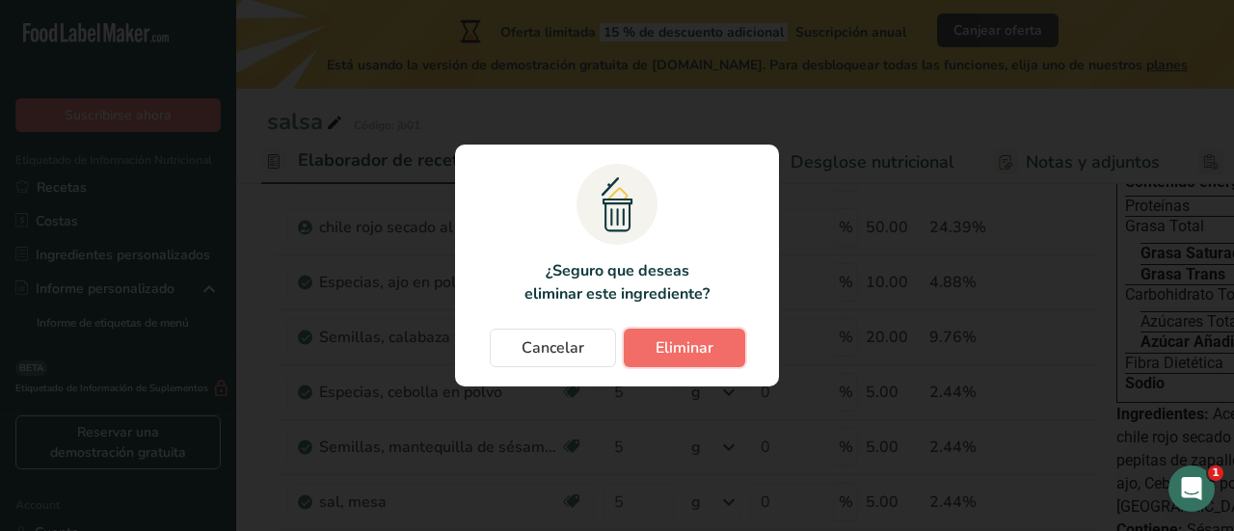
click at [687, 340] on span "Eliminar" at bounding box center [685, 348] width 58 height 23
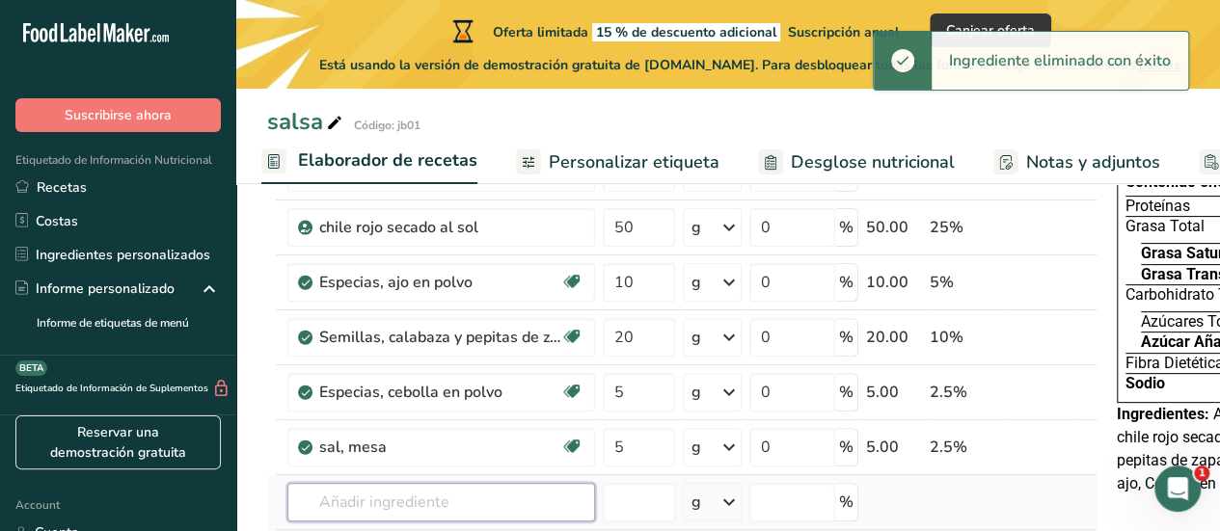
click at [404, 491] on input "text" at bounding box center [441, 502] width 308 height 39
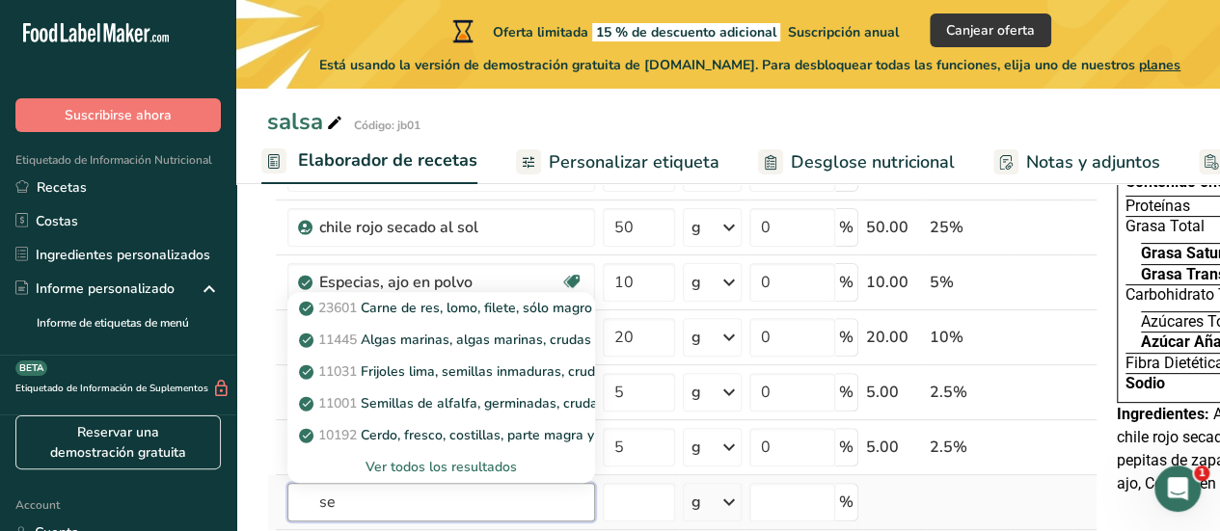
type input "s"
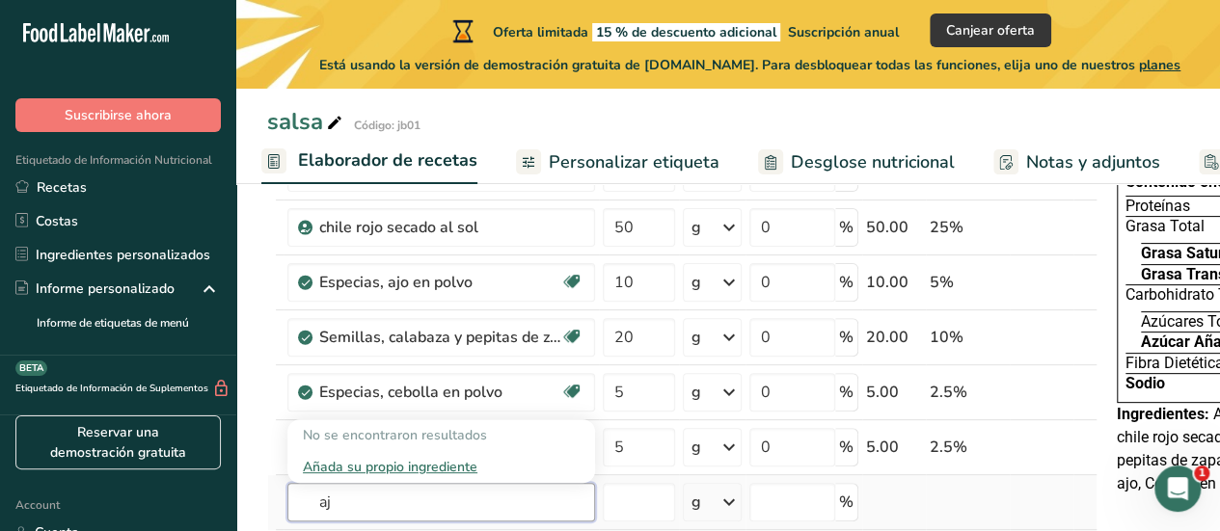
type input "a"
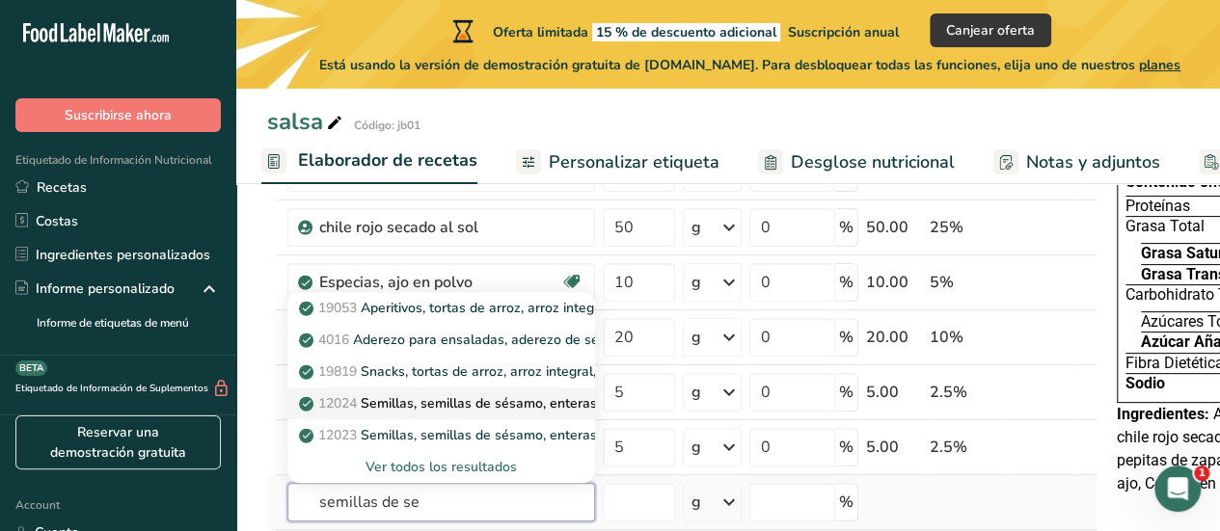
type input "semillas de se"
click at [474, 396] on p "12024 Semillas, semillas de sésamo, enteras, tostadas y tostadas." at bounding box center [516, 403] width 426 height 20
type input "Seeds, sesame seeds, whole, roasted and toasted"
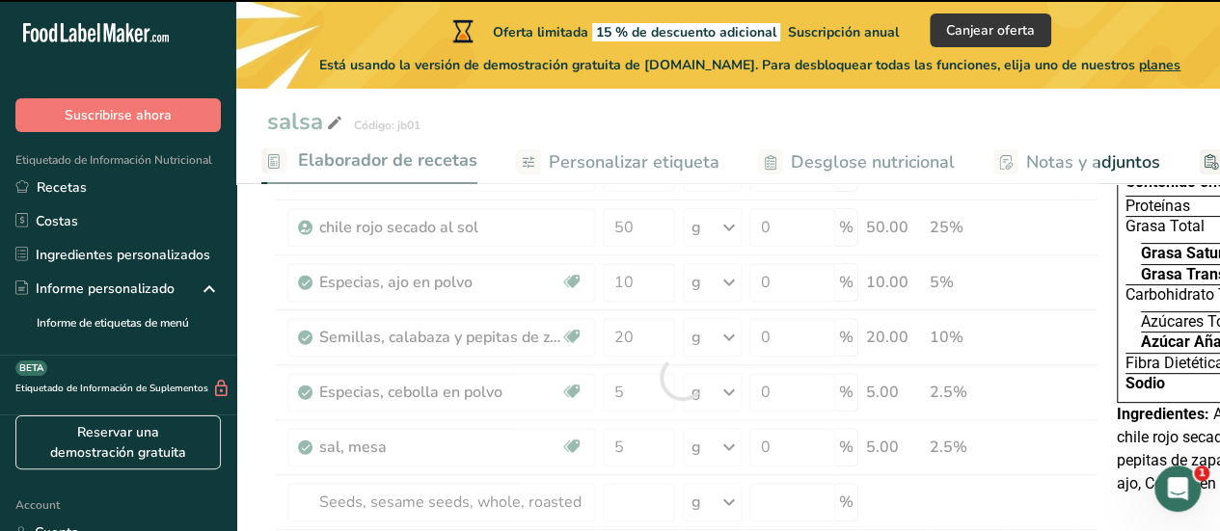
type input "0"
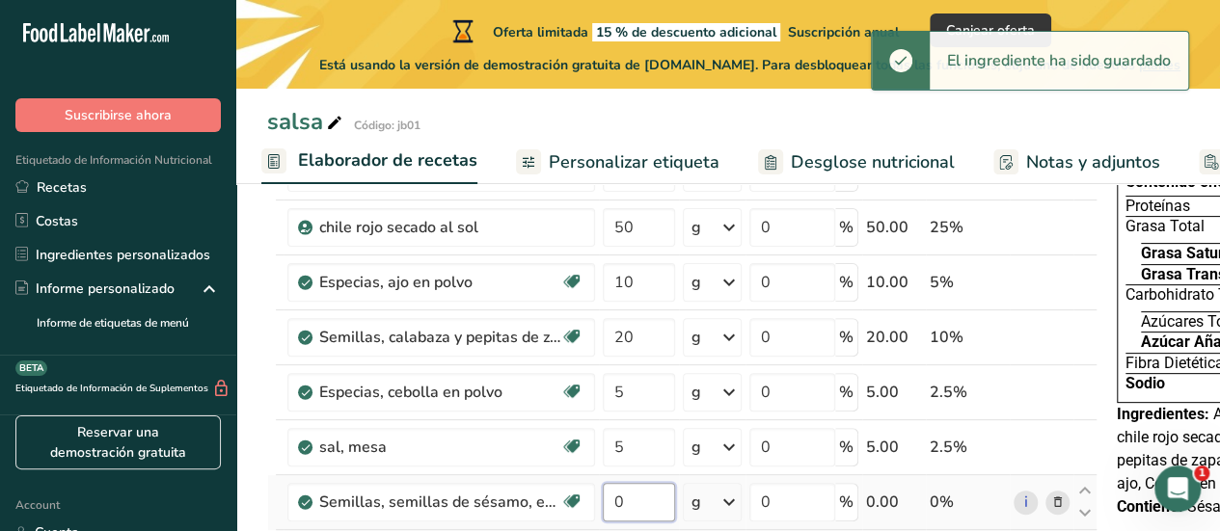
click at [643, 510] on input "0" at bounding box center [639, 502] width 72 height 39
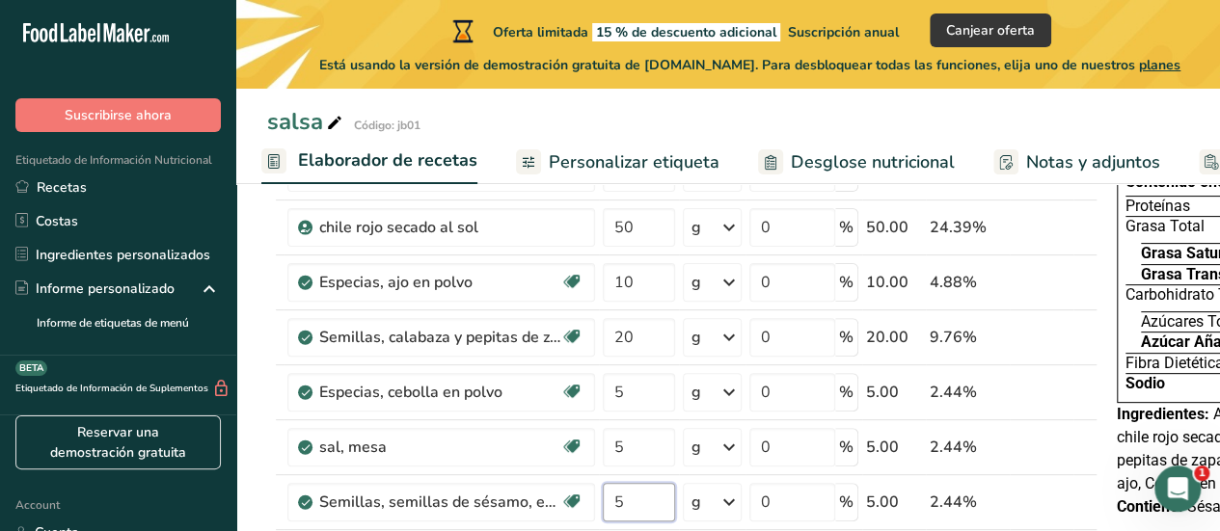
type input "5"
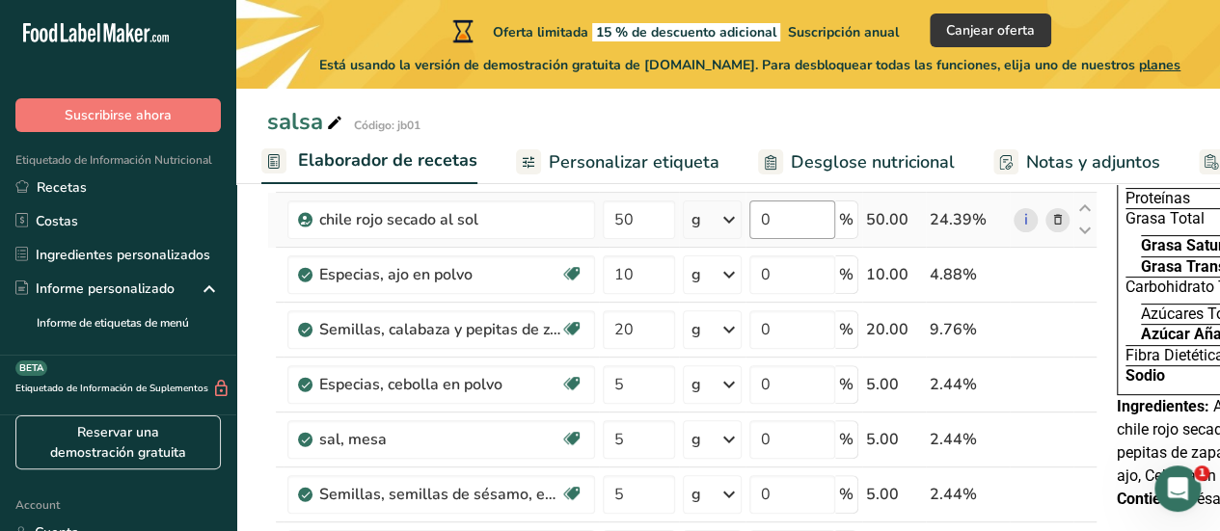
scroll to position [96, 0]
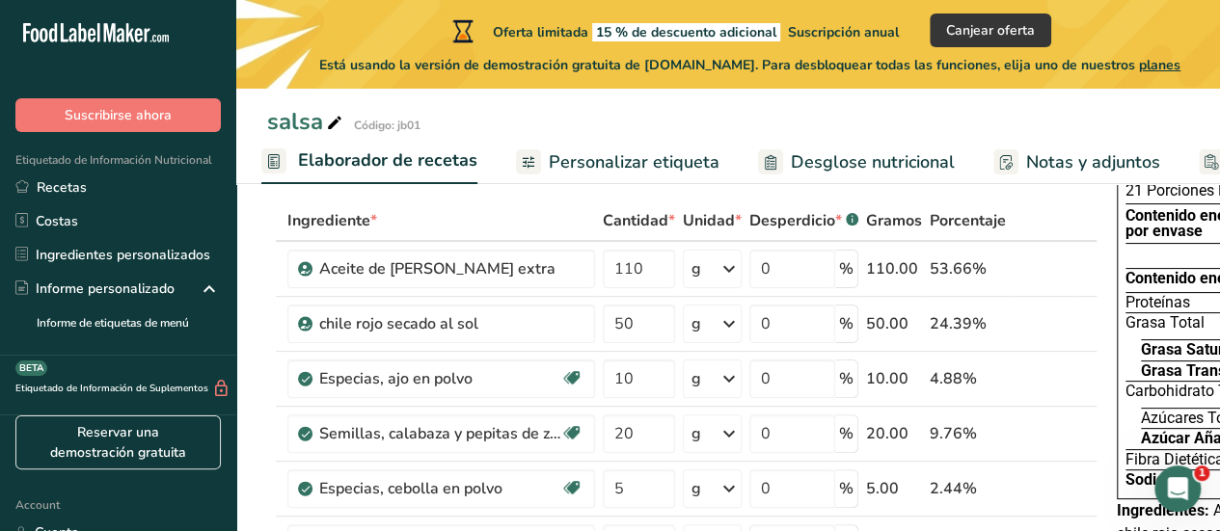
click at [632, 162] on span "Personalizar etiqueta" at bounding box center [634, 162] width 171 height 26
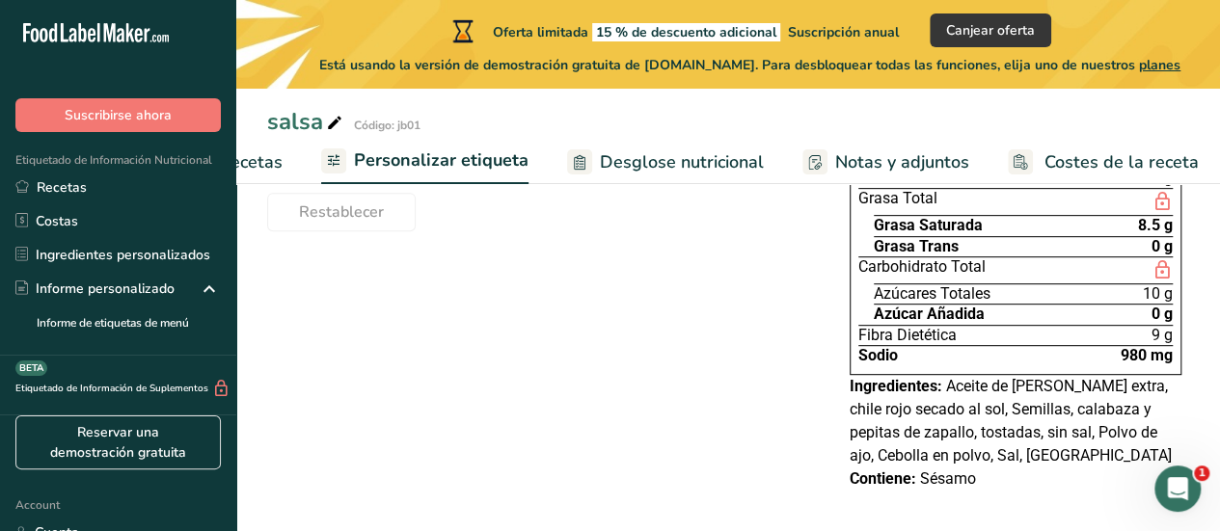
scroll to position [354, 0]
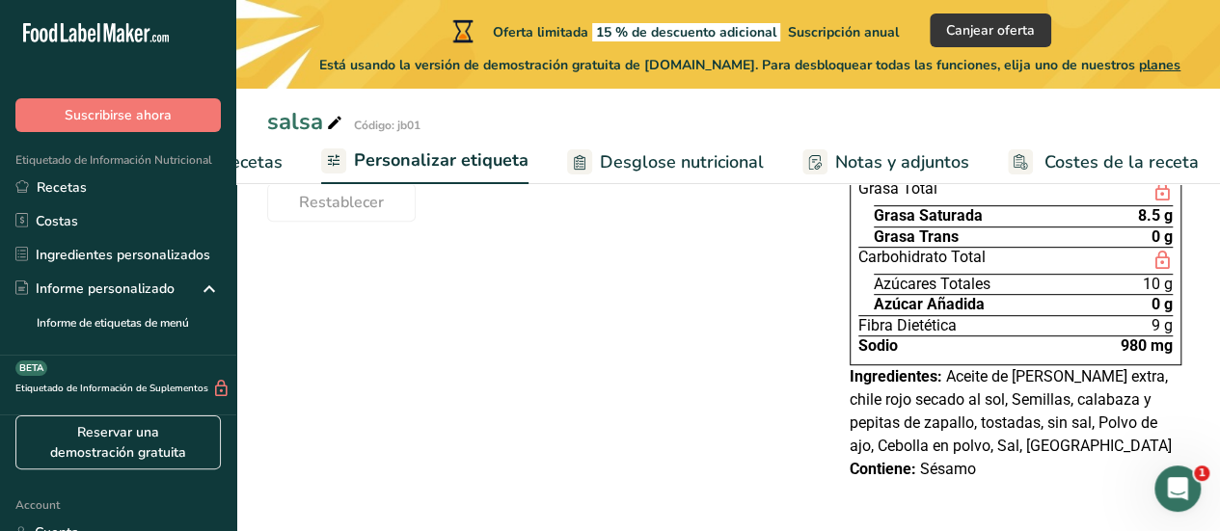
click at [938, 404] on span "Aceite de oliva virgen extra, chile rojo secado al sol, Semillas, calabaza y pe…" at bounding box center [1011, 411] width 322 height 88
click at [962, 382] on span "Aceite de oliva virgen extra, chile rojo secado al sol, Semillas, calabaza y pe…" at bounding box center [1011, 411] width 322 height 88
click at [962, 380] on span "Aceite de oliva virgen extra, chile rojo secado al sol, Semillas, calabaza y pe…" at bounding box center [1011, 411] width 322 height 88
click at [962, 377] on span "Aceite de oliva virgen extra, chile rojo secado al sol, Semillas, calabaza y pe…" at bounding box center [1011, 411] width 322 height 88
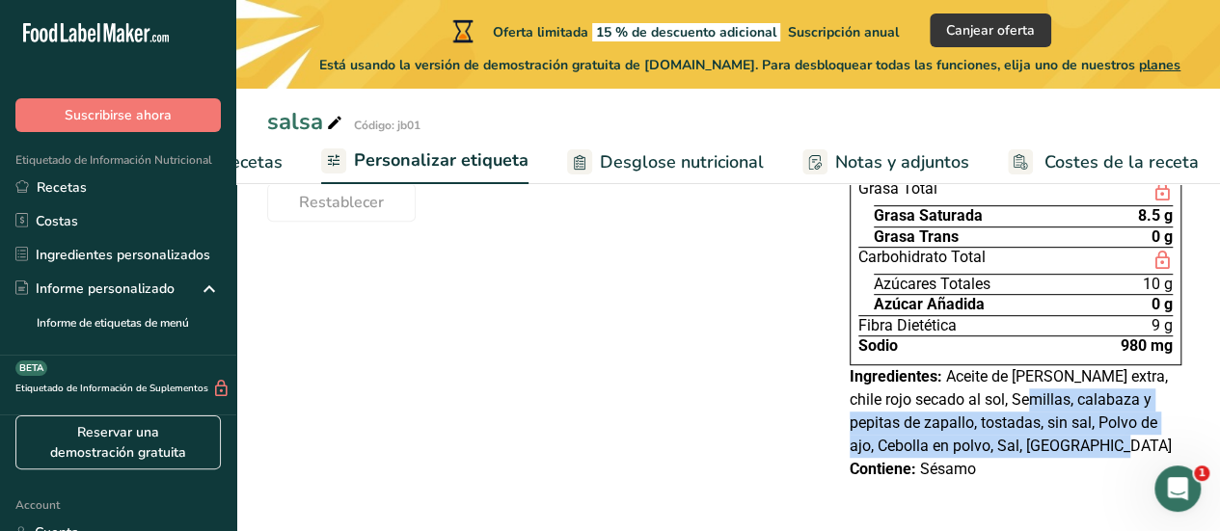
drag, startPoint x: 1001, startPoint y: 406, endPoint x: 1086, endPoint y: 440, distance: 91.3
click at [1086, 440] on span "Aceite de oliva virgen extra, chile rojo secado al sol, Semillas, calabaza y pe…" at bounding box center [1011, 411] width 322 height 88
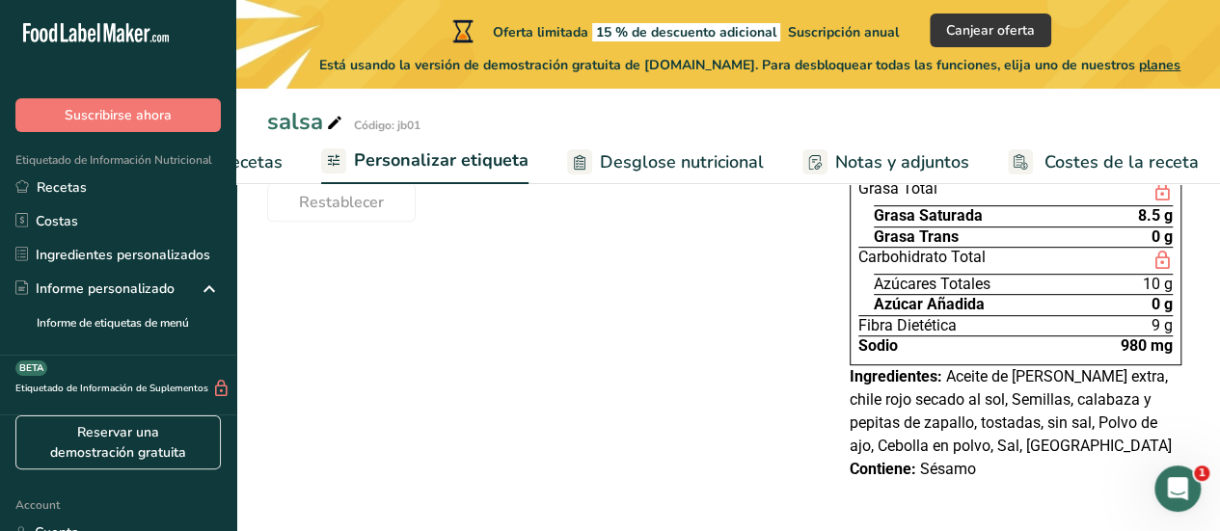
click at [748, 412] on div "Elija su estilo de etiqueta Etiqueta estándar mexicana (Español) EE. UU. (FDA) …" at bounding box center [728, 239] width 922 height 523
drag, startPoint x: 1009, startPoint y: 469, endPoint x: 845, endPoint y: 450, distance: 165.0
click at [845, 450] on div "Declaración Nutrimental Tamaño de la porción 10g 21 Porciones Por Envase Conten…" at bounding box center [1015, 239] width 347 height 500
click at [816, 413] on div "Elija su estilo de etiqueta Etiqueta estándar mexicana (Español) EE. UU. (FDA) …" at bounding box center [728, 239] width 922 height 523
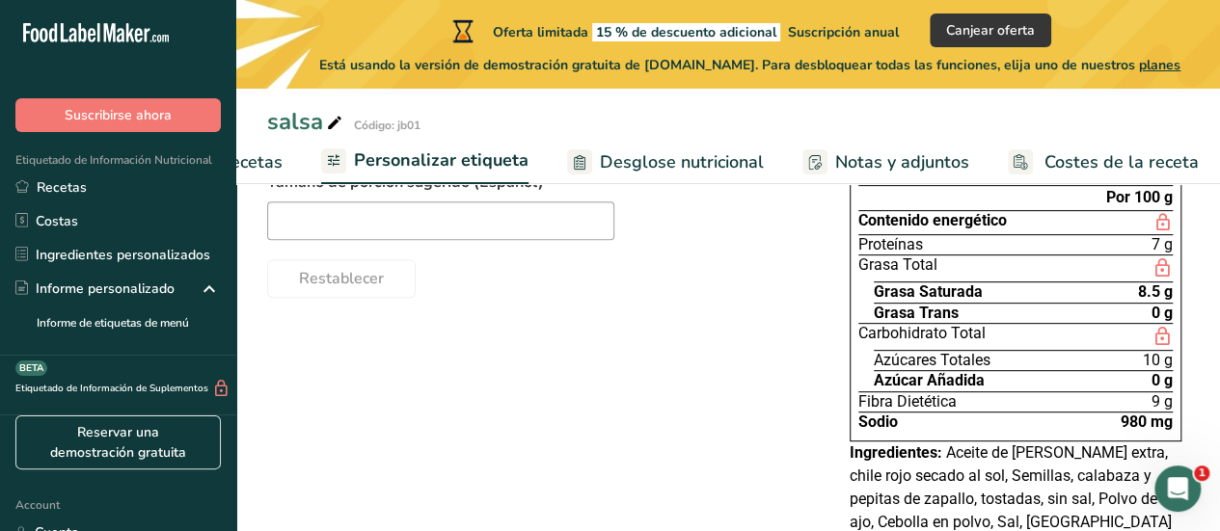
scroll to position [161, 0]
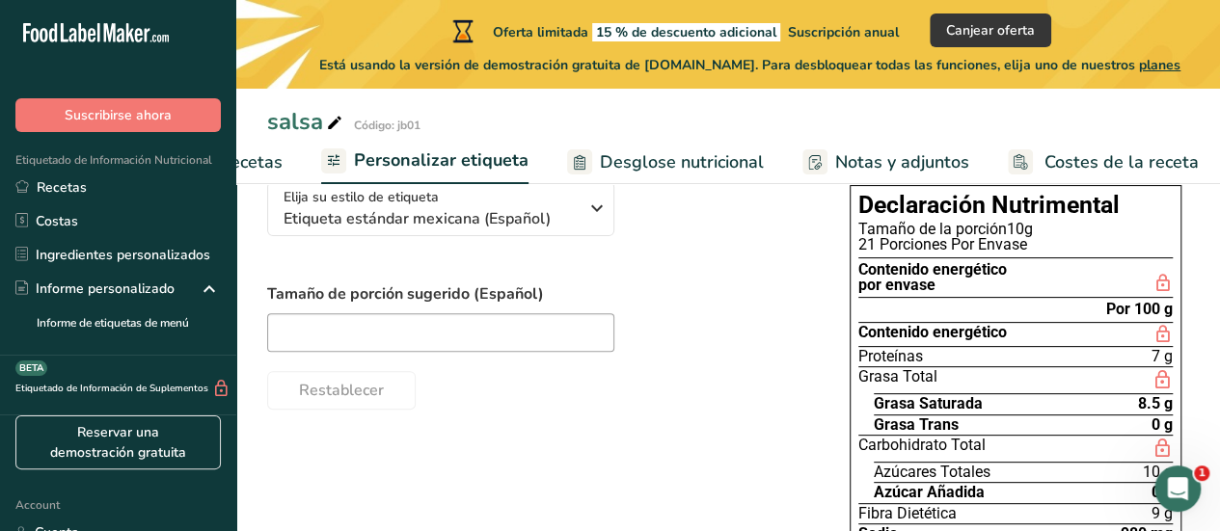
click at [740, 330] on div at bounding box center [539, 332] width 544 height 39
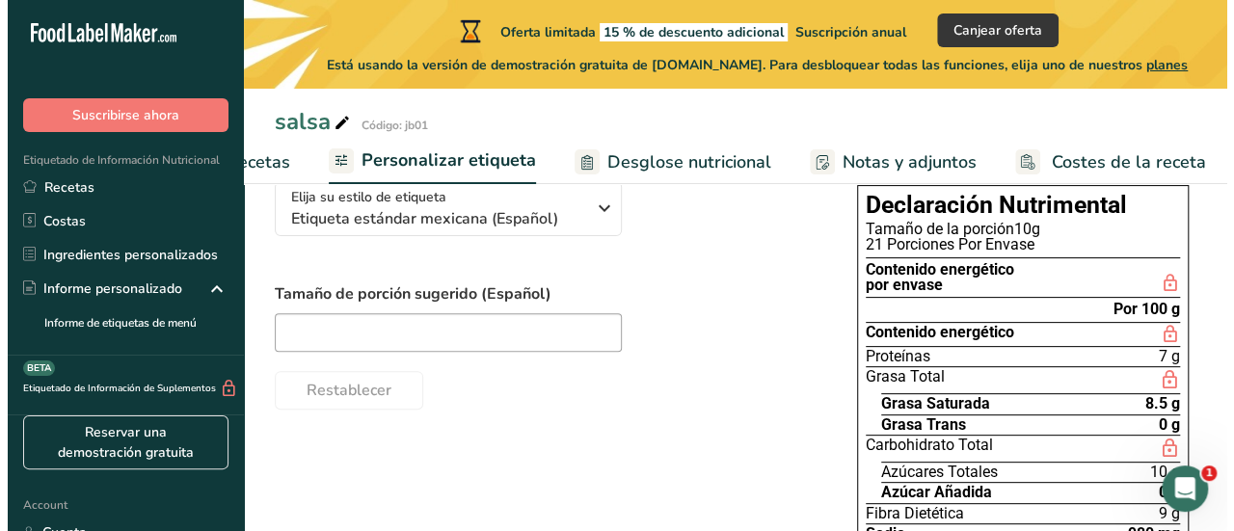
scroll to position [354, 0]
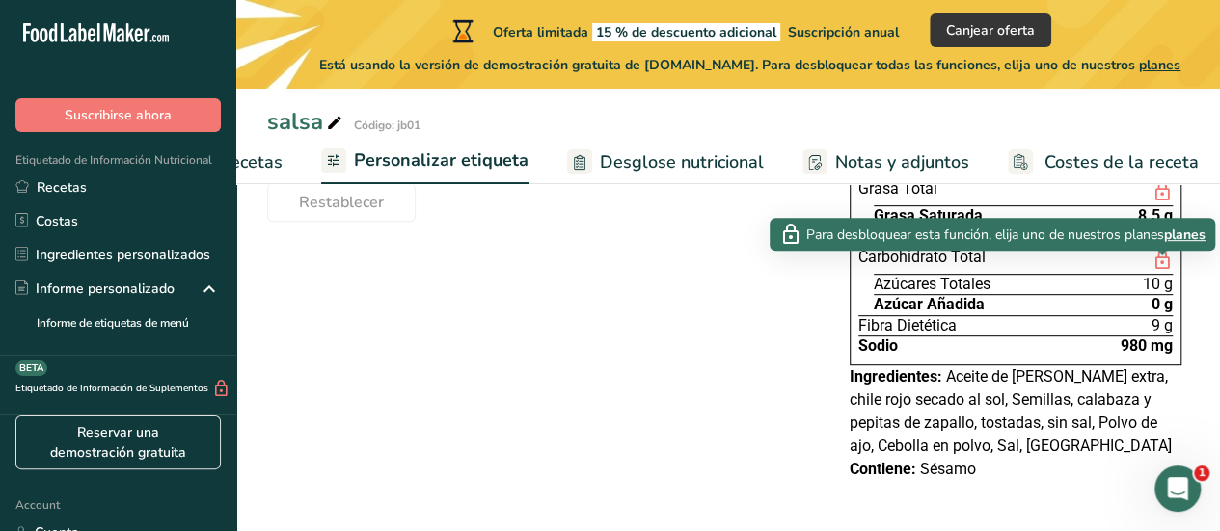
click at [1182, 230] on span "planes" at bounding box center [1184, 235] width 41 height 20
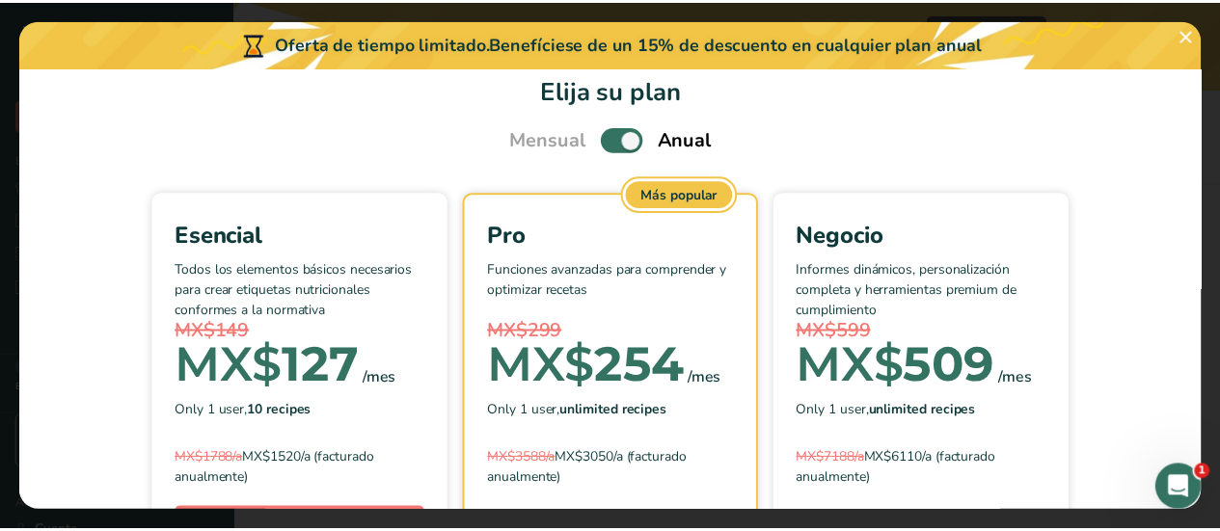
scroll to position [0, 0]
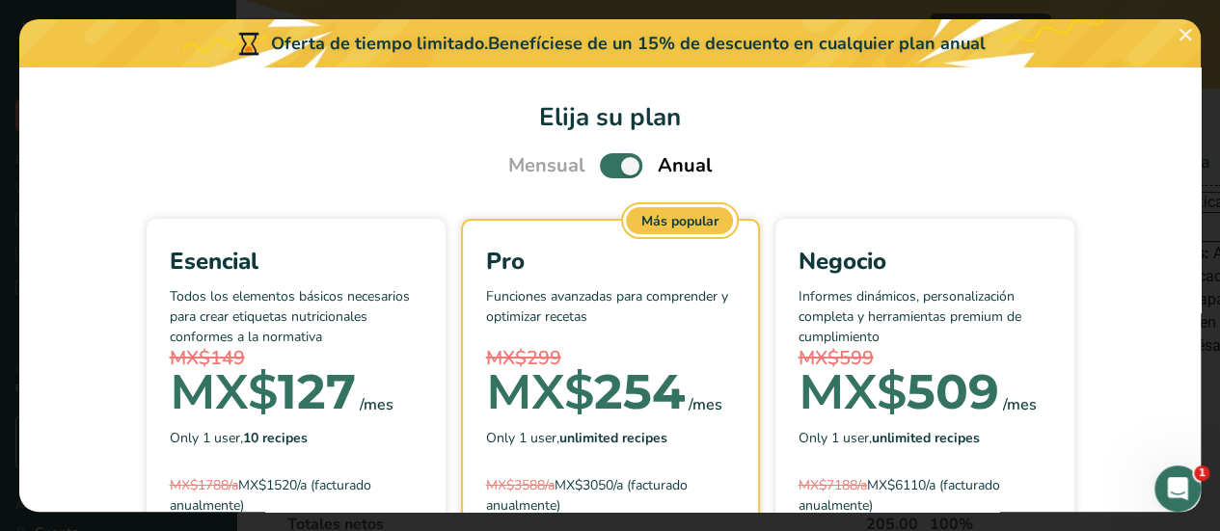
scroll to position [96, 0]
click at [301, 32] on div "Oferta de tiempo limitado. Benefíciese de un 15% de descuento en cualquier plan…" at bounding box center [609, 43] width 1181 height 48
click at [1190, 35] on button "Pick Your Pricing Plan Modal" at bounding box center [1185, 34] width 31 height 31
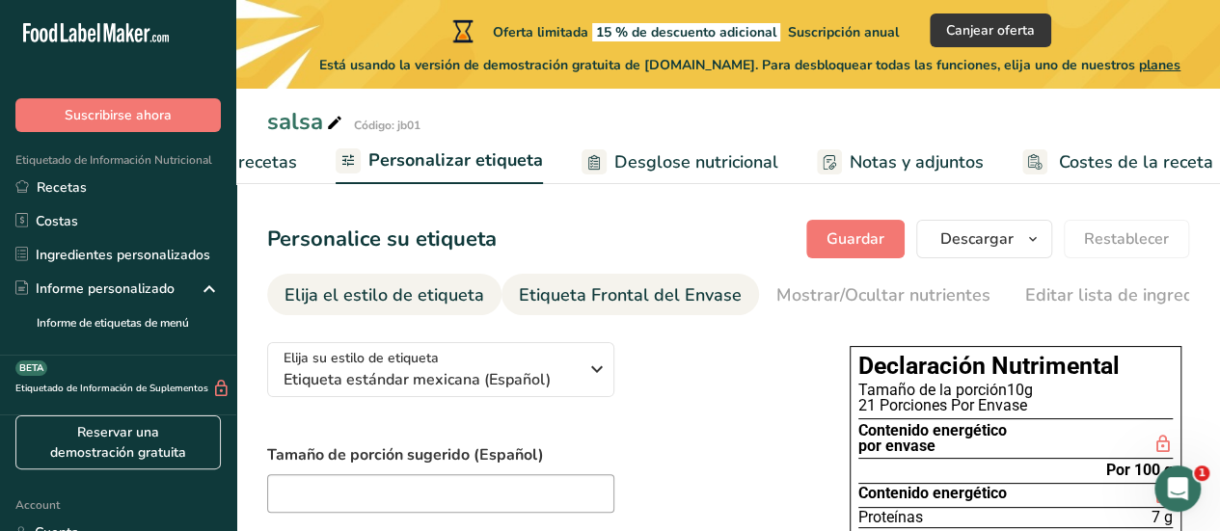
click at [690, 296] on div "Etiqueta Frontal del Envase" at bounding box center [630, 296] width 223 height 26
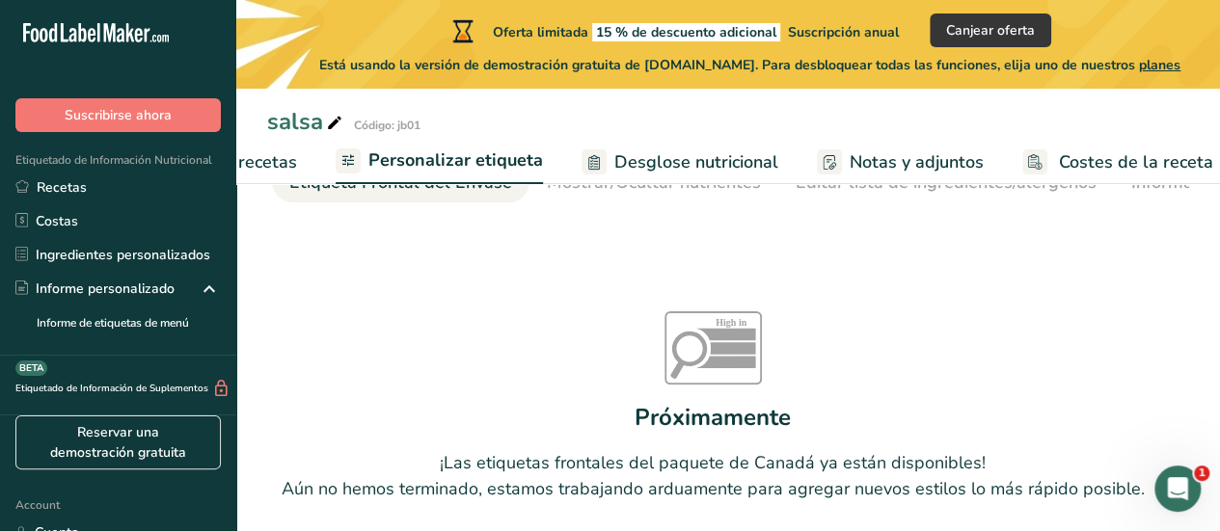
scroll to position [193, 0]
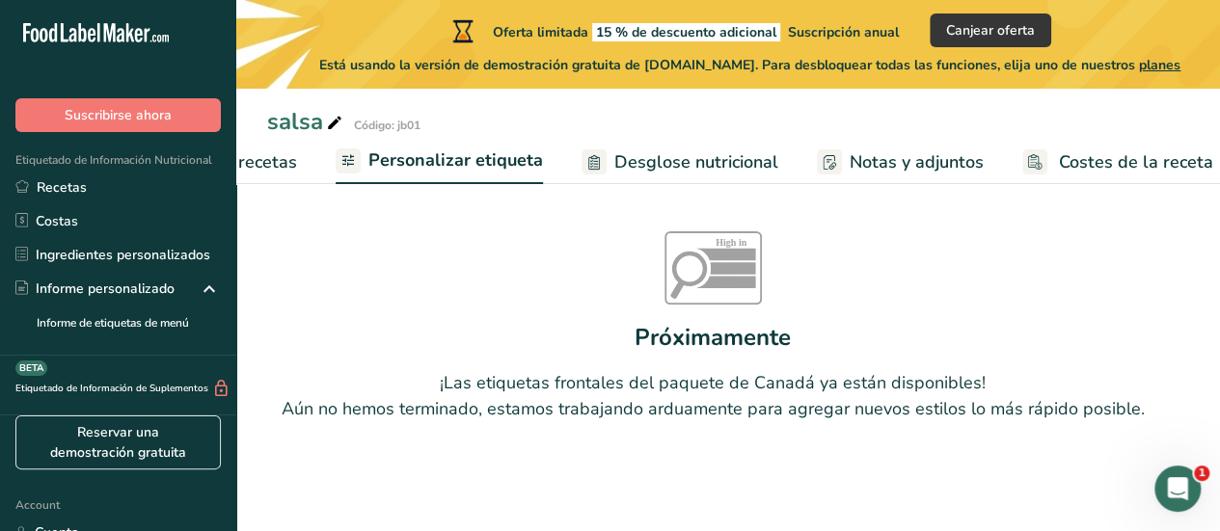
click at [656, 170] on span "Desglose nutricional" at bounding box center [696, 162] width 164 height 26
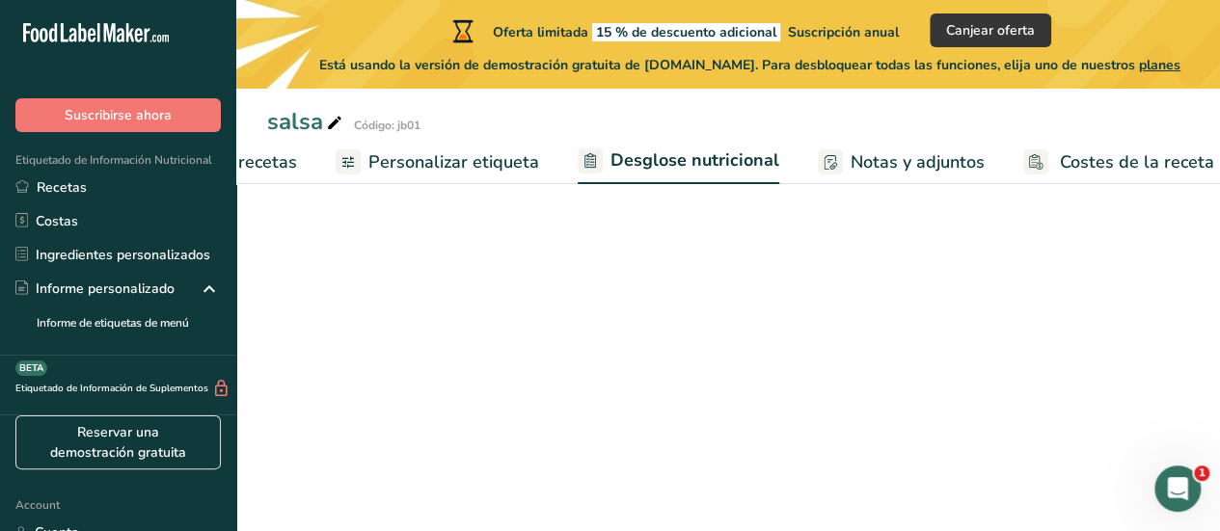
scroll to position [0, 461]
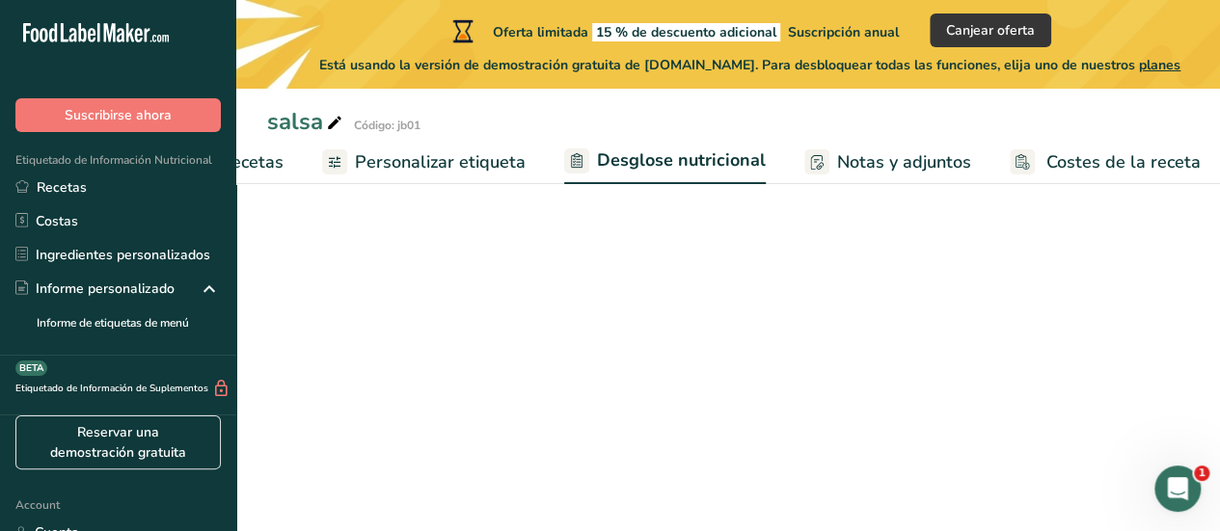
select select "Calories"
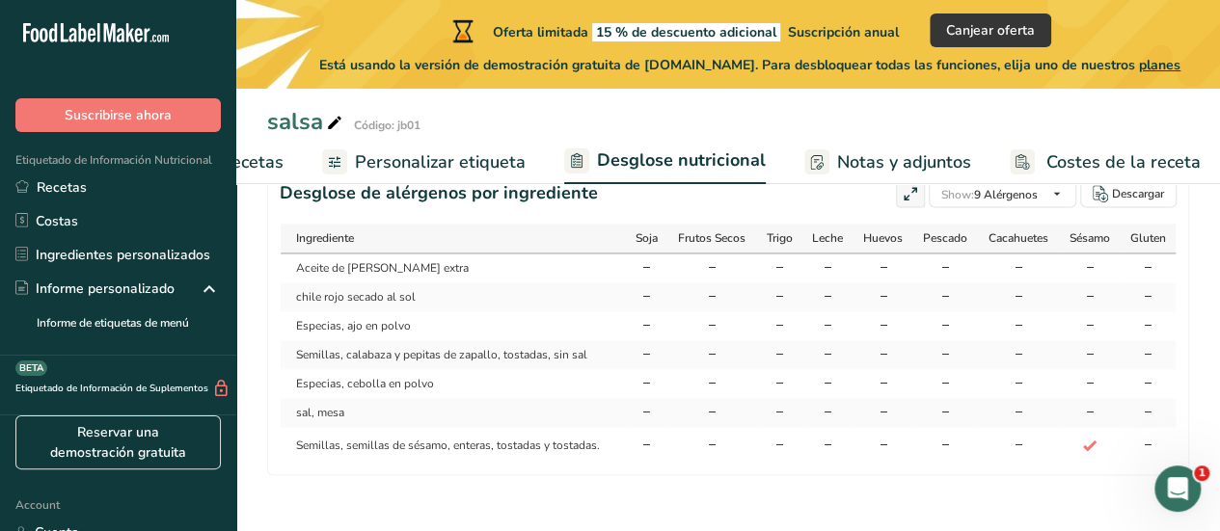
scroll to position [1430, 0]
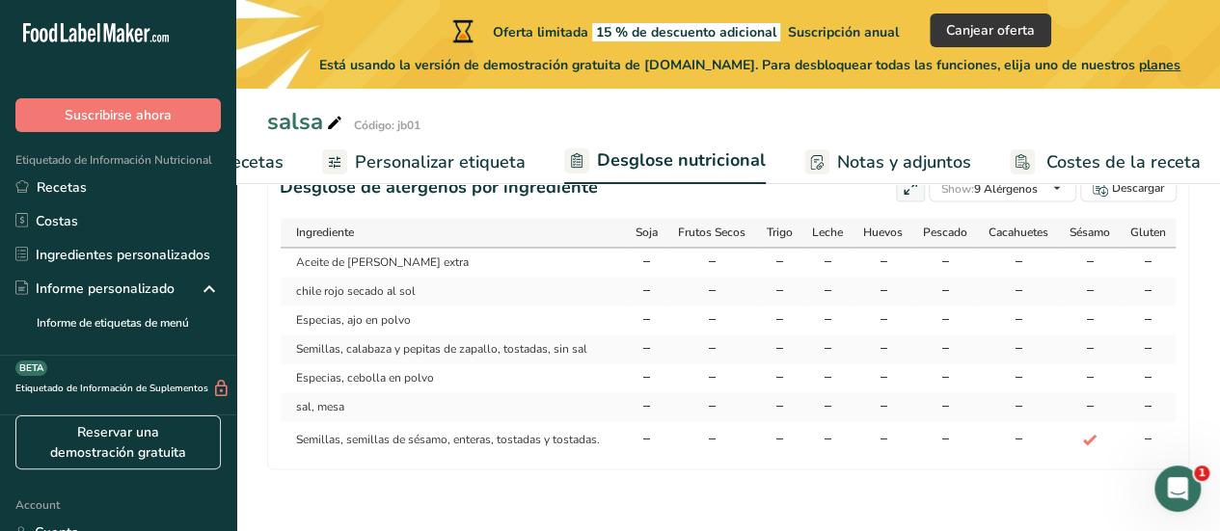
click at [840, 158] on span "Notas y adjuntos" at bounding box center [904, 162] width 134 height 26
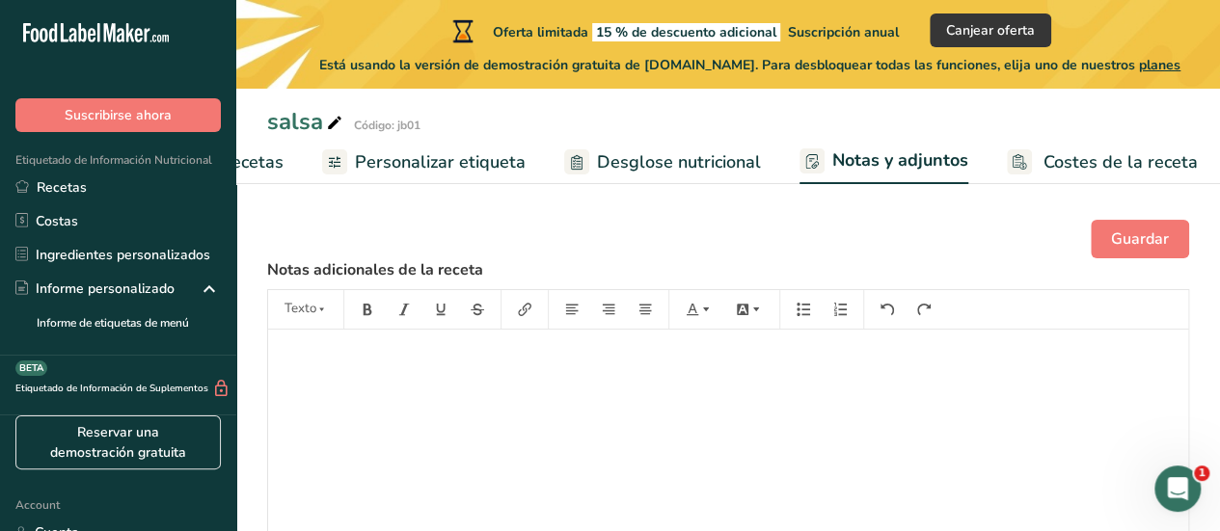
click at [1076, 168] on span "Costes de la receta" at bounding box center [1120, 162] width 154 height 26
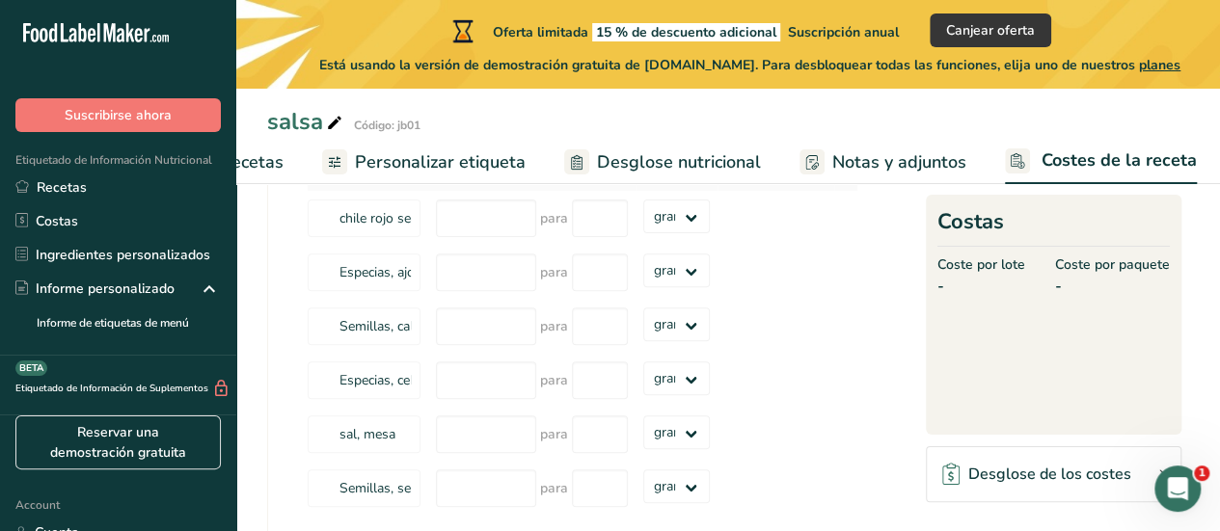
scroll to position [17, 0]
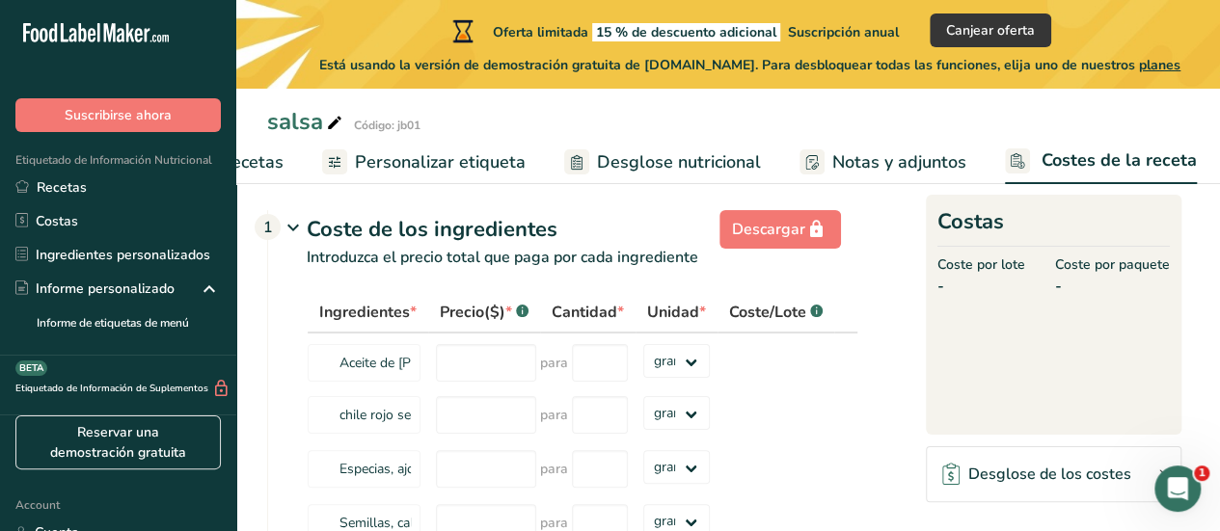
click at [272, 171] on span "Elaborador de recetas" at bounding box center [194, 162] width 178 height 26
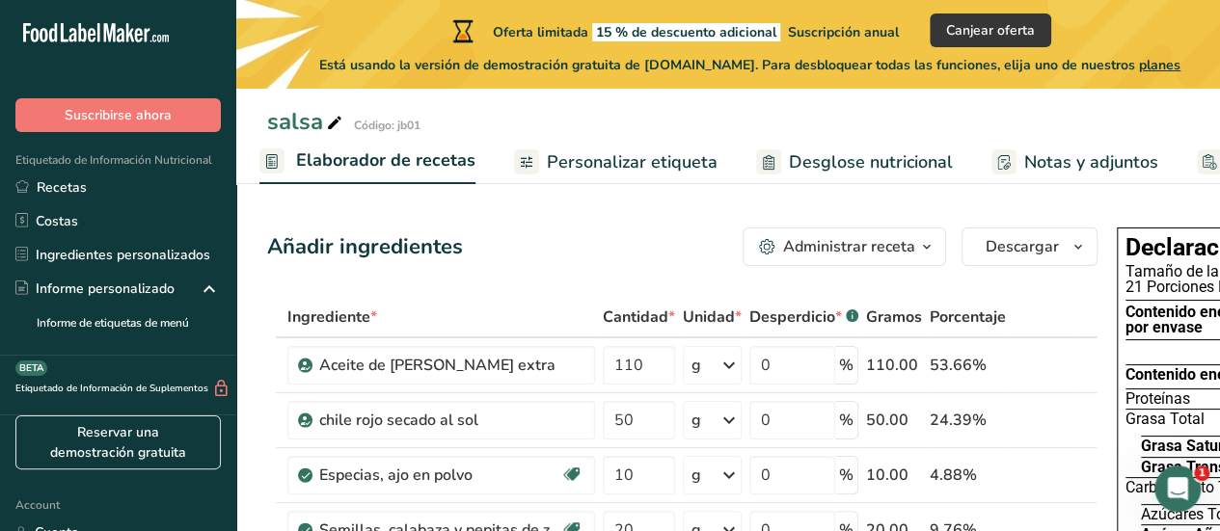
scroll to position [0, 268]
click at [650, 160] on span "Personalizar etiqueta" at bounding box center [634, 162] width 171 height 26
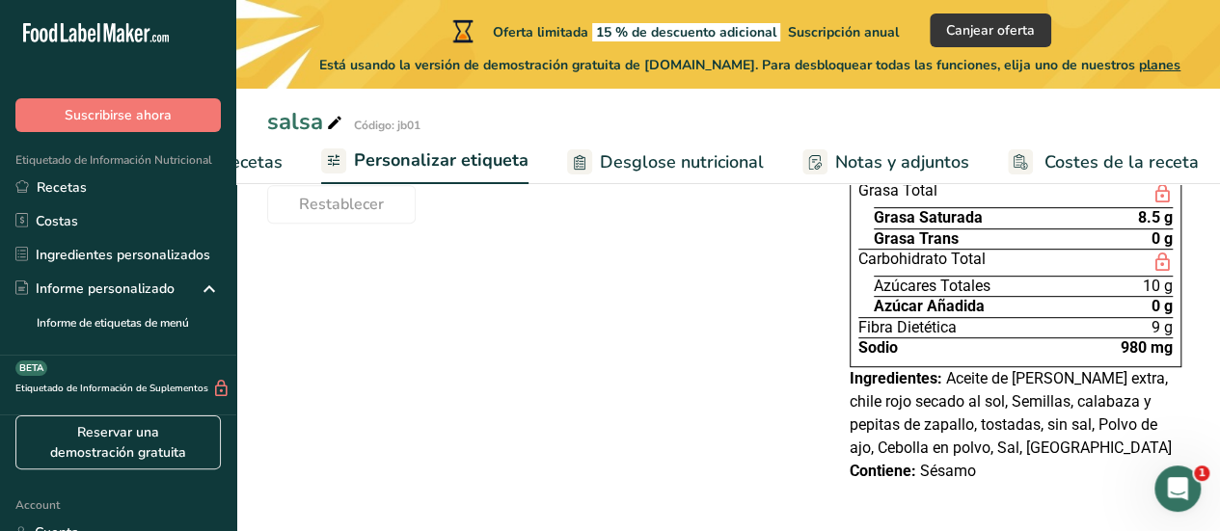
scroll to position [351, 0]
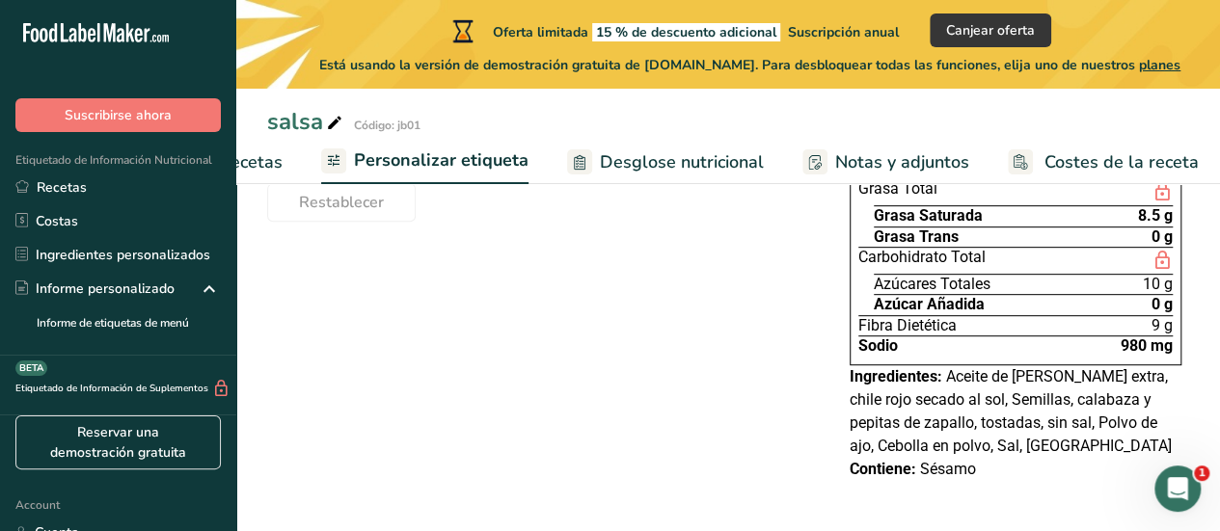
drag, startPoint x: 862, startPoint y: 277, endPoint x: 1173, endPoint y: 351, distance: 319.3
click at [1173, 351] on div "Declaración Nutrimental Tamaño de la porción 10g 21 Porciones Por Envase Conten…" at bounding box center [1016, 181] width 332 height 368
click at [1173, 350] on div "Declaración Nutrimental Tamaño de la porción 10g 21 Porciones Por Envase Conten…" at bounding box center [1016, 181] width 332 height 368
drag, startPoint x: 1001, startPoint y: 476, endPoint x: 798, endPoint y: 344, distance: 241.8
click at [798, 344] on div "Elija su estilo de etiqueta Etiqueta estándar mexicana (Español) EE. UU. (FDA) …" at bounding box center [728, 239] width 922 height 523
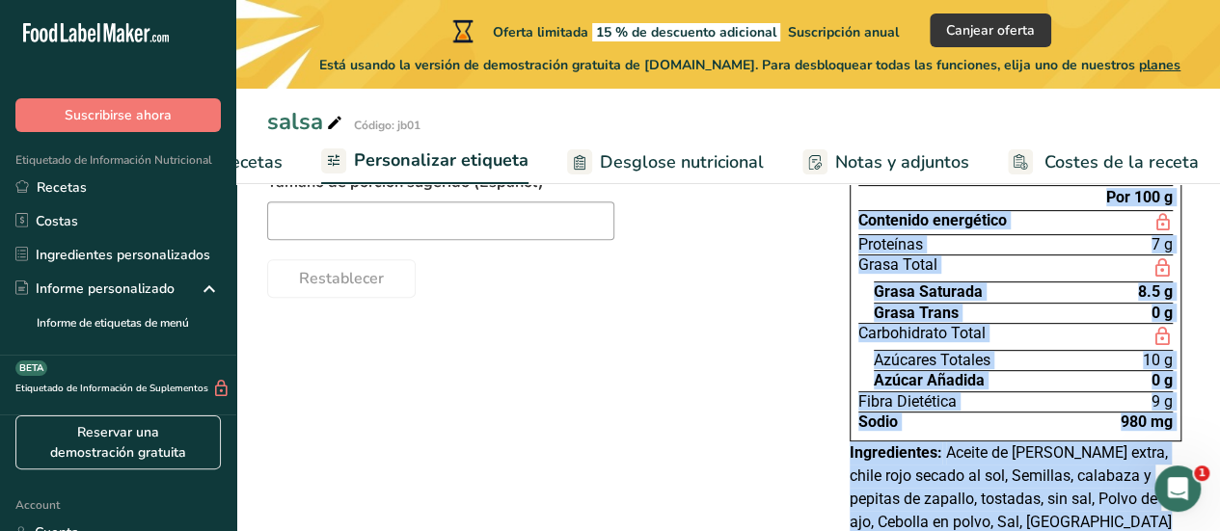
scroll to position [354, 0]
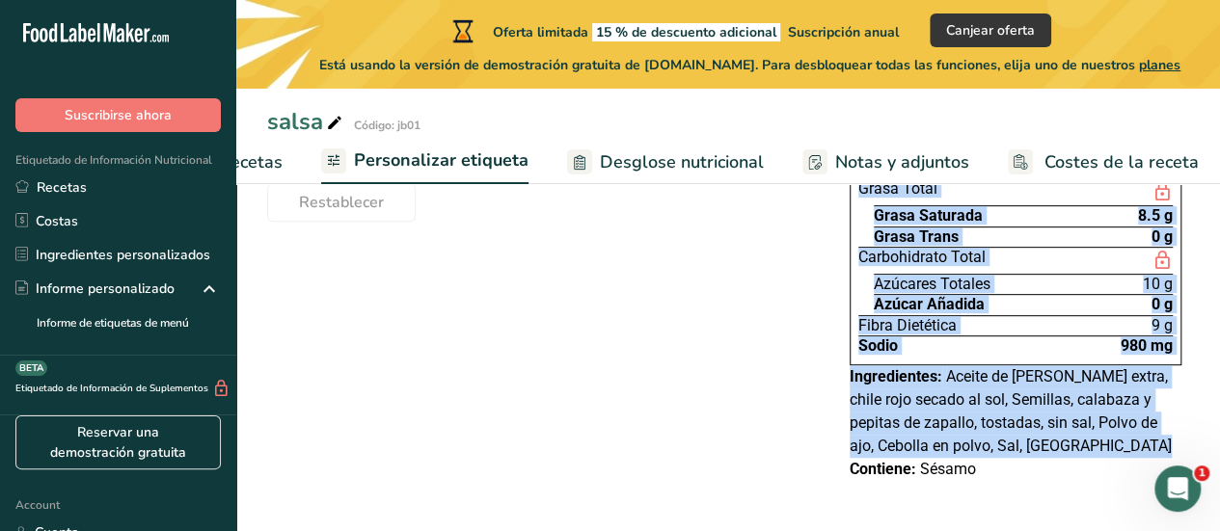
drag, startPoint x: 901, startPoint y: 282, endPoint x: 1149, endPoint y: 443, distance: 296.4
click at [1163, 463] on div "Declaración Nutrimental Tamaño de la porción 10g 21 Porciones Por Envase Conten…" at bounding box center [1015, 239] width 347 height 500
copy div "Declaración Nutrimental Tamaño de la porción 10g 21 Porciones Por Envase Conten…"
click at [718, 372] on div "Elija su estilo de etiqueta Etiqueta estándar mexicana (Español) EE. UU. (FDA) …" at bounding box center [728, 239] width 922 height 523
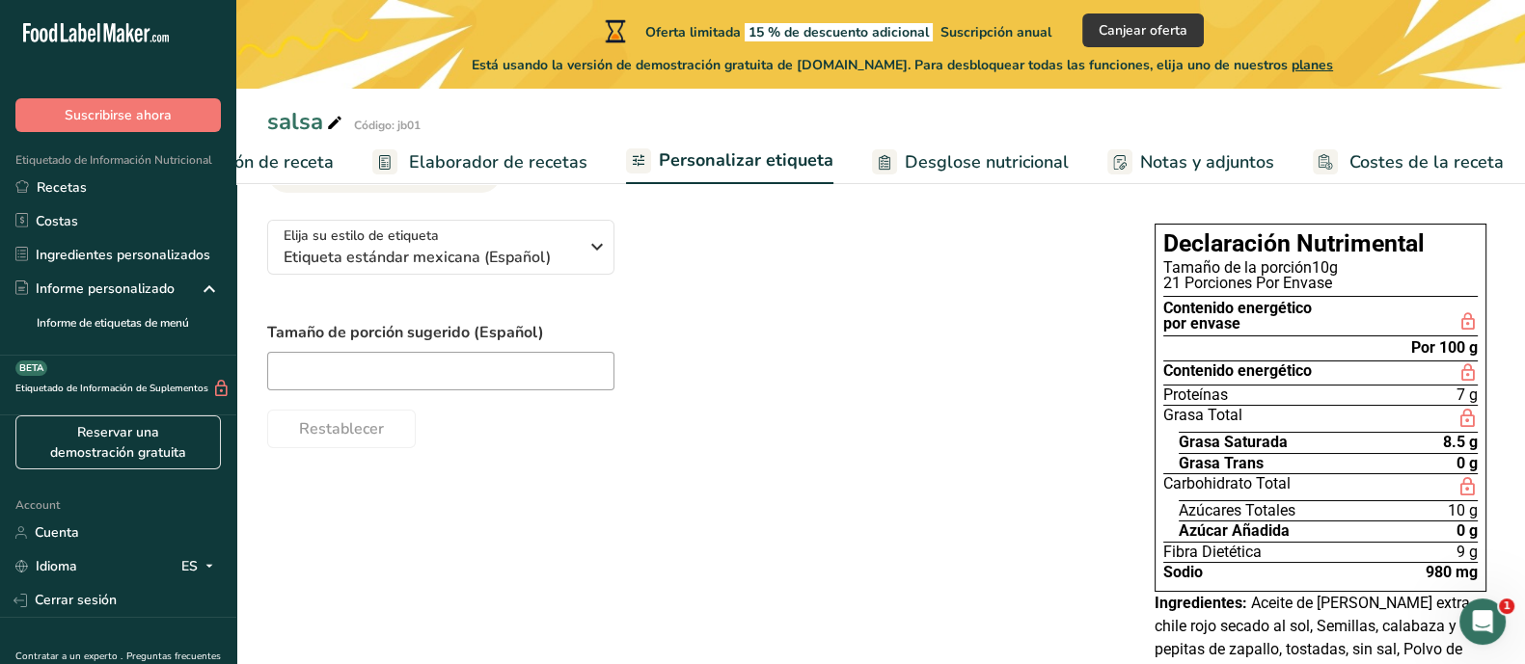
scroll to position [86, 0]
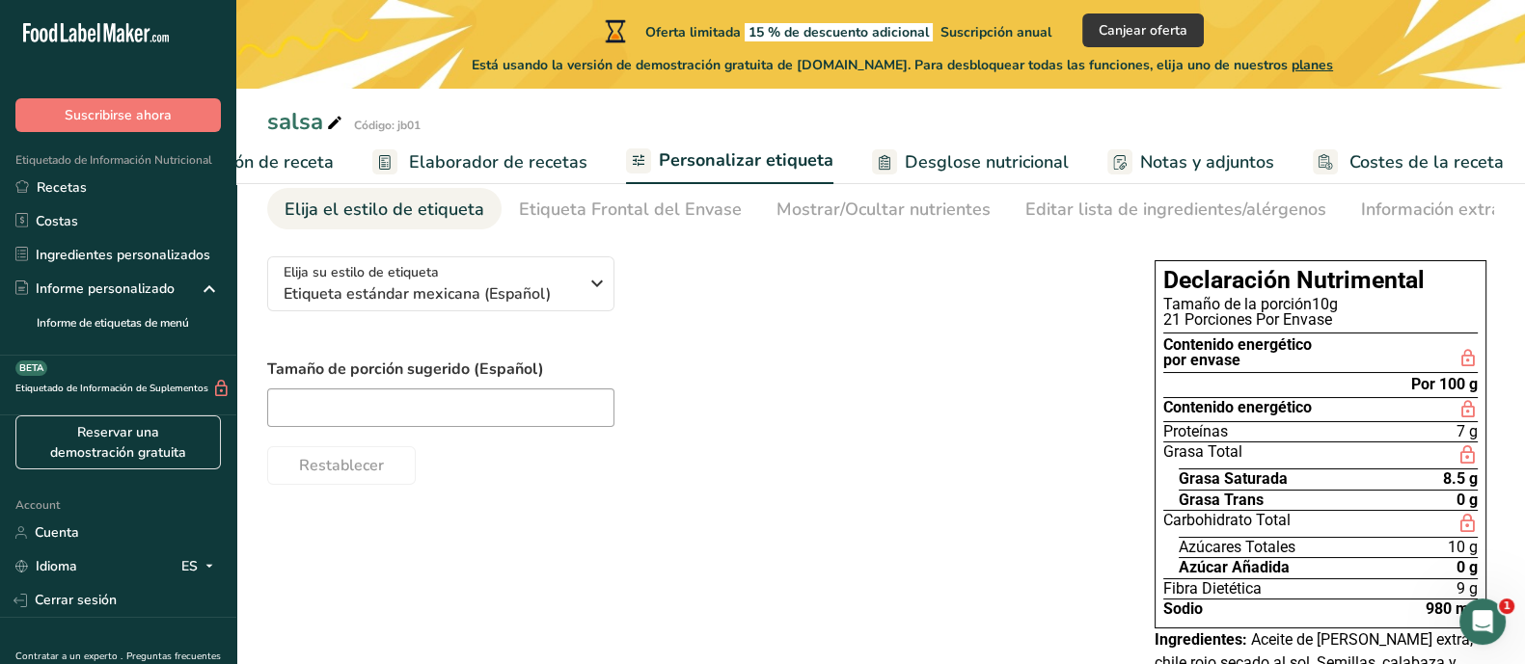
click at [916, 153] on span "Desglose nutricional" at bounding box center [987, 162] width 164 height 26
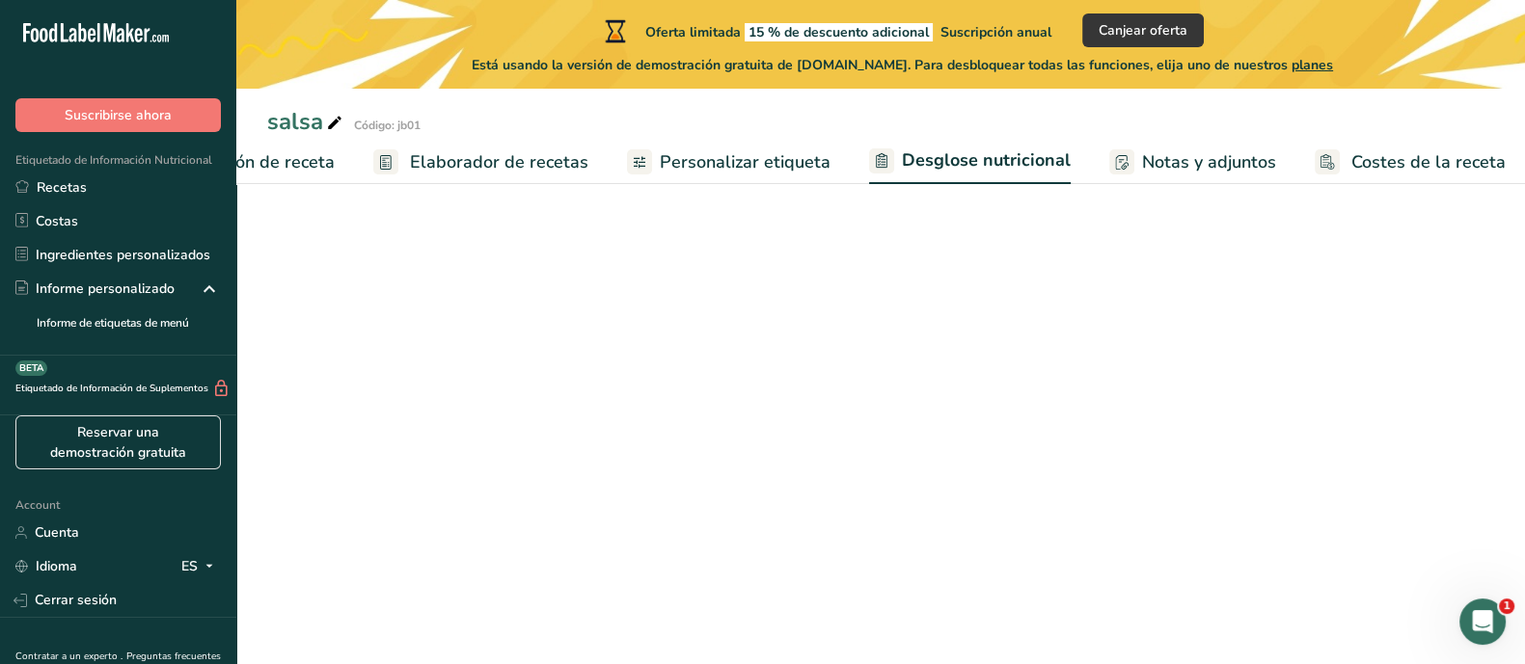
select select "Calories"
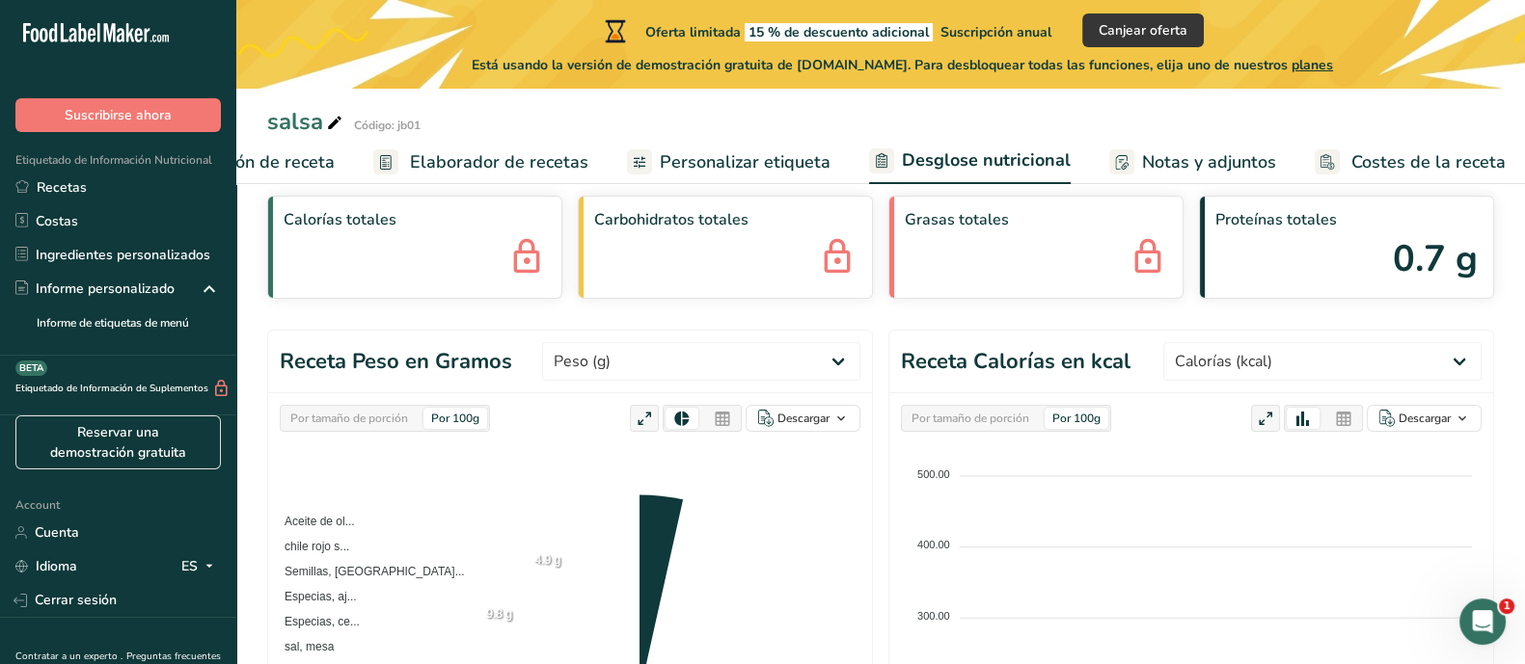
scroll to position [0, 0]
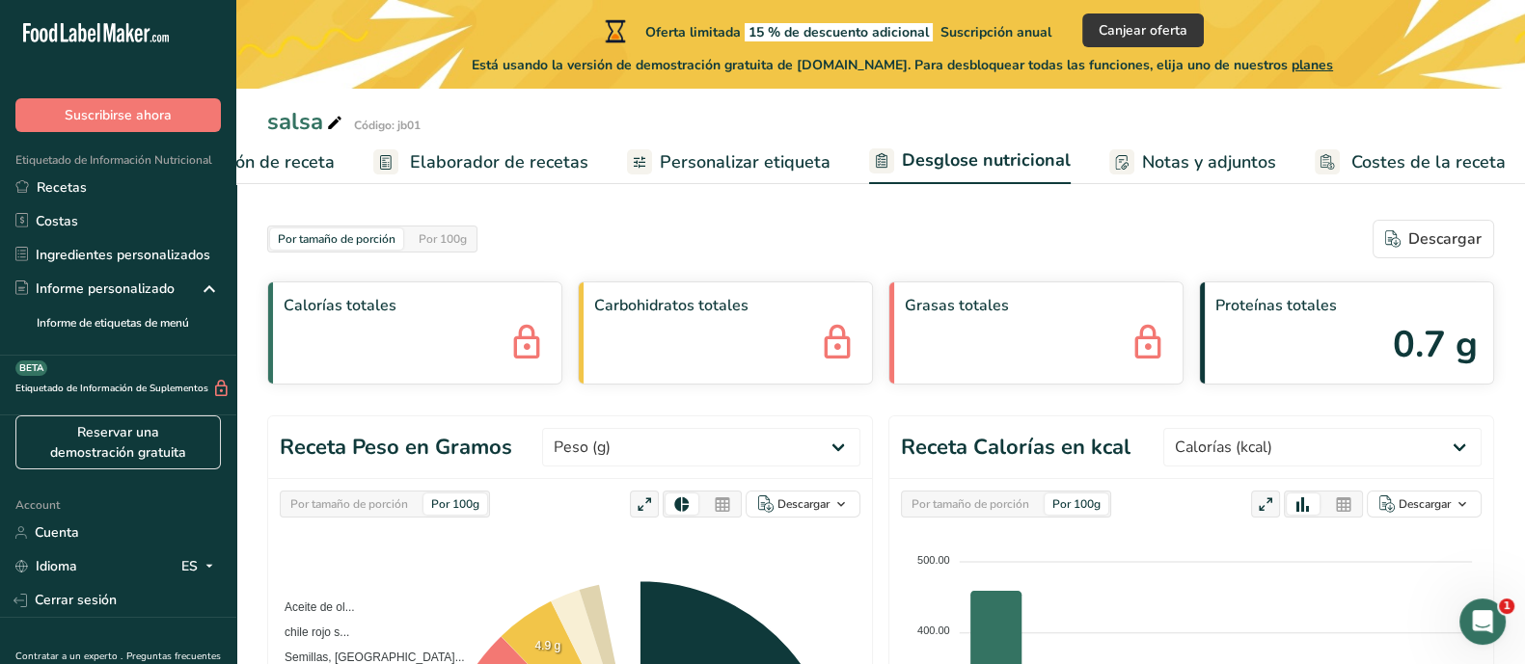
click at [749, 156] on span "Personalizar etiqueta" at bounding box center [745, 162] width 171 height 26
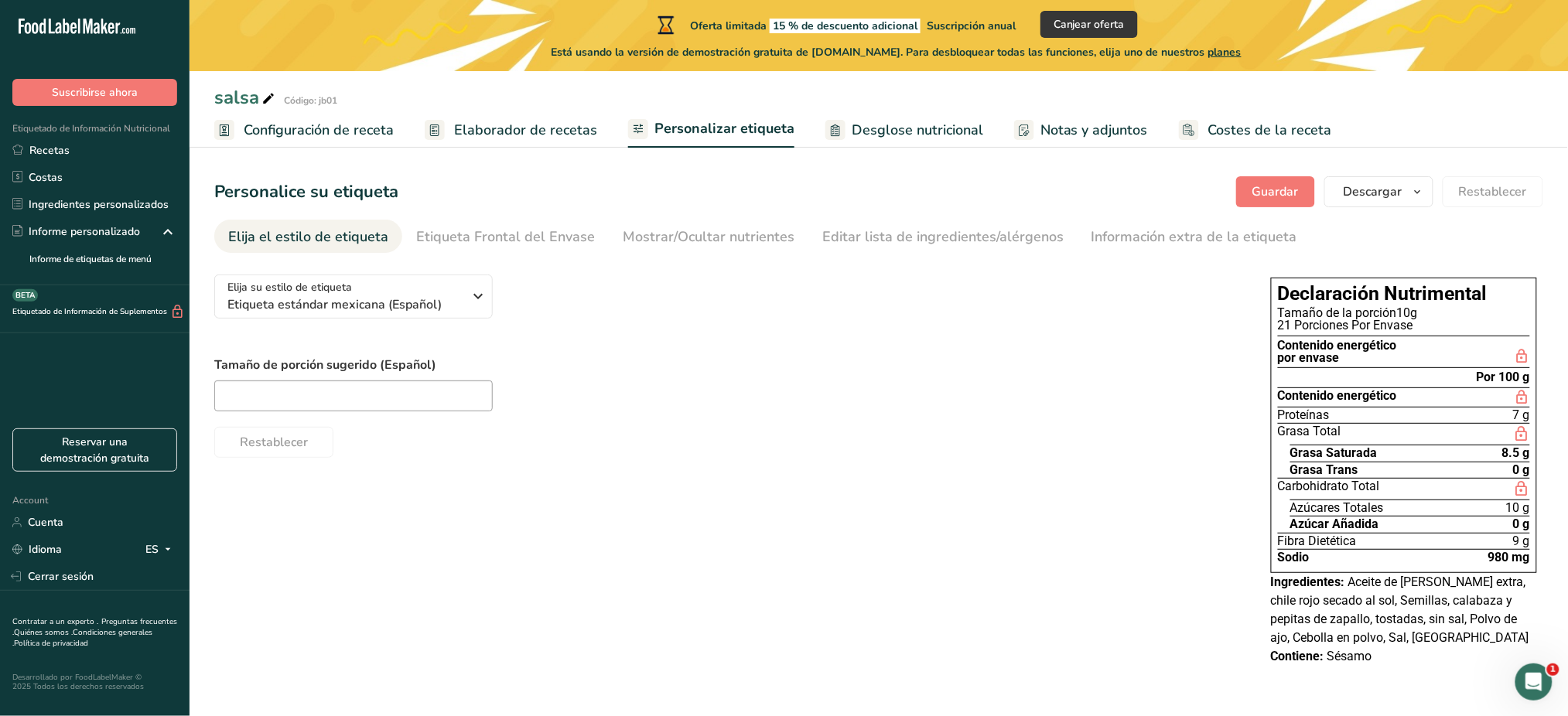
click at [978, 285] on h1 "Declaración Nutrimental" at bounding box center [1404, 294] width 252 height 19
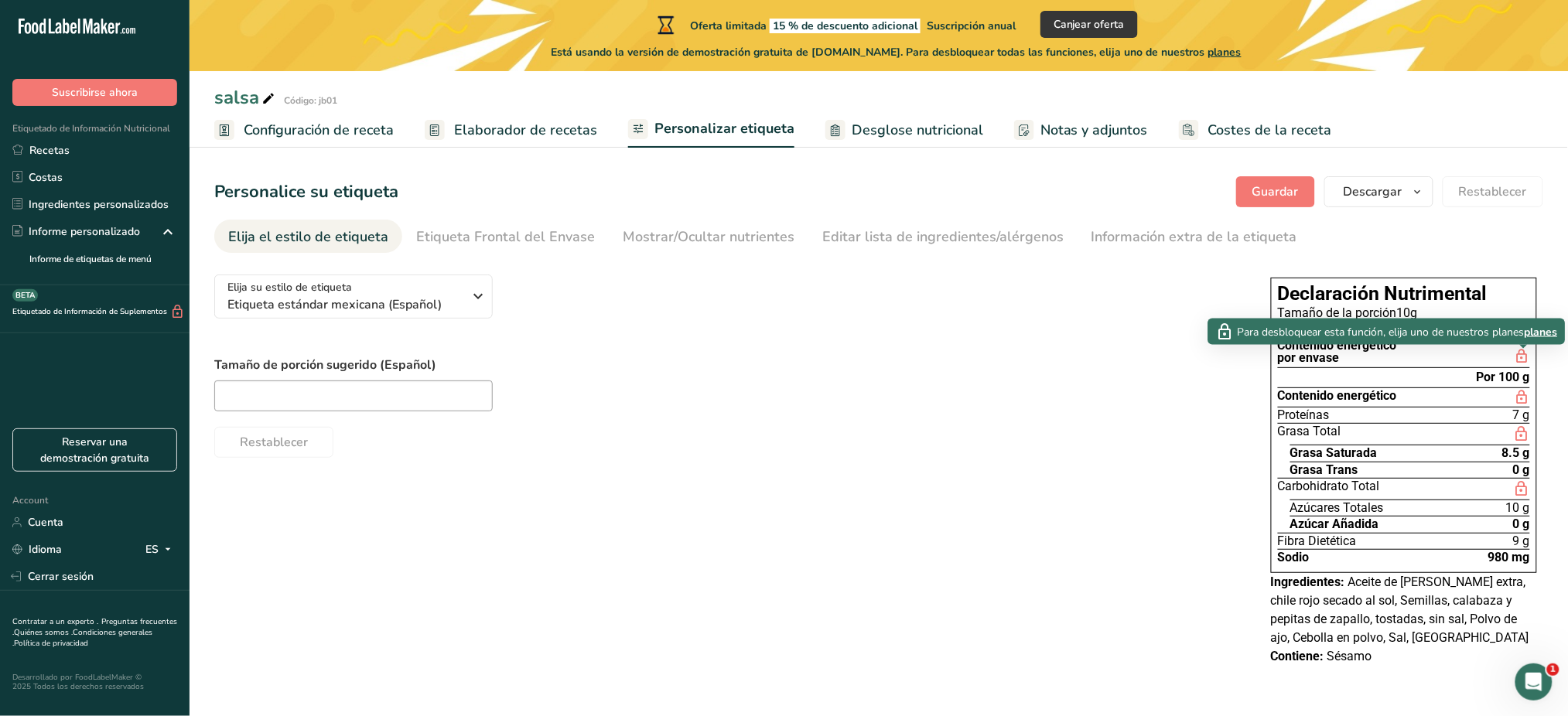
click at [978, 356] on icon at bounding box center [1521, 356] width 15 height 18
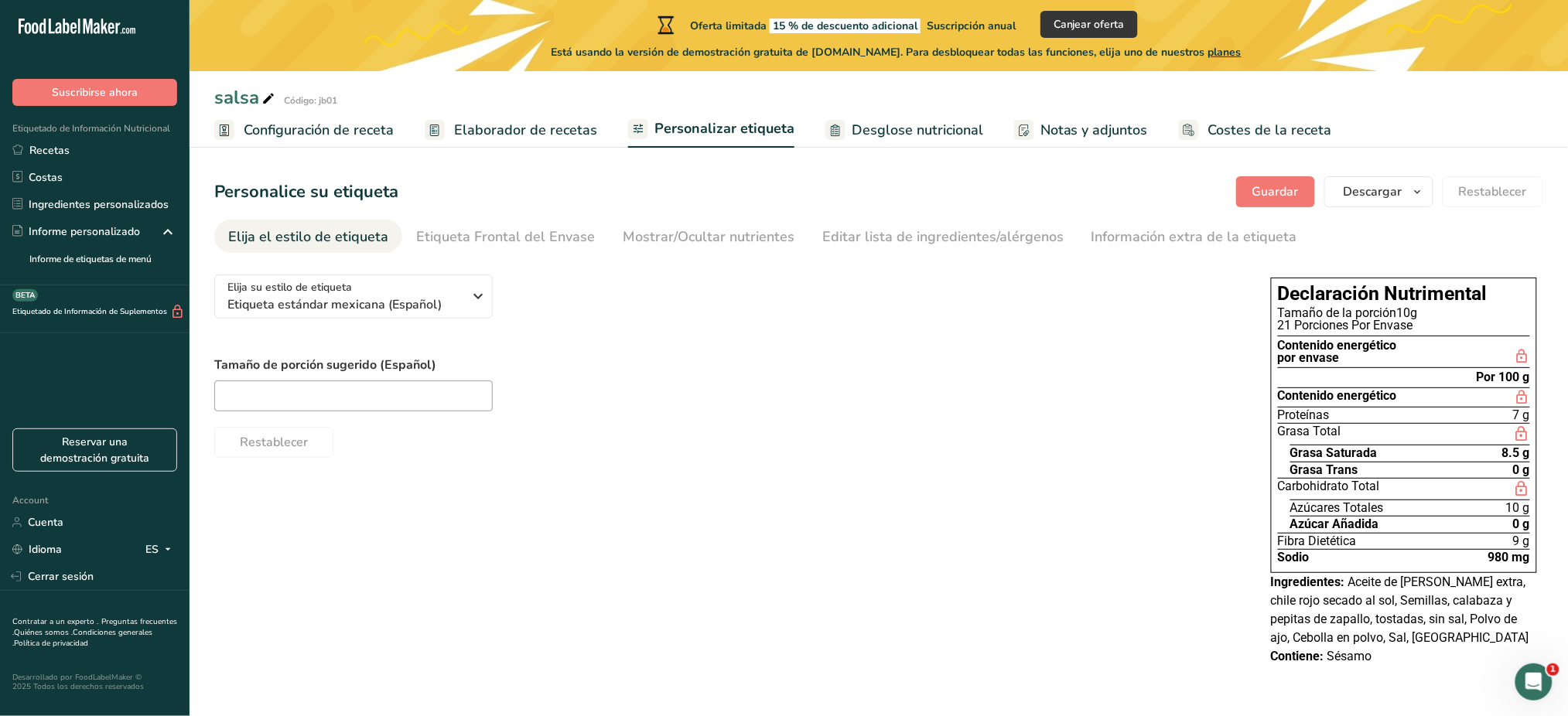
click at [978, 355] on icon at bounding box center [1521, 356] width 15 height 18
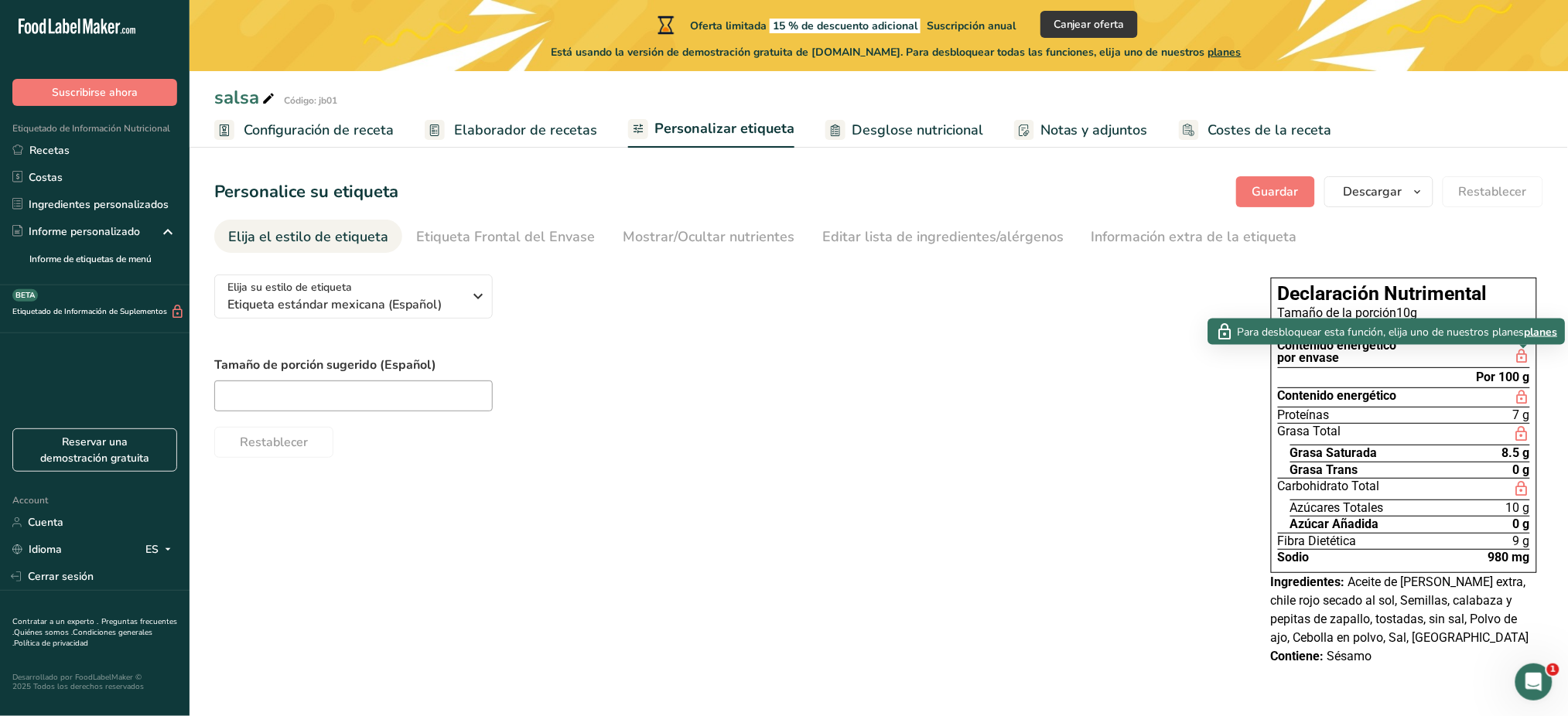
click at [978, 309] on div "Elija su estilo de etiqueta Etiqueta estándar mexicana (Español) EE. UU. (FDA) …" at bounding box center [727, 360] width 1026 height 196
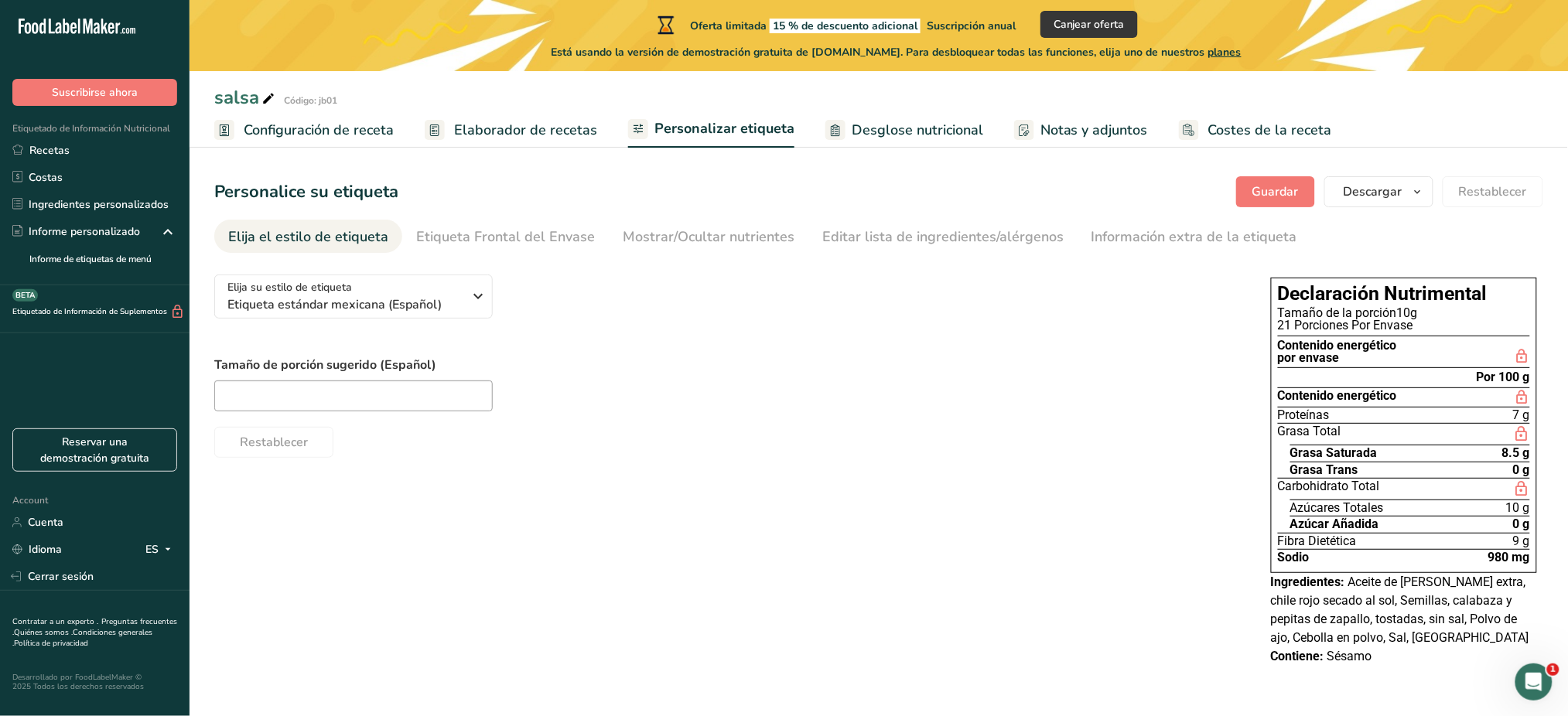
click at [573, 118] on link "Elaborador de recetas" at bounding box center [510, 130] width 172 height 34
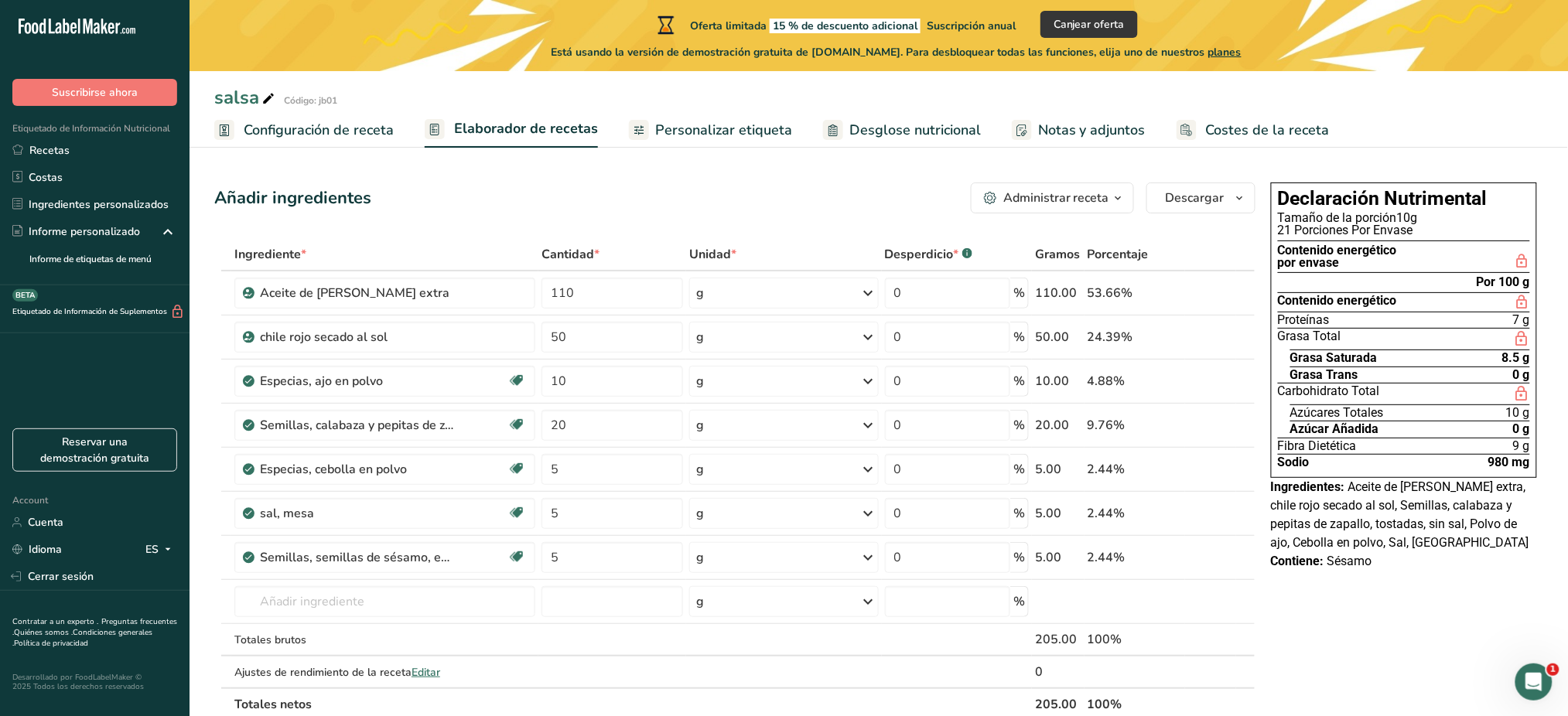
click at [676, 129] on span "Personalizar etiqueta" at bounding box center [723, 130] width 137 height 21
